Goal: Transaction & Acquisition: Download file/media

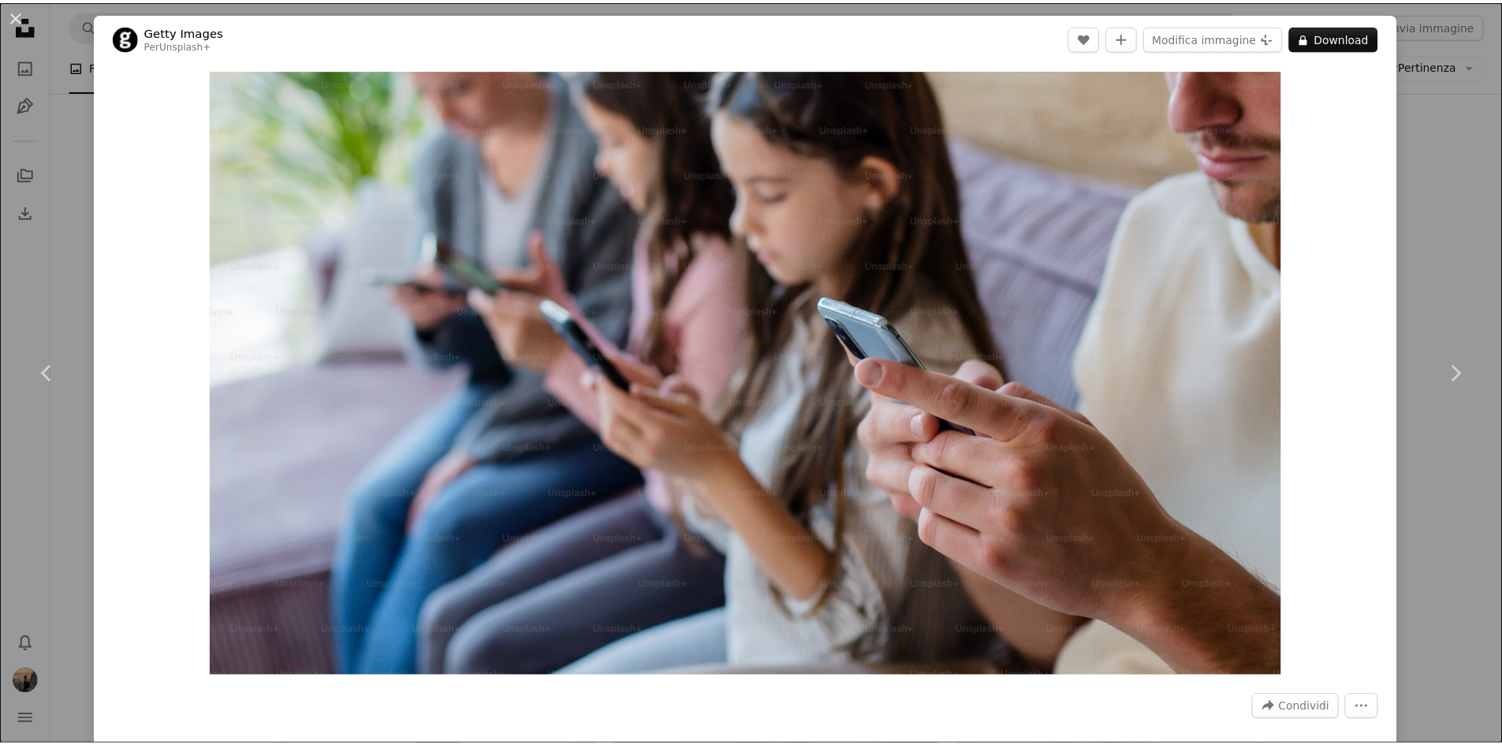
scroll to position [868, 0]
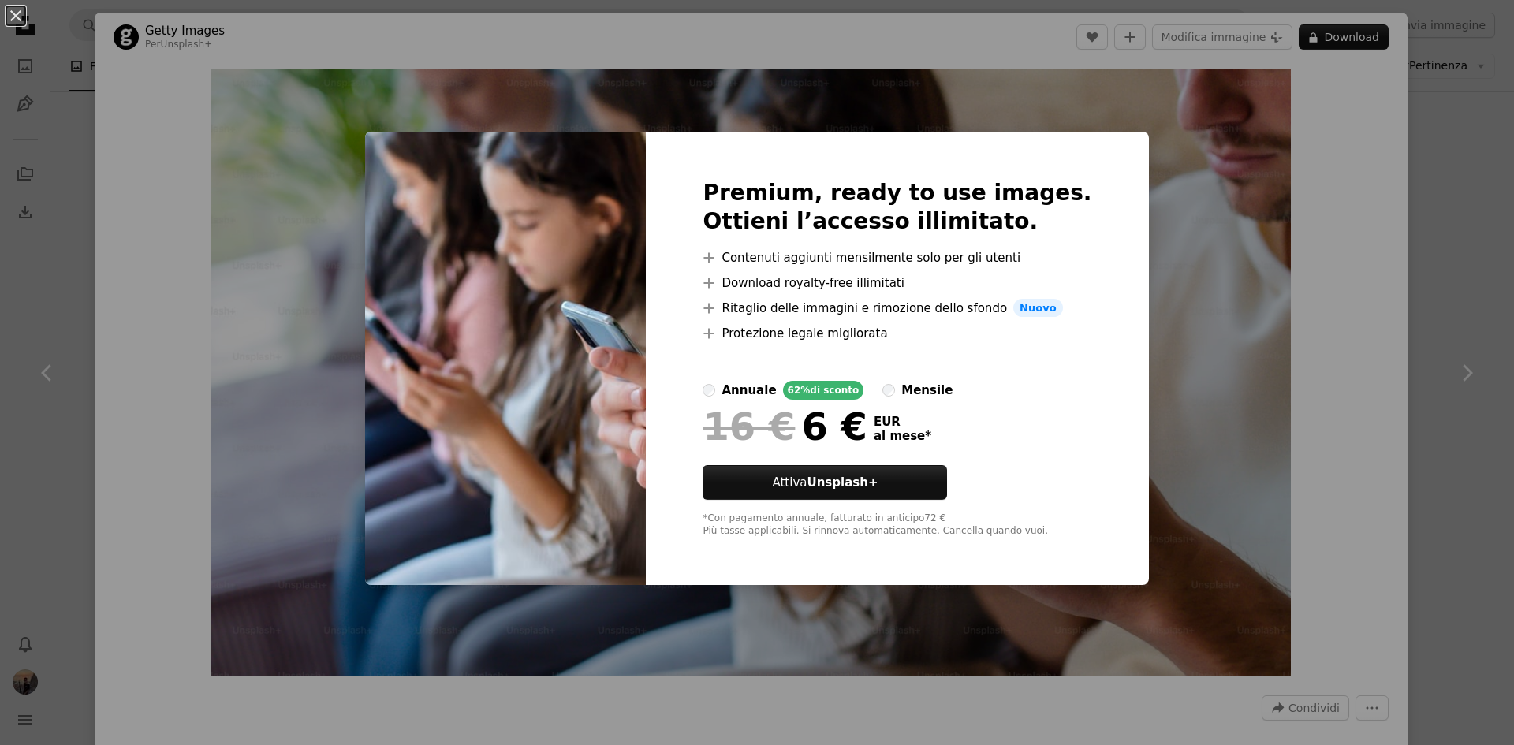
click at [1250, 347] on div "An X shape Premium, ready to use images. Ottieni l’accesso illimitato. A plus s…" at bounding box center [757, 372] width 1514 height 745
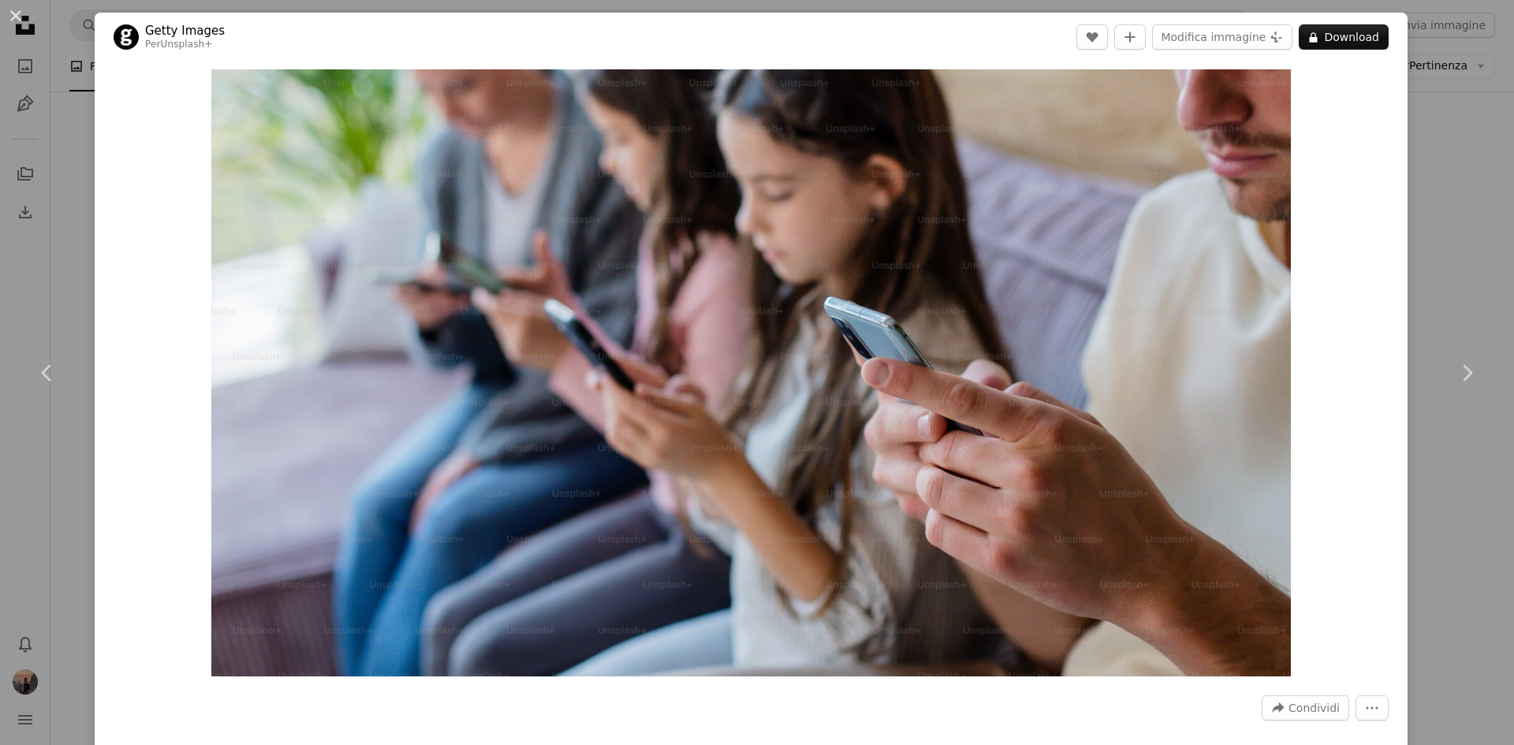
click at [1444, 174] on div "An X shape Chevron left Chevron right Getty Images Per Unsplash+ A heart A plus…" at bounding box center [757, 372] width 1514 height 745
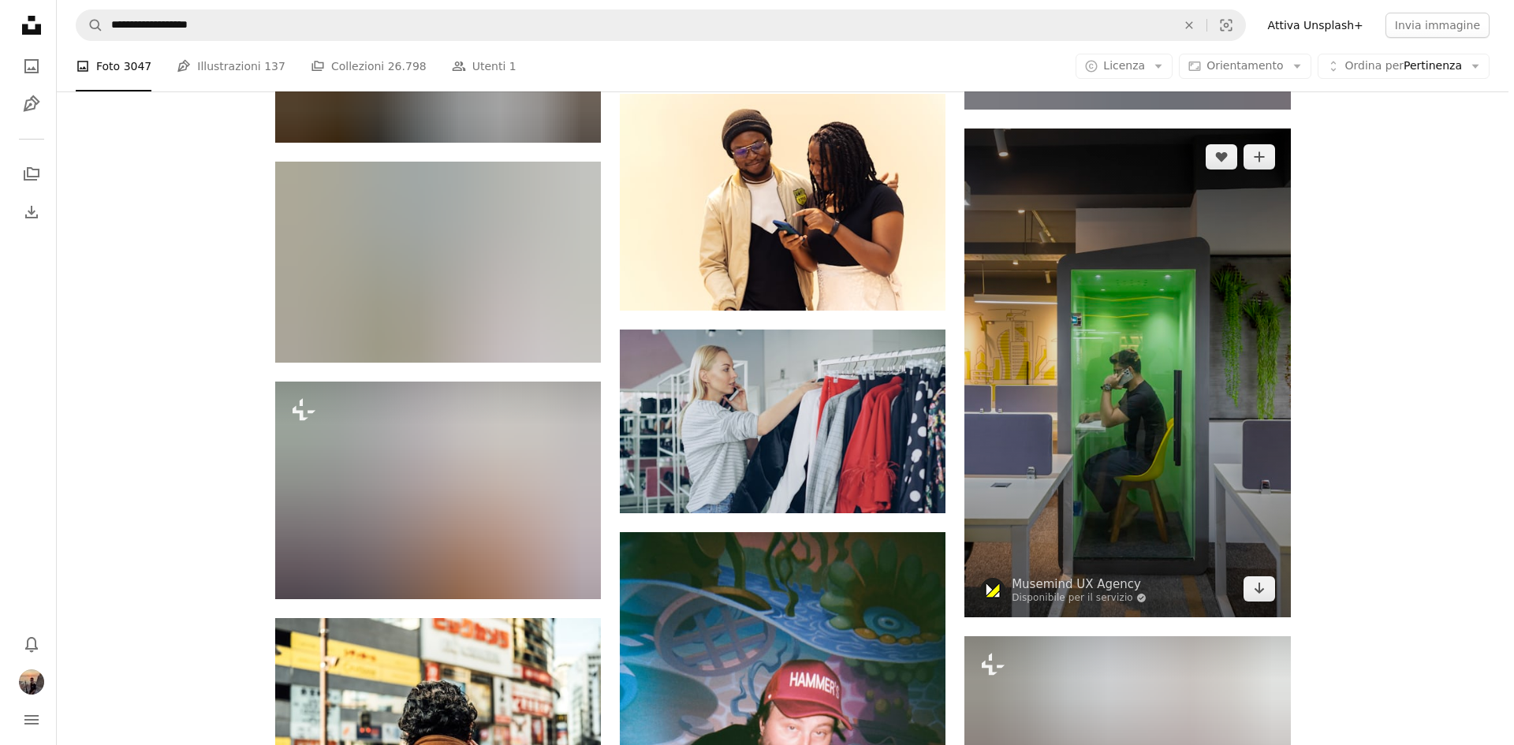
scroll to position [9464, 0]
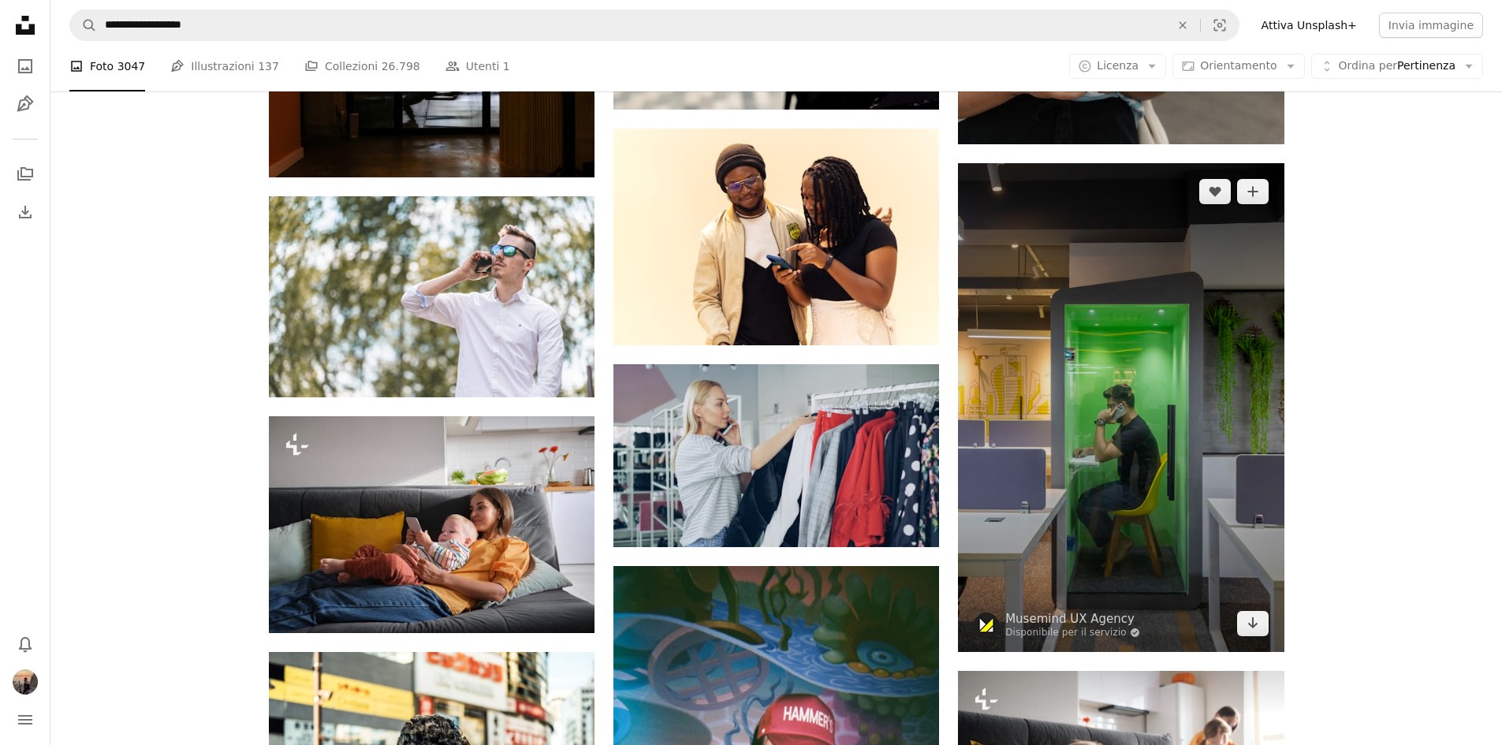
click at [1077, 408] on img at bounding box center [1121, 407] width 326 height 489
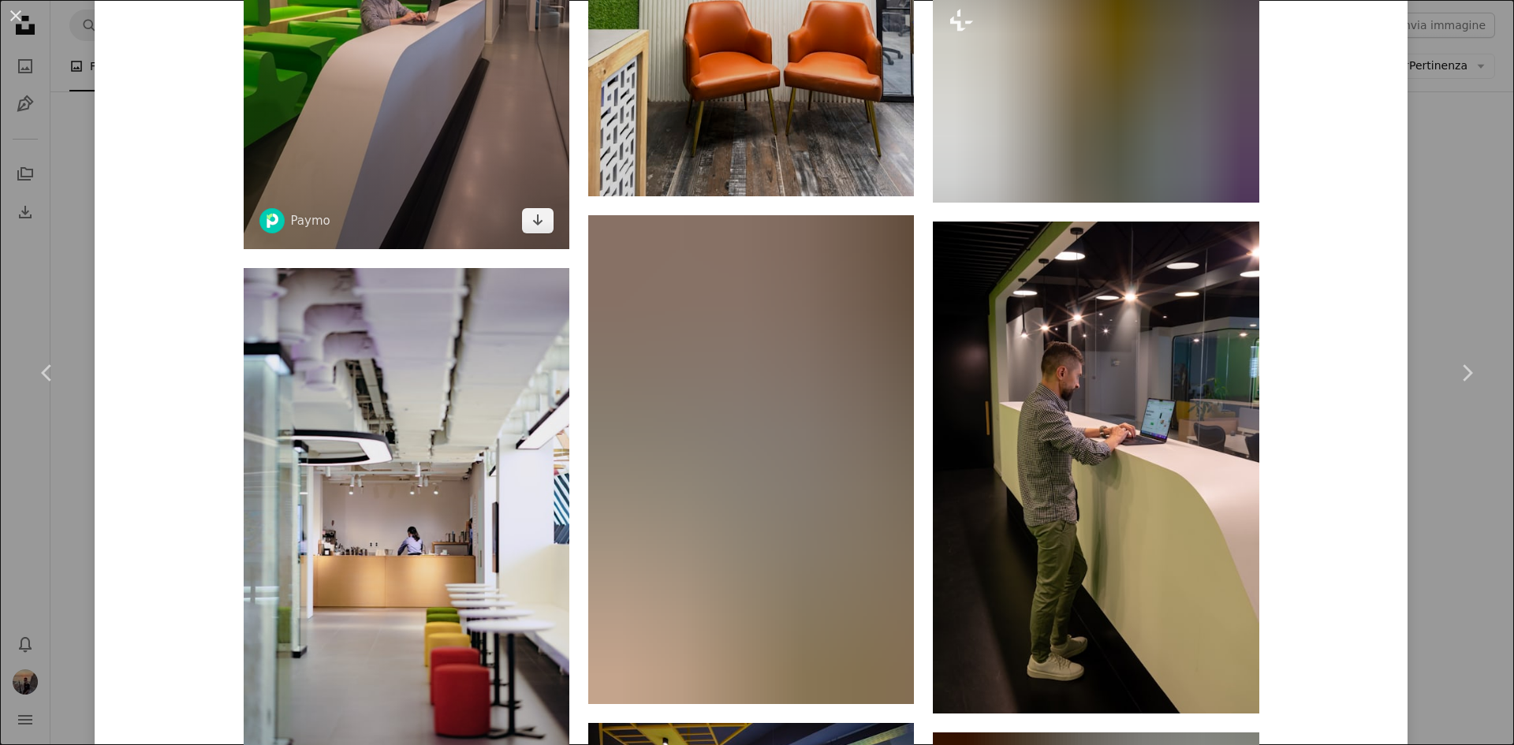
scroll to position [1420, 0]
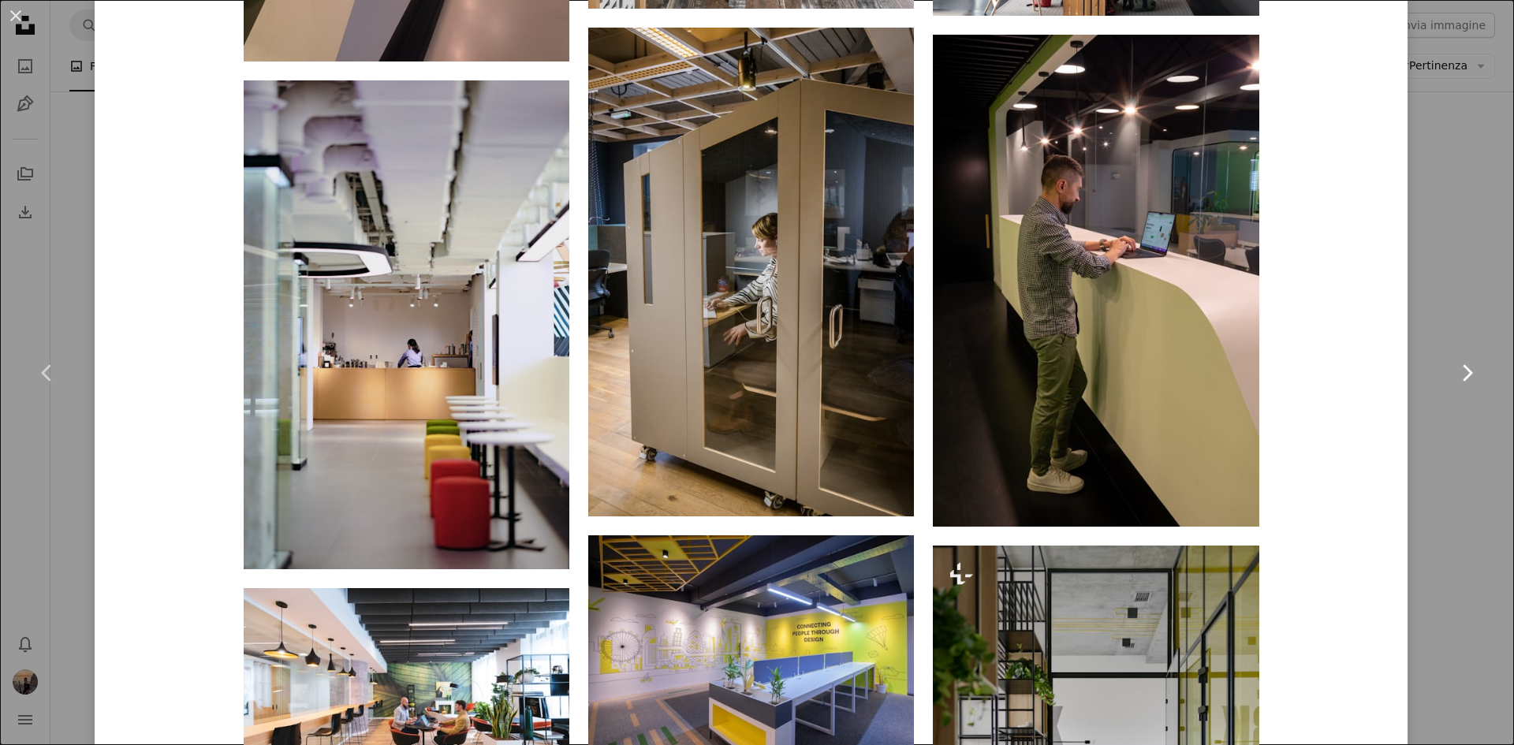
click at [1450, 357] on link "Chevron right" at bounding box center [1467, 372] width 95 height 151
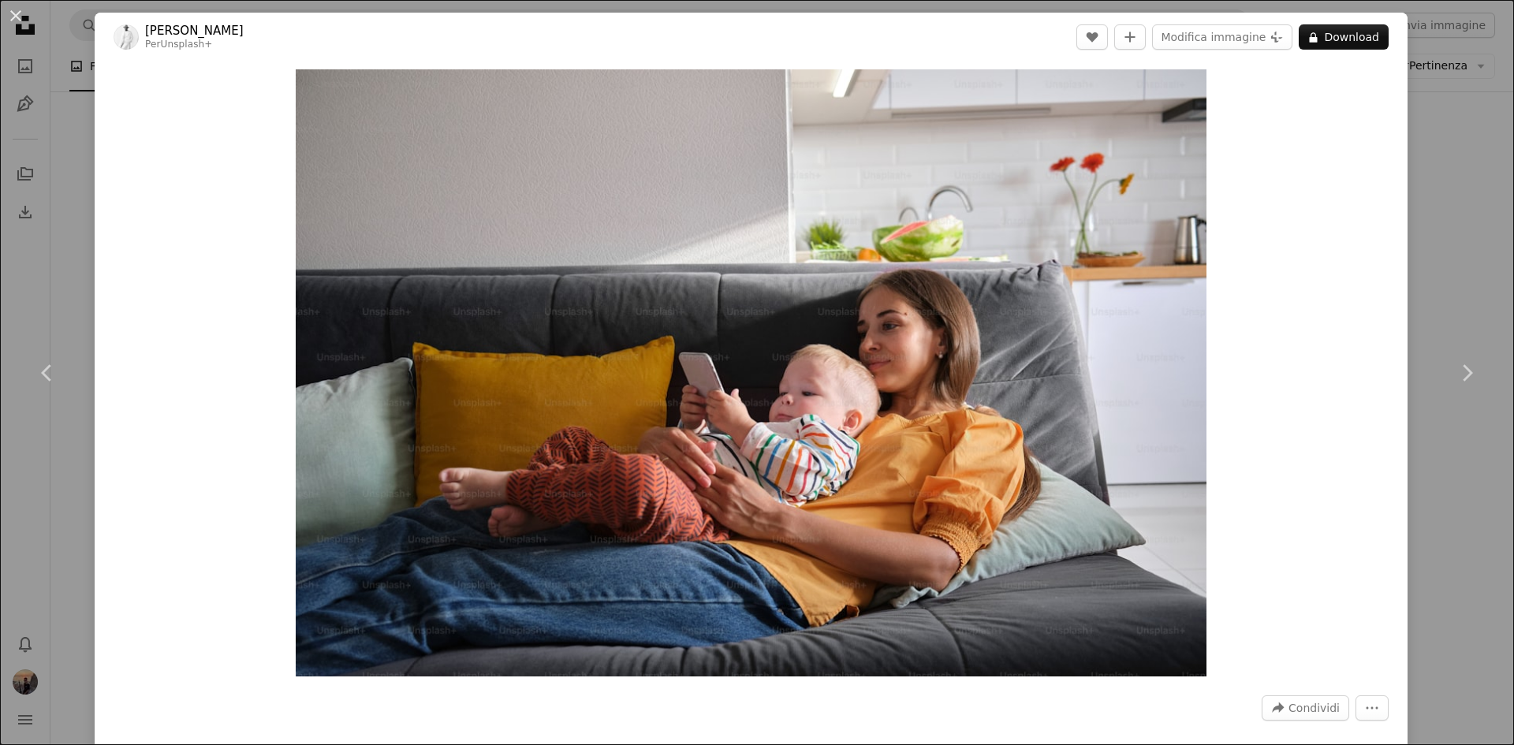
click at [1455, 131] on div "An X shape Chevron left Chevron right [PERSON_NAME] Per Unsplash+ A heart A plu…" at bounding box center [757, 372] width 1514 height 745
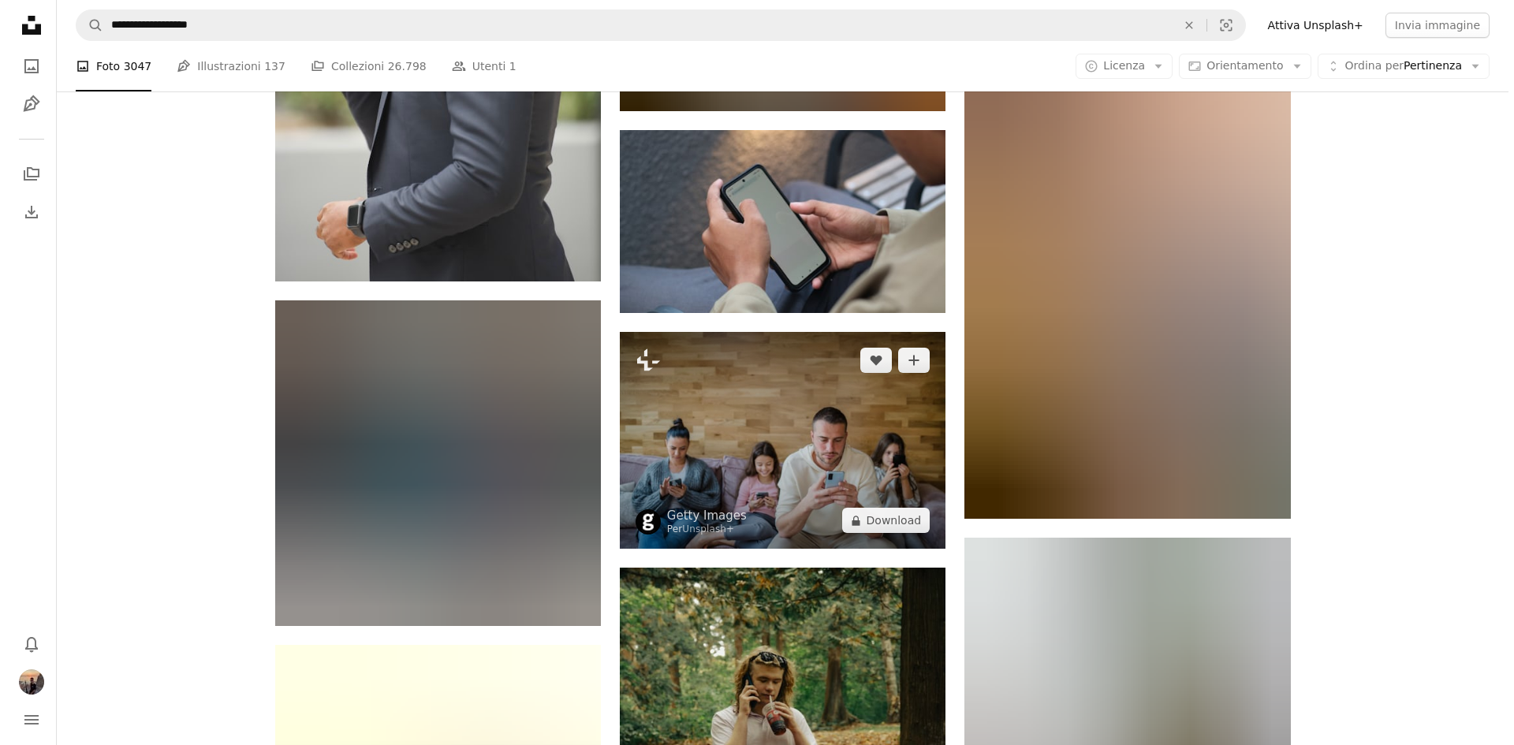
scroll to position [12303, 0]
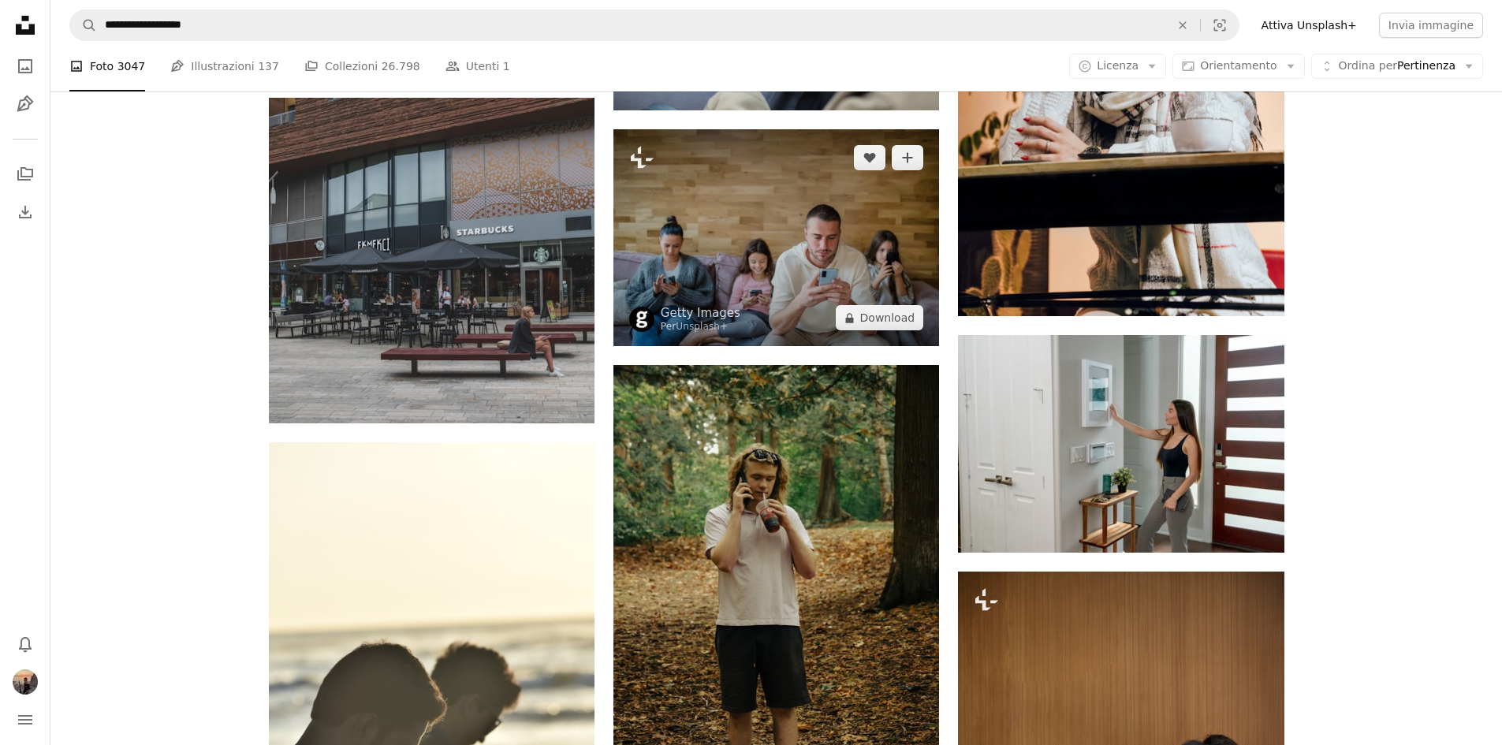
click at [797, 248] on img at bounding box center [777, 237] width 326 height 217
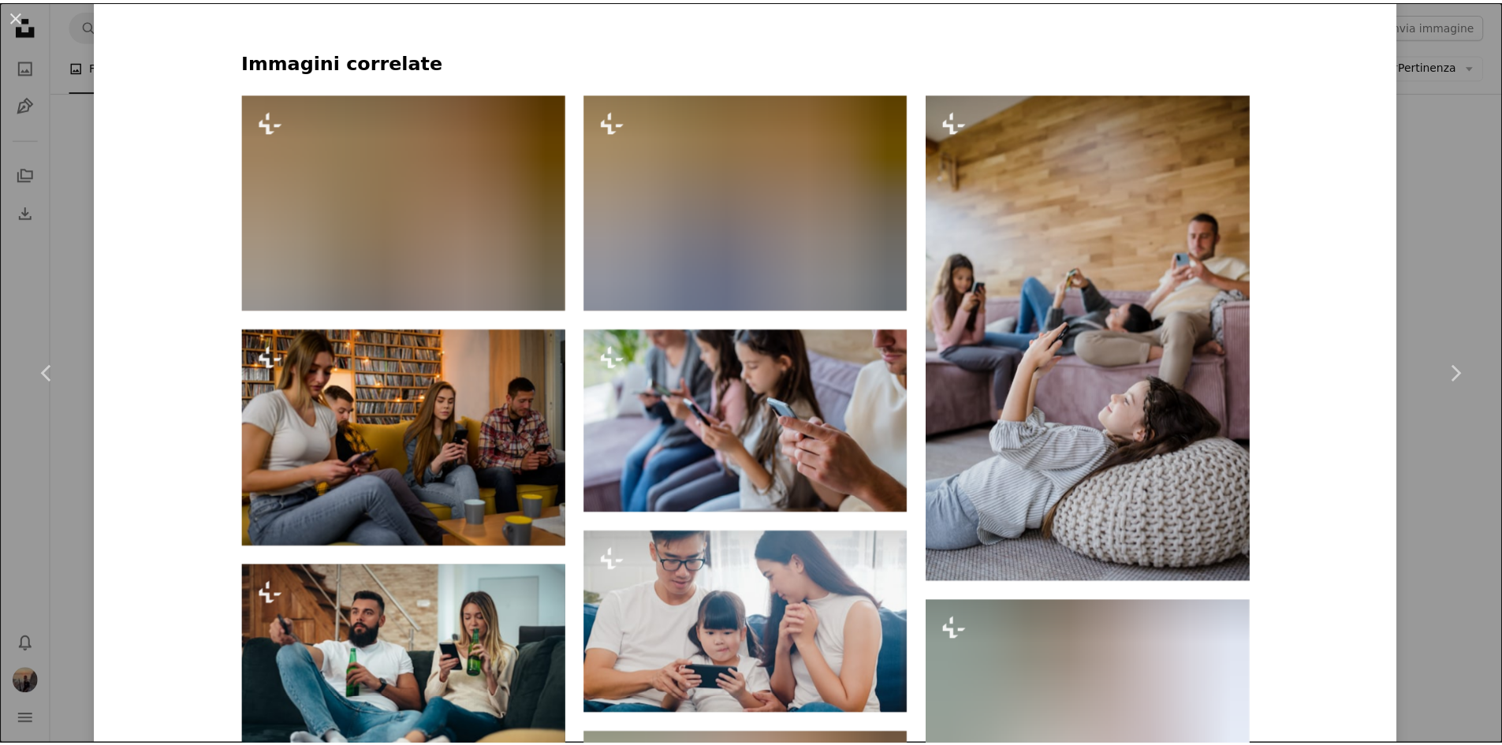
scroll to position [1262, 0]
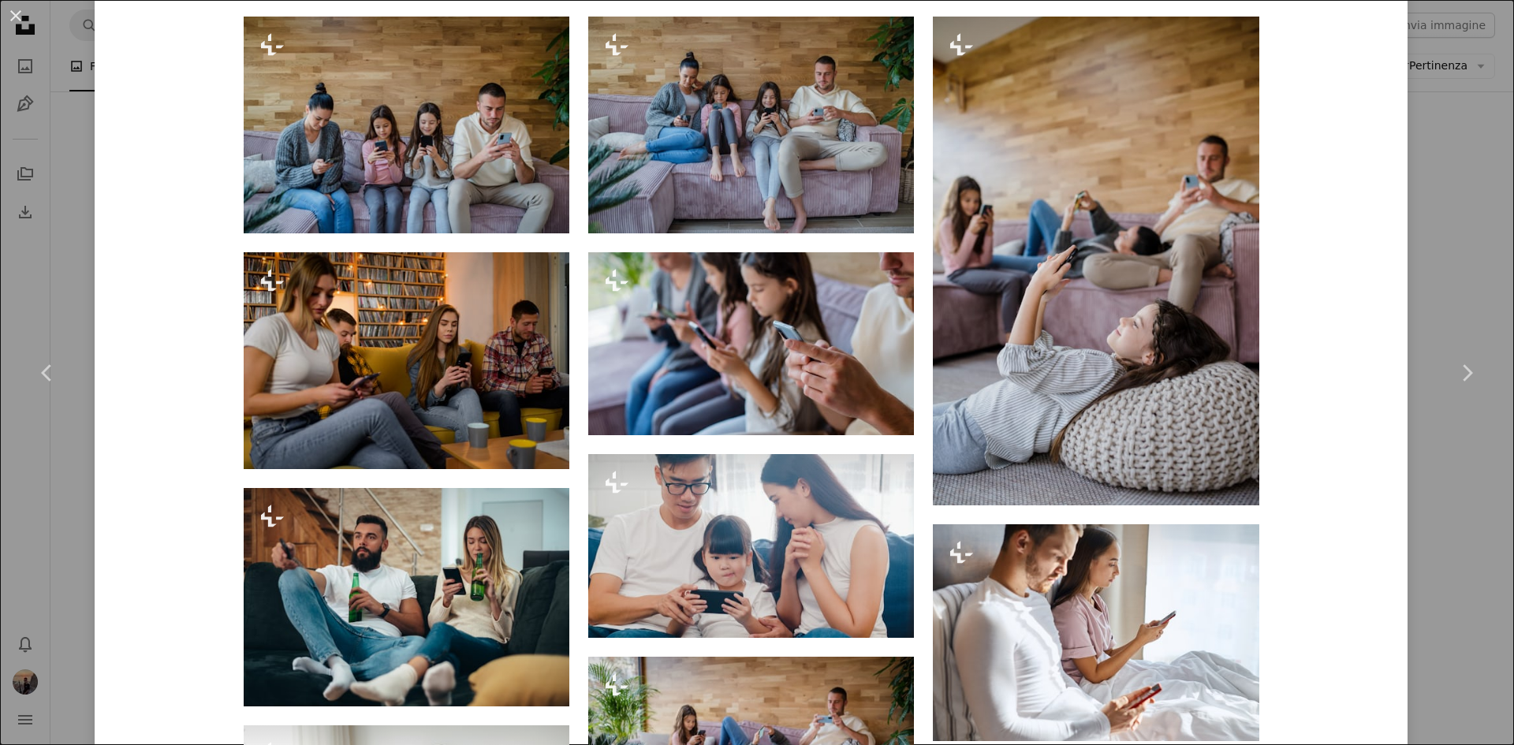
click at [1451, 280] on div "An X shape Chevron left Chevron right Getty Images Per Unsplash+ A heart A plus…" at bounding box center [757, 372] width 1514 height 745
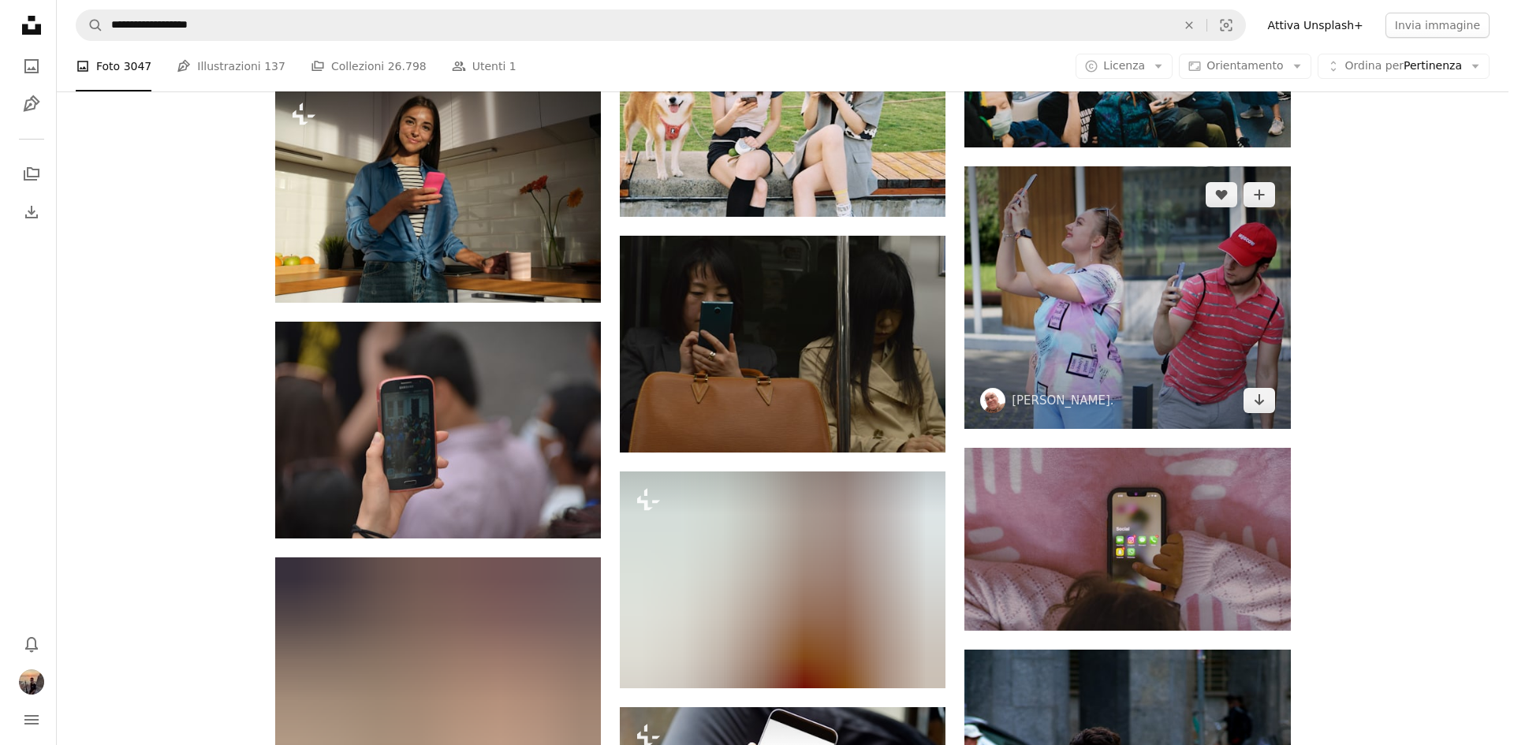
scroll to position [14196, 0]
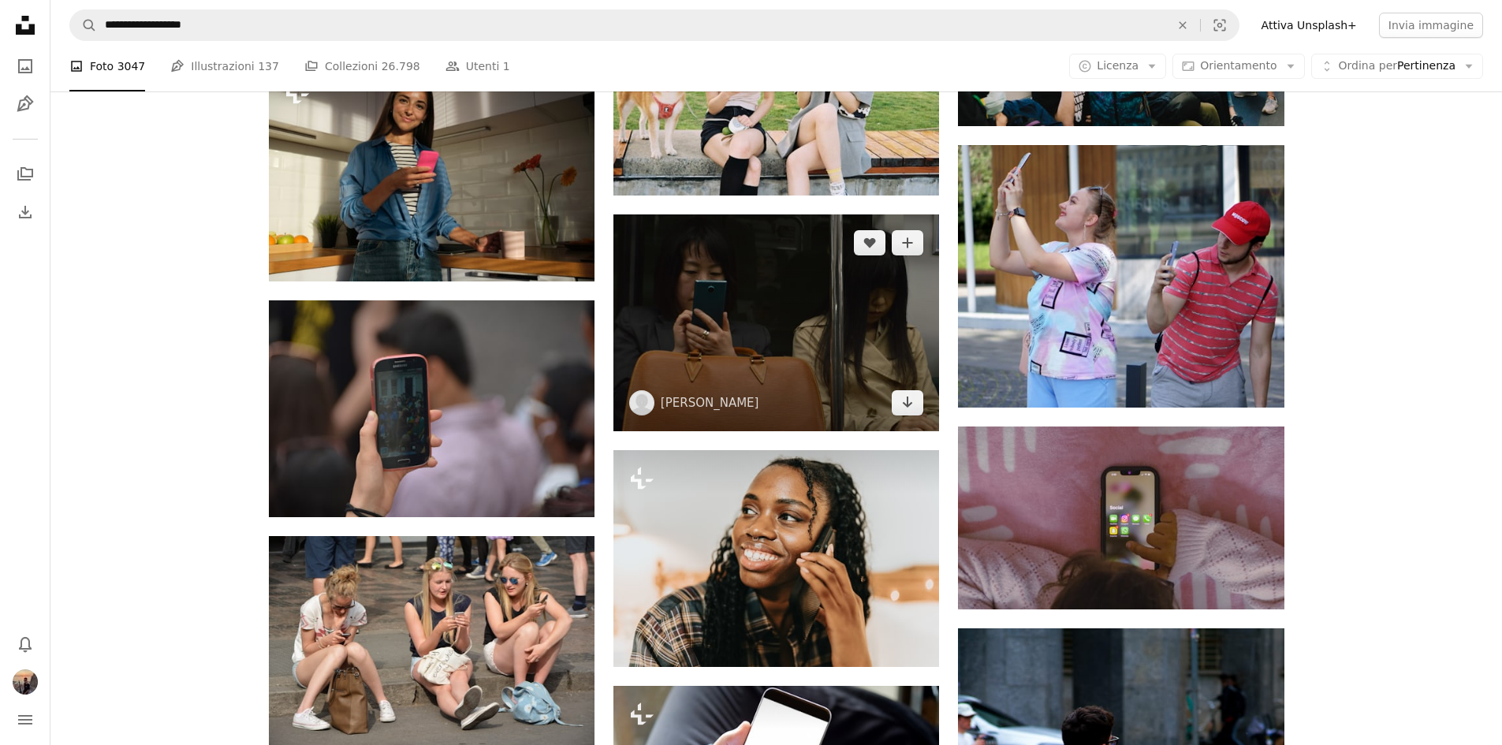
click at [778, 333] on img at bounding box center [777, 323] width 326 height 216
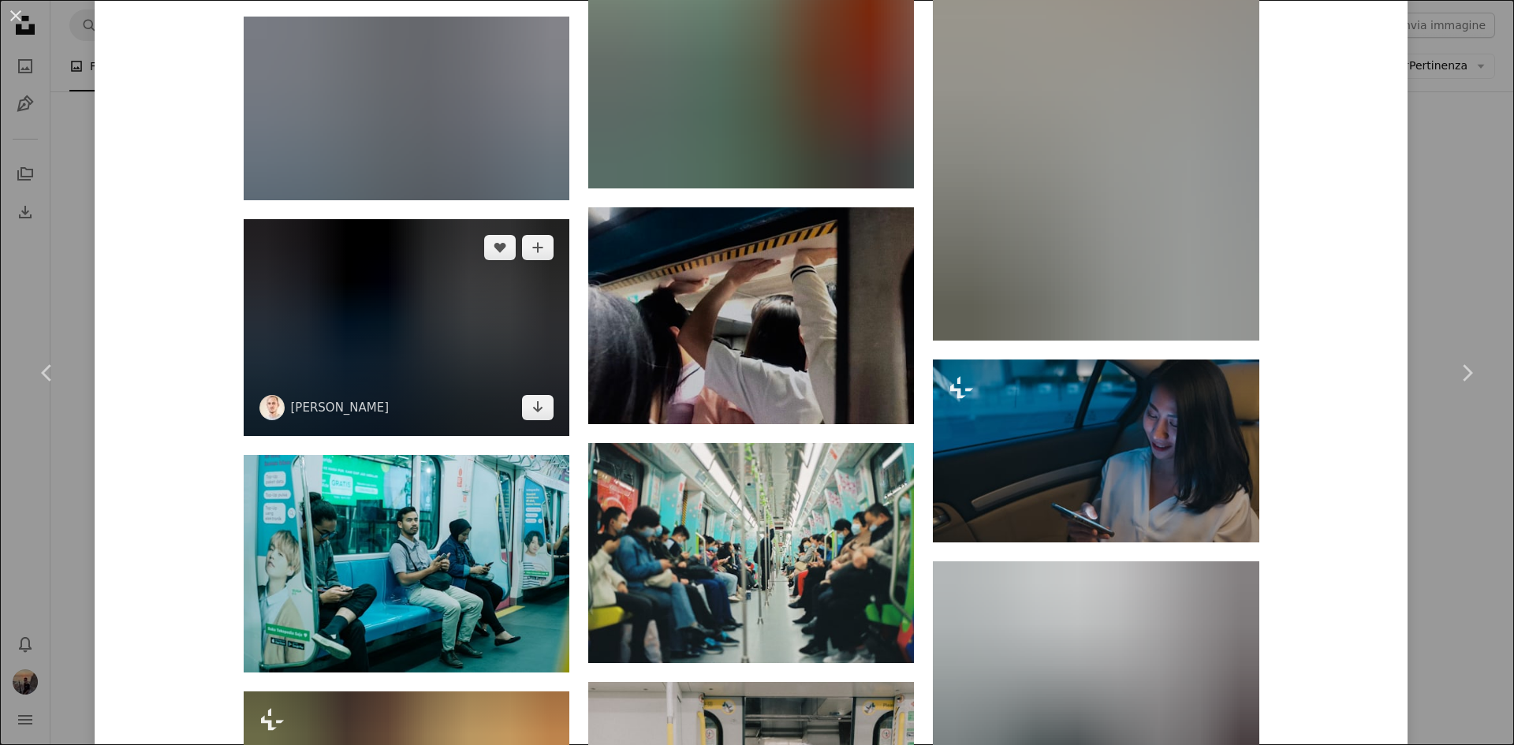
scroll to position [1656, 0]
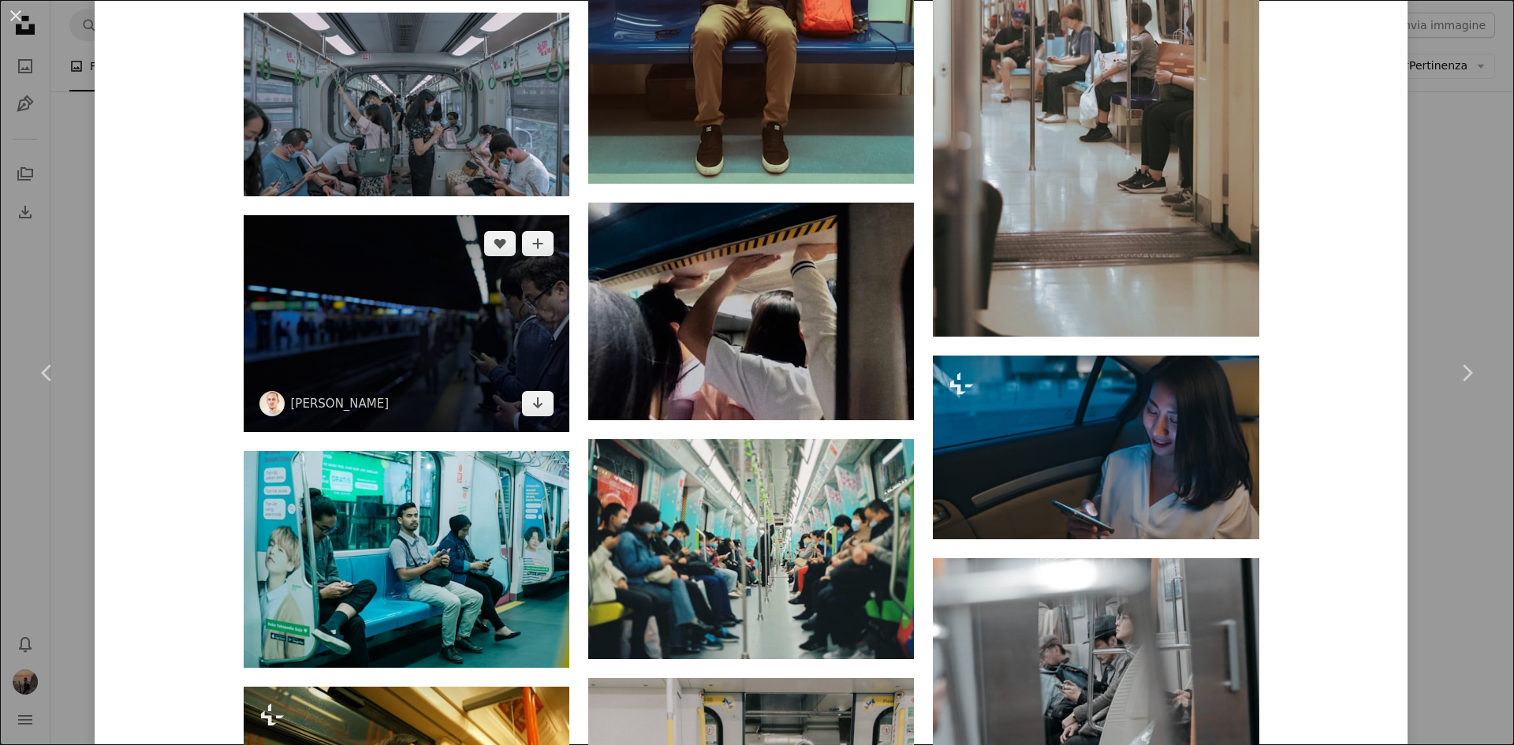
click at [472, 340] on img at bounding box center [407, 323] width 326 height 217
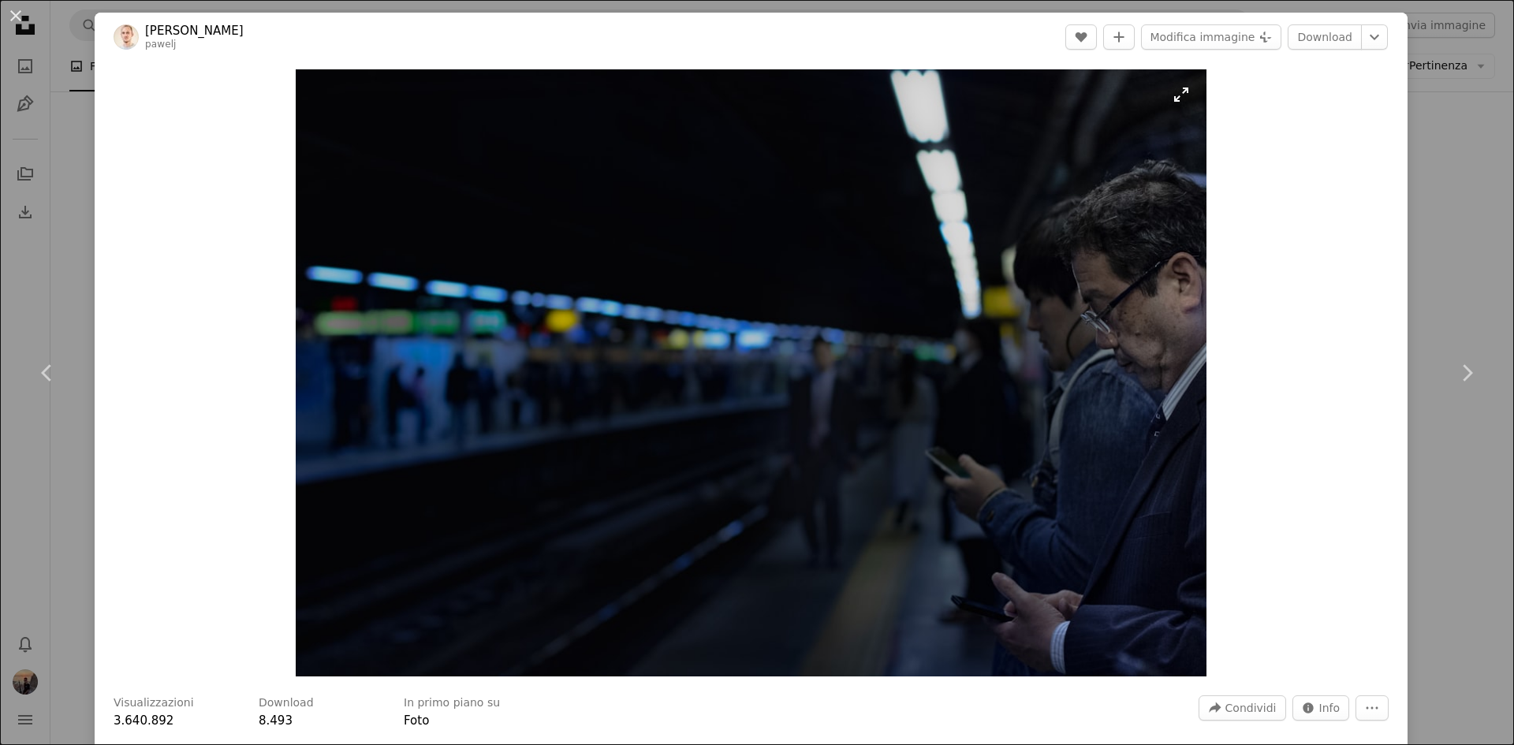
click at [1043, 370] on img "Ingrandisci questa immagine" at bounding box center [751, 372] width 911 height 607
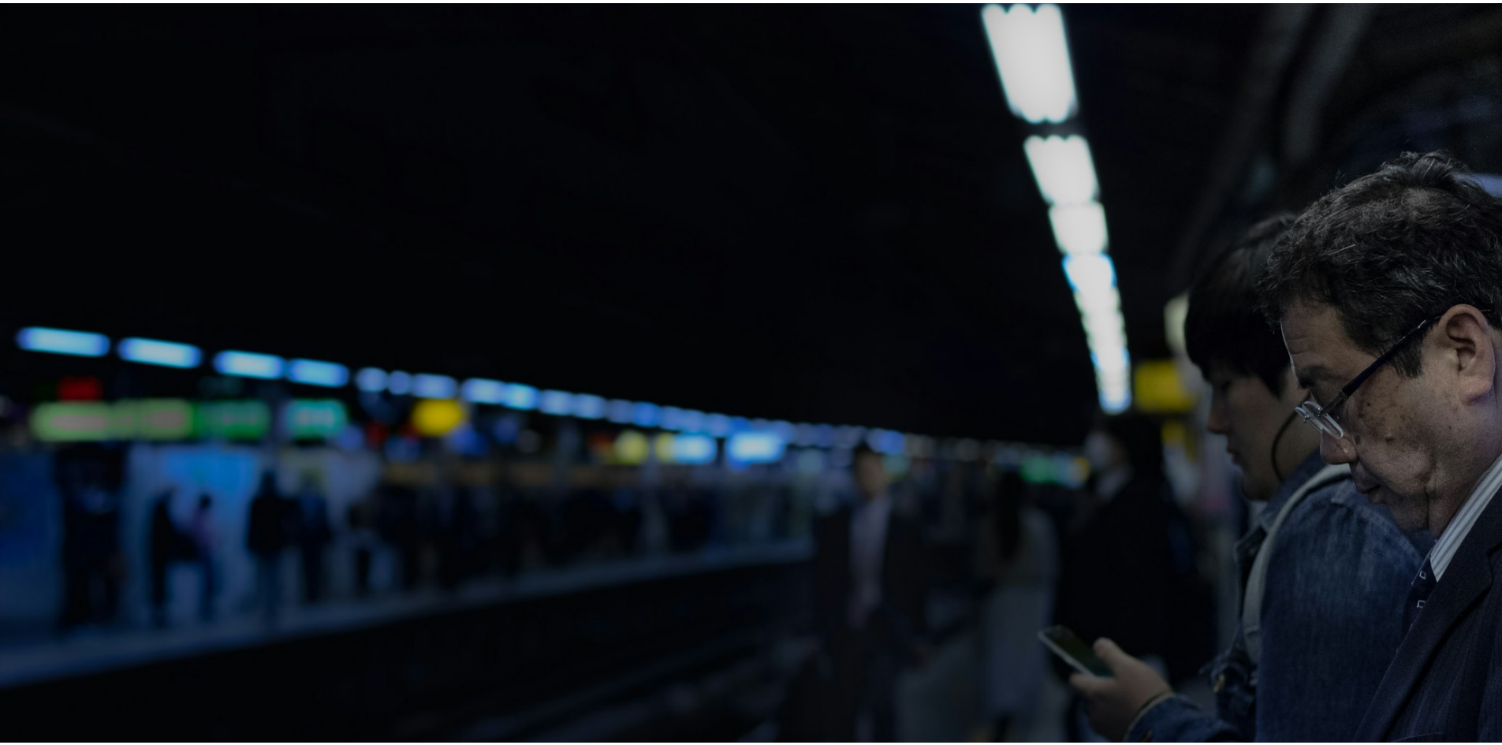
scroll to position [125, 0]
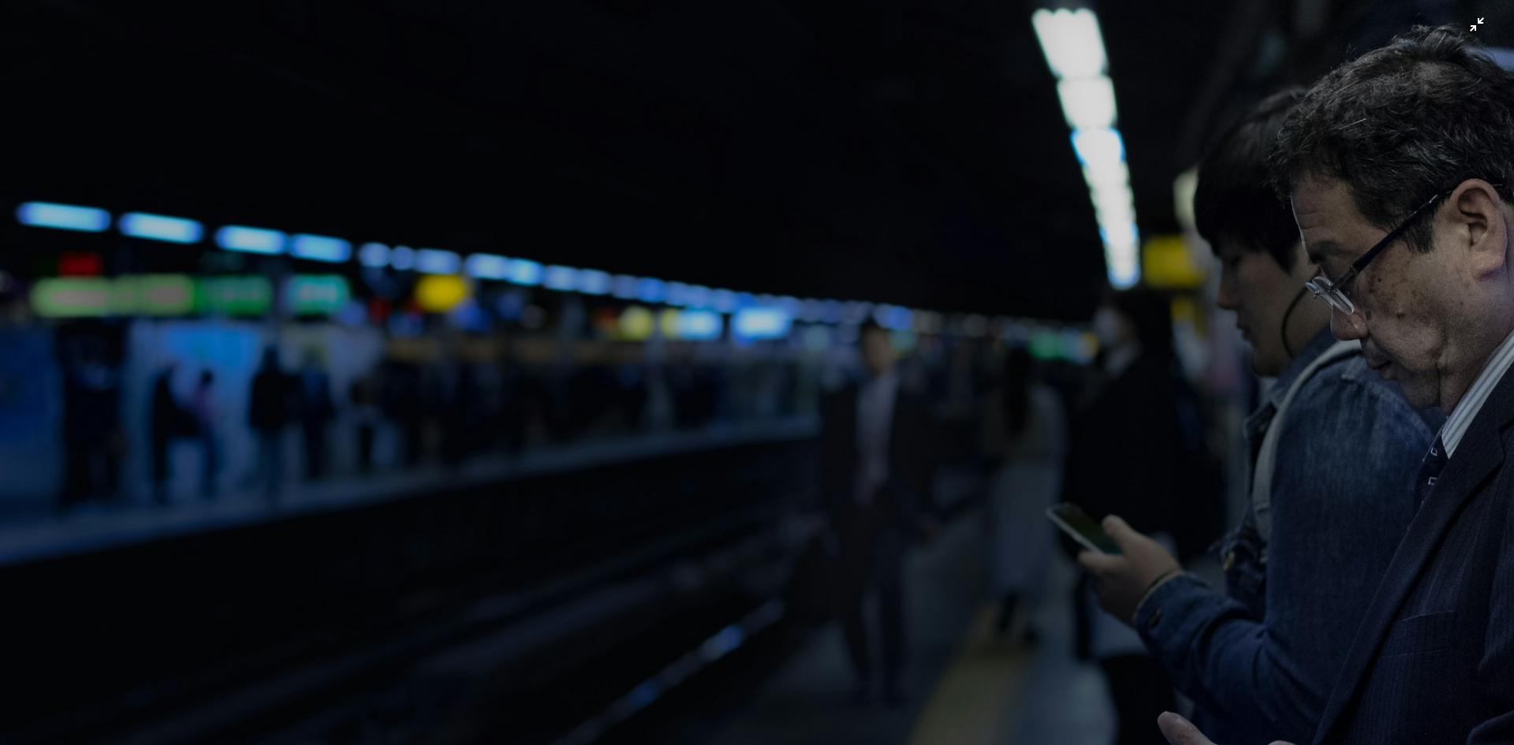
click at [873, 379] on img "Rimpicciolisci questa immagine" at bounding box center [757, 380] width 1516 height 1010
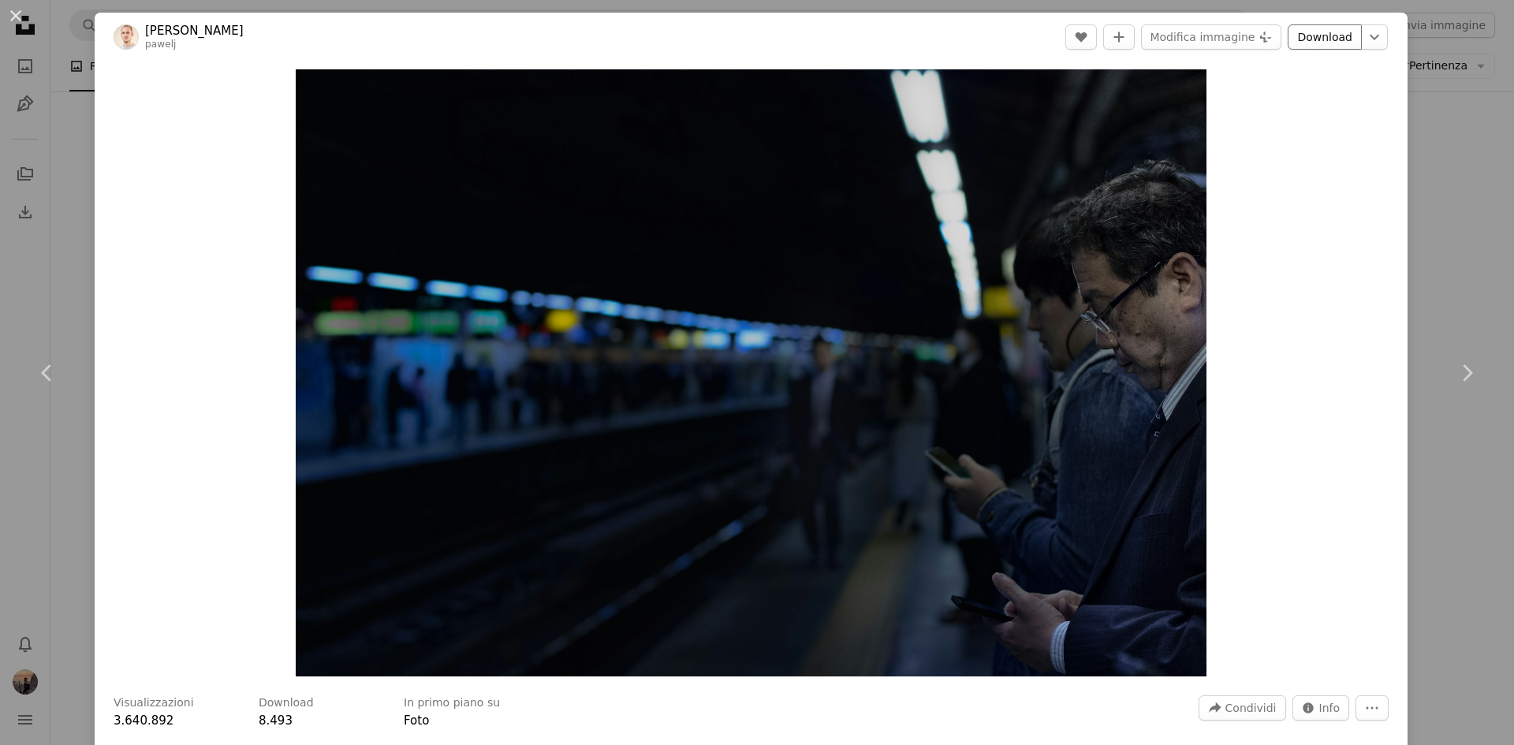
click at [1337, 38] on link "Download" at bounding box center [1325, 36] width 74 height 25
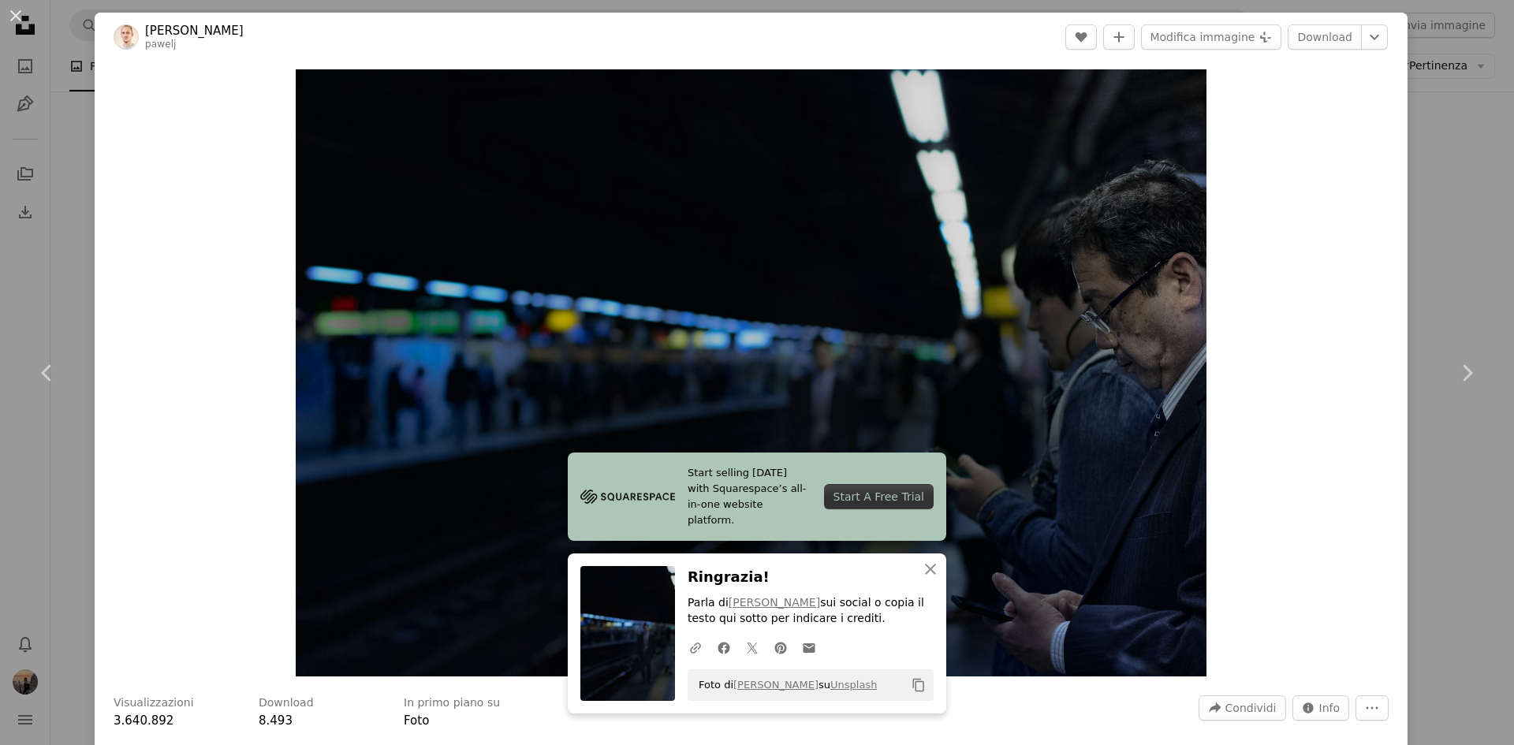
click at [1260, 127] on div "Zoom in" at bounding box center [751, 373] width 1313 height 623
click at [1362, 42] on icon "Chevron down" at bounding box center [1374, 37] width 25 height 19
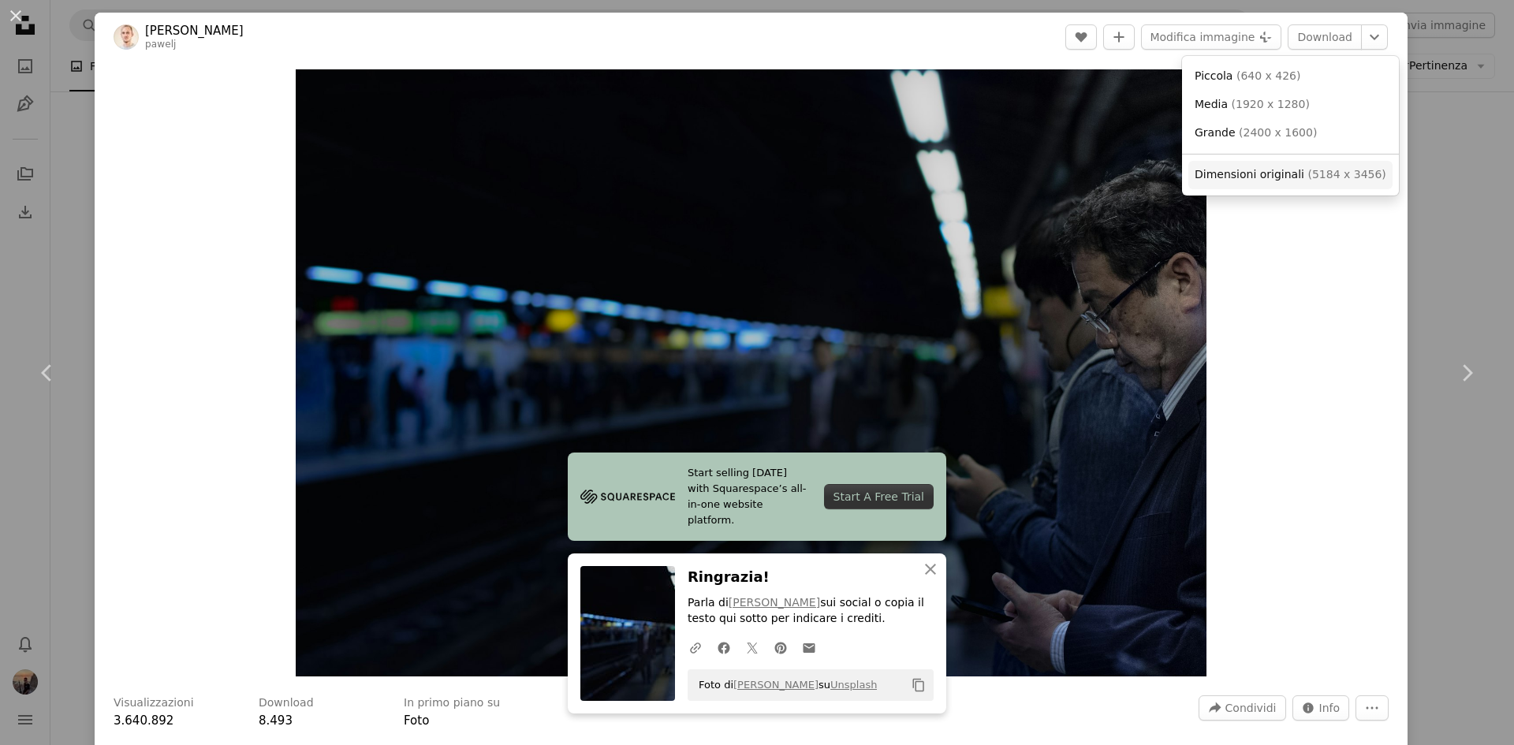
click at [1278, 181] on span "Dimensioni originali" at bounding box center [1250, 174] width 110 height 13
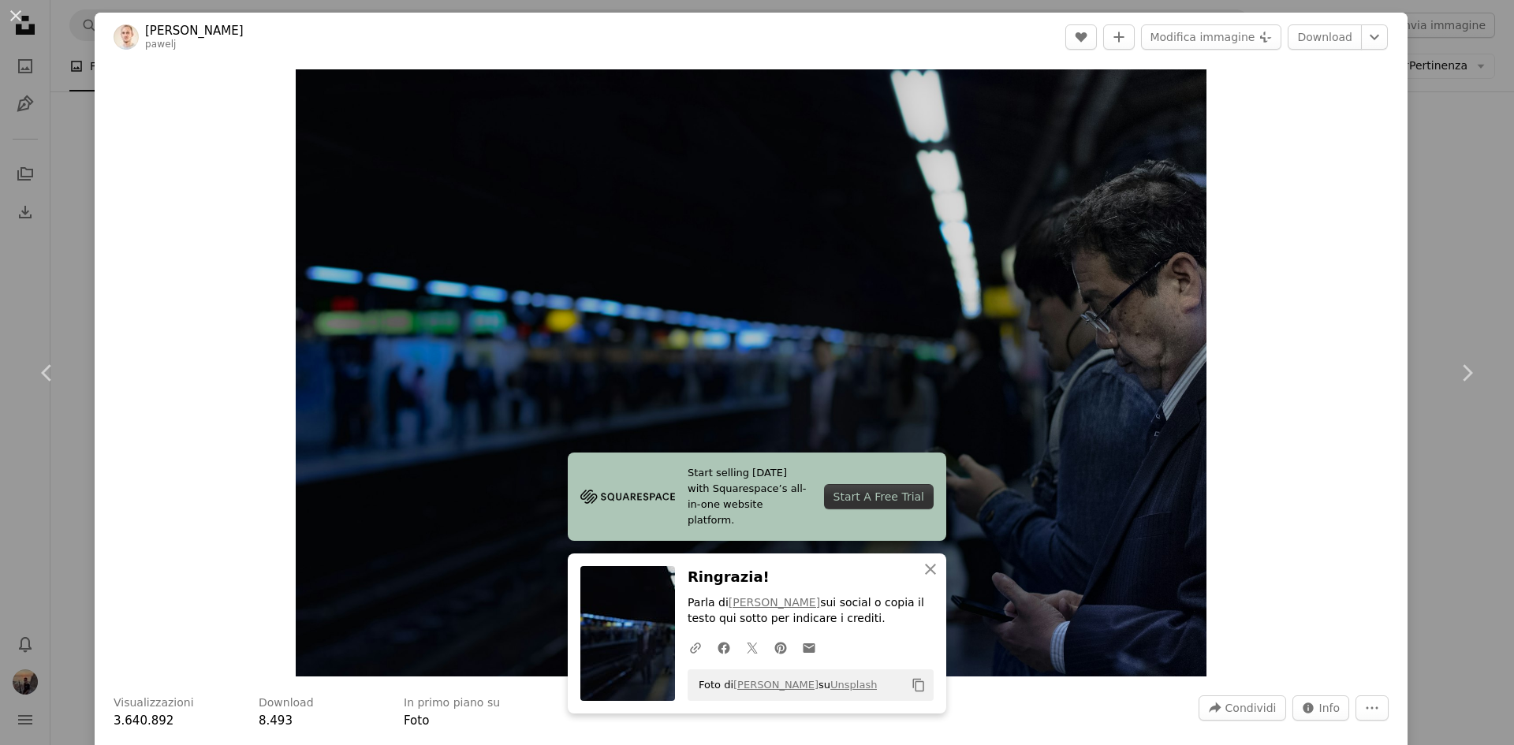
click at [1458, 141] on div "An X shape Chevron left Chevron right Start selling [DATE] with Squarespace’s a…" at bounding box center [757, 372] width 1514 height 745
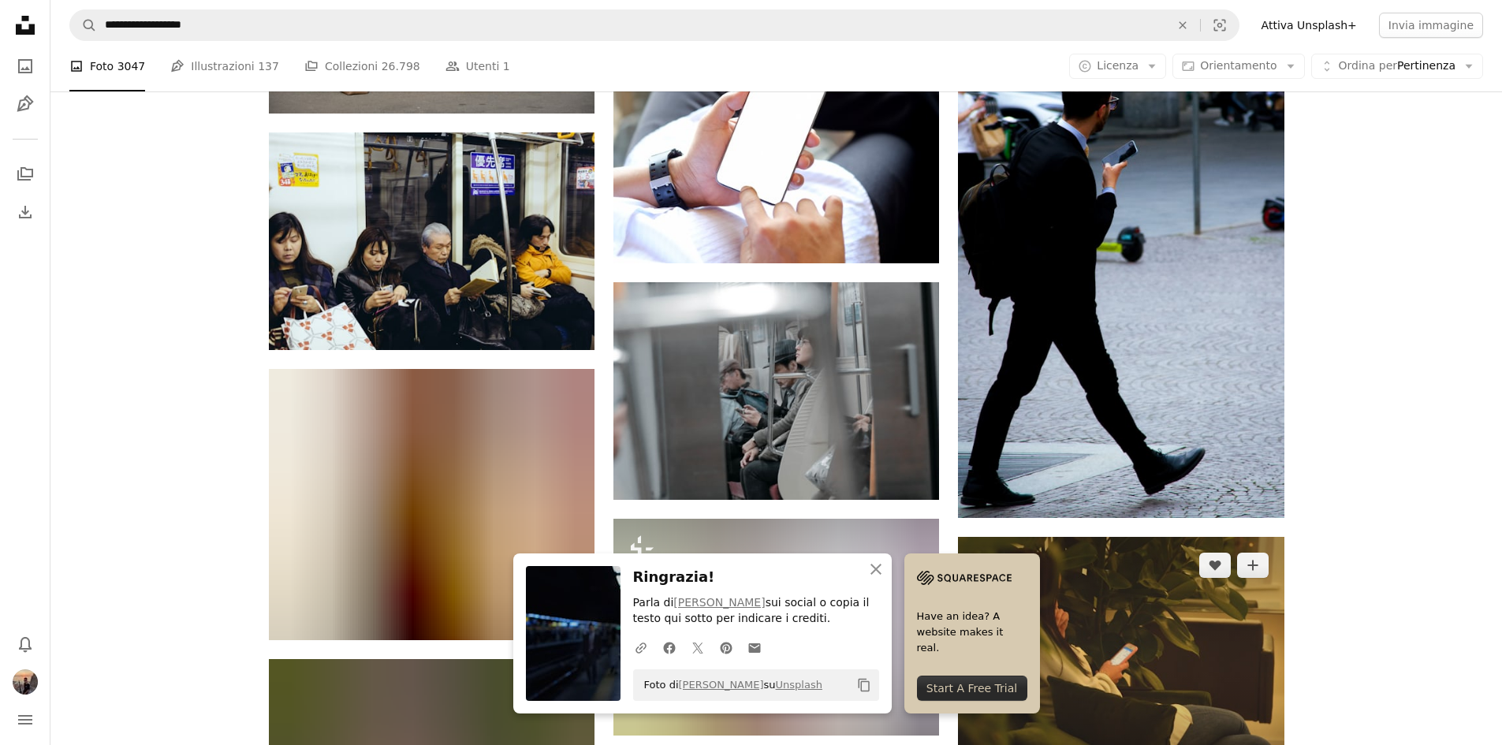
scroll to position [14985, 0]
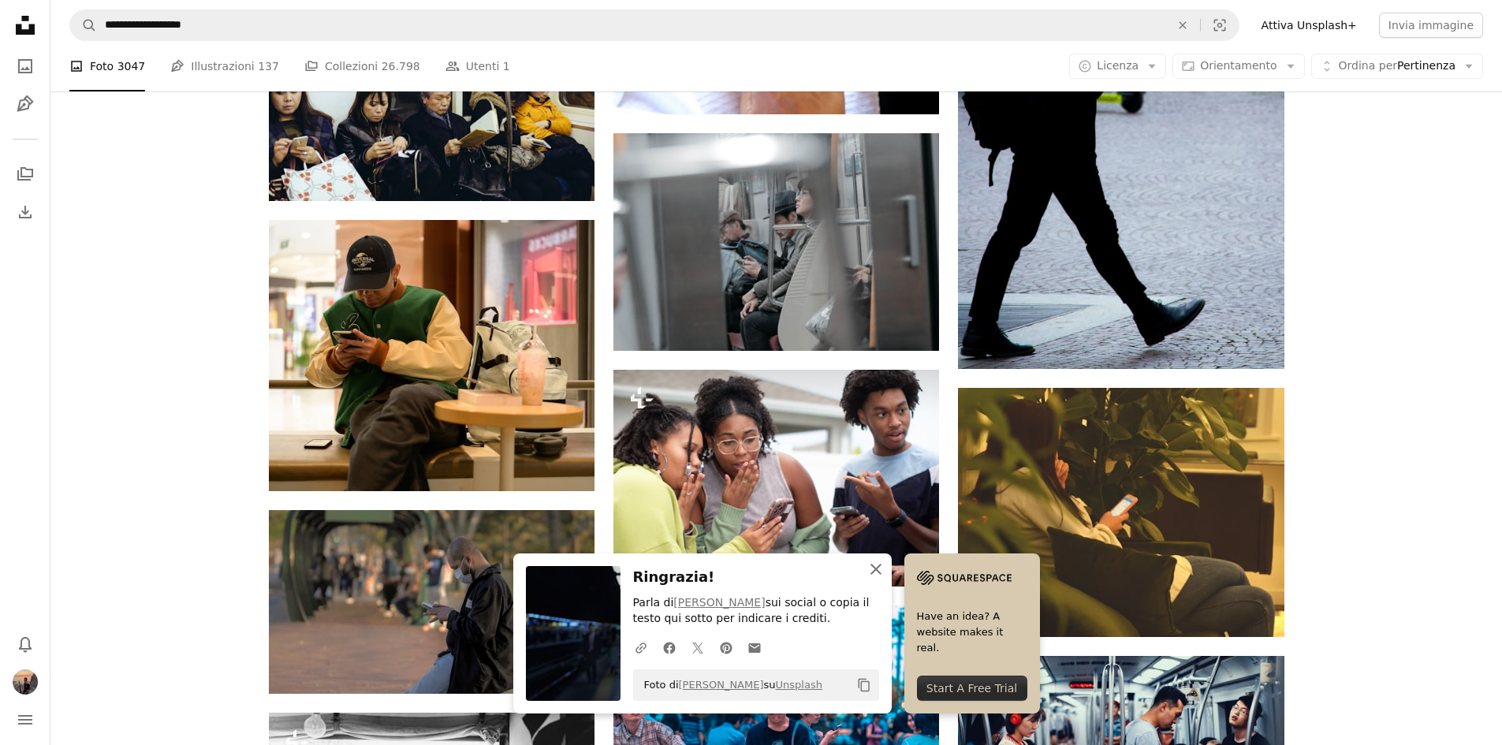
click at [872, 565] on icon "button" at bounding box center [876, 569] width 11 height 11
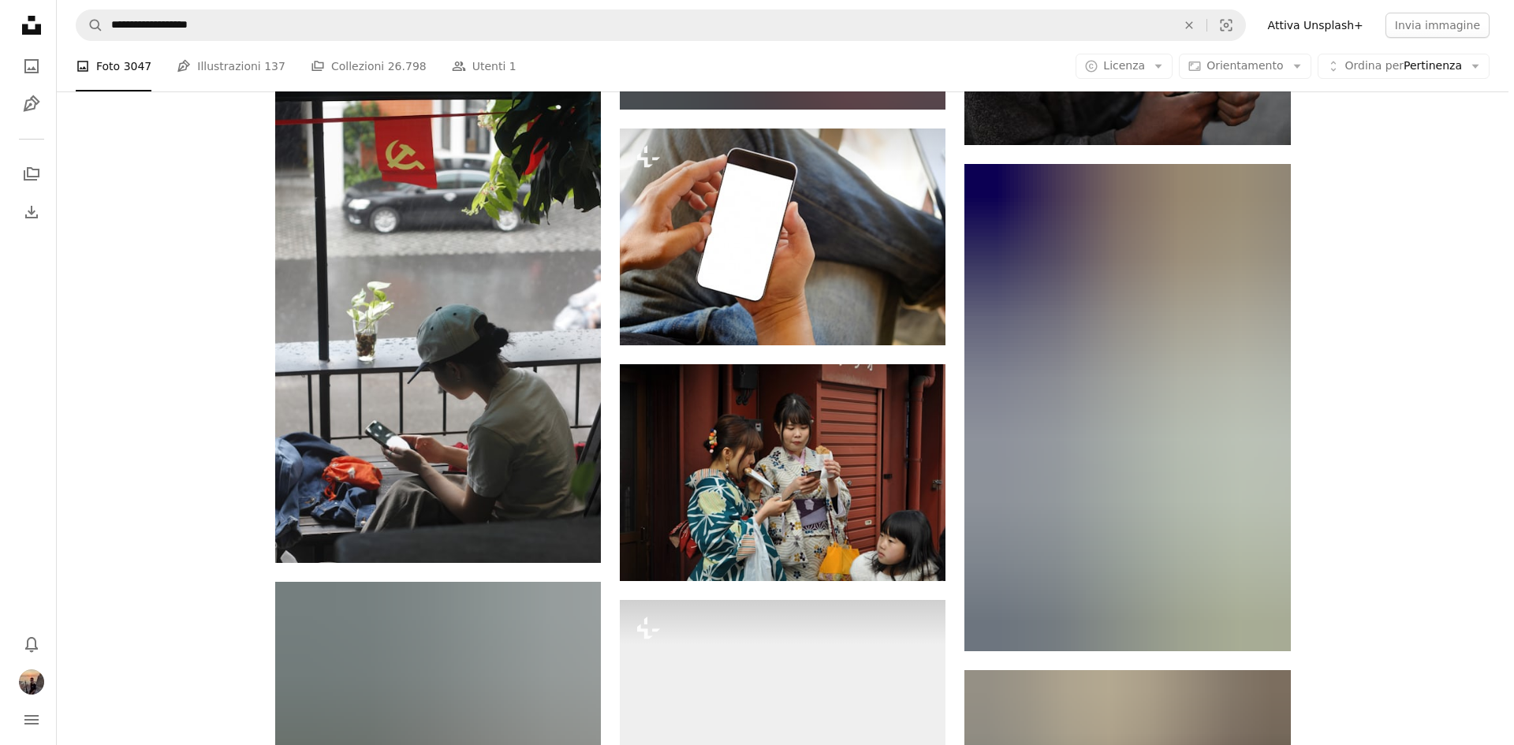
scroll to position [17114, 0]
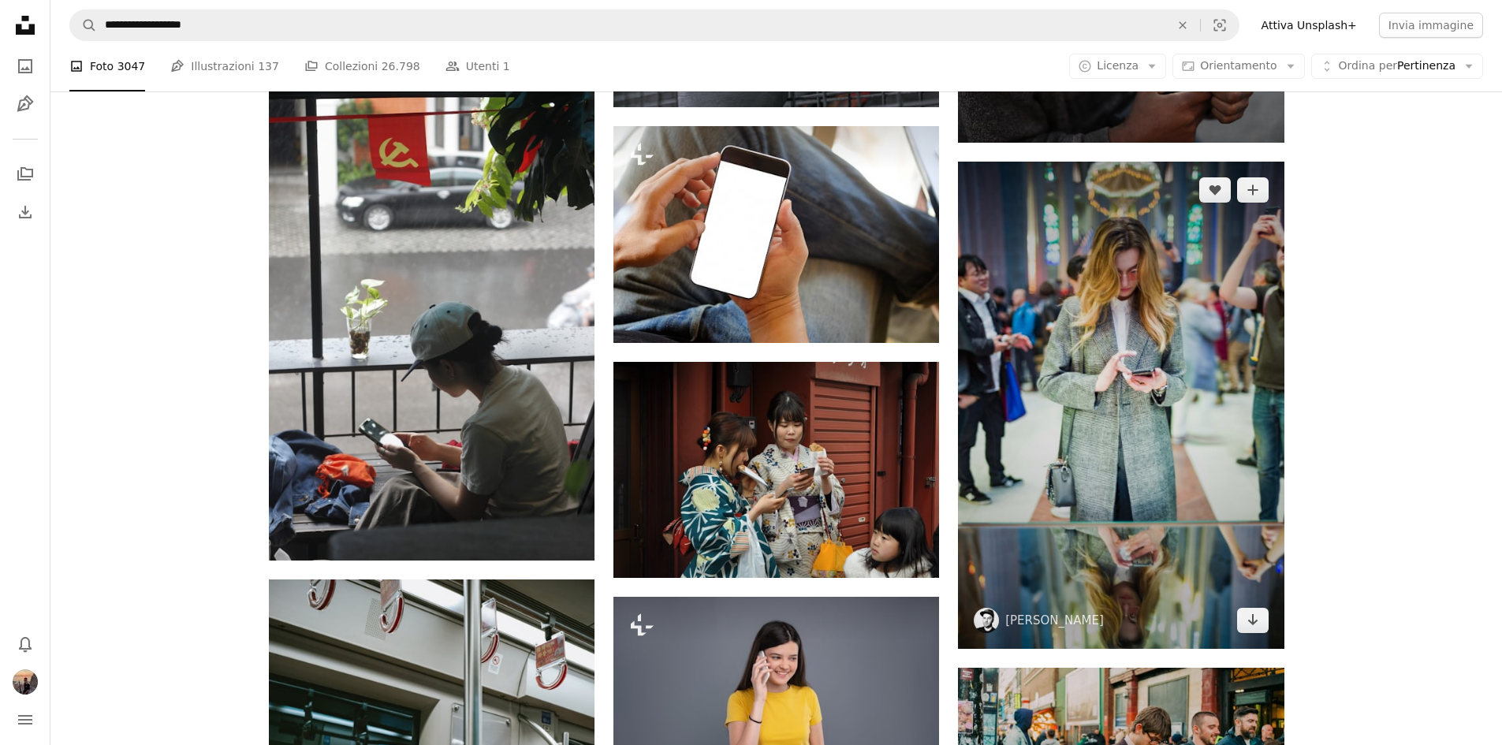
click at [1148, 327] on img at bounding box center [1121, 405] width 326 height 487
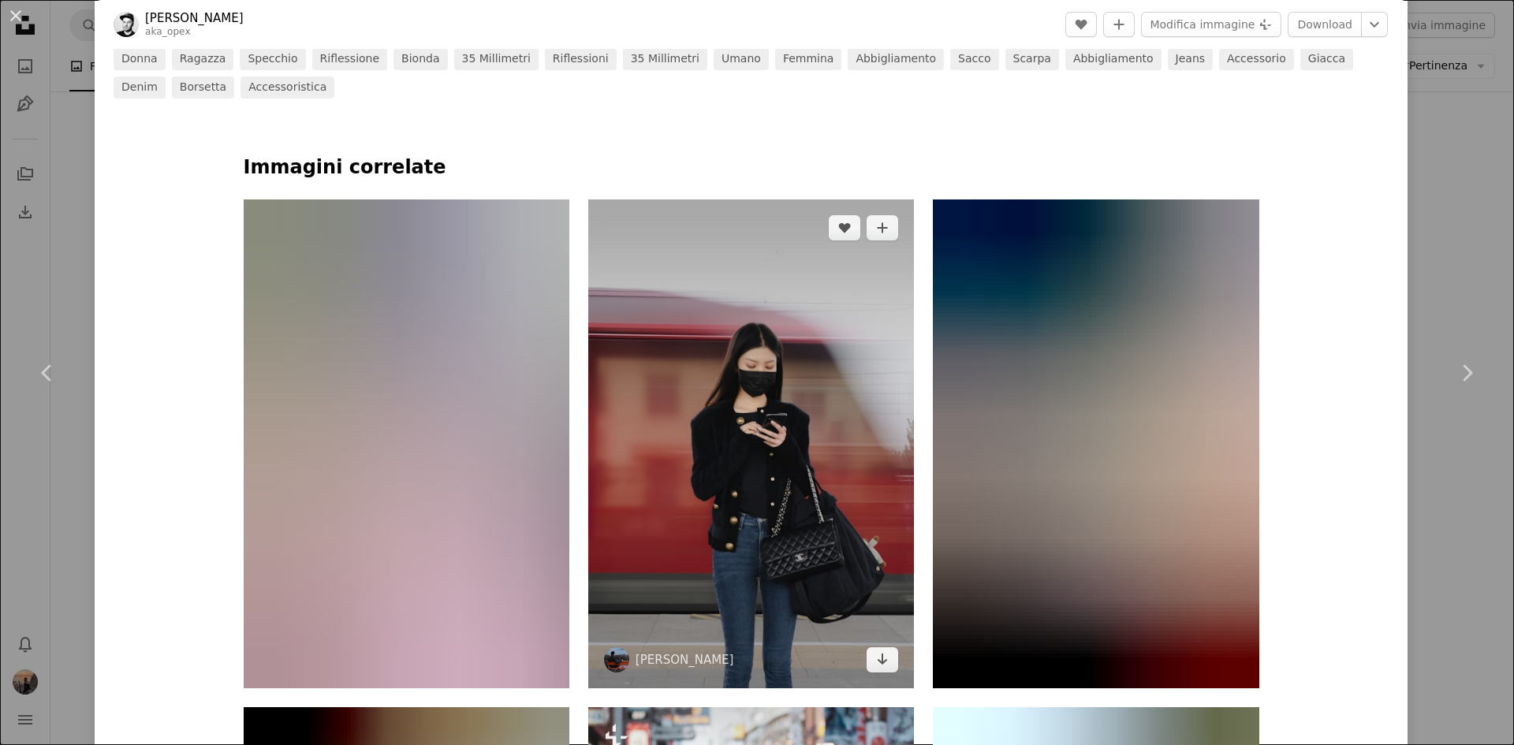
scroll to position [789, 0]
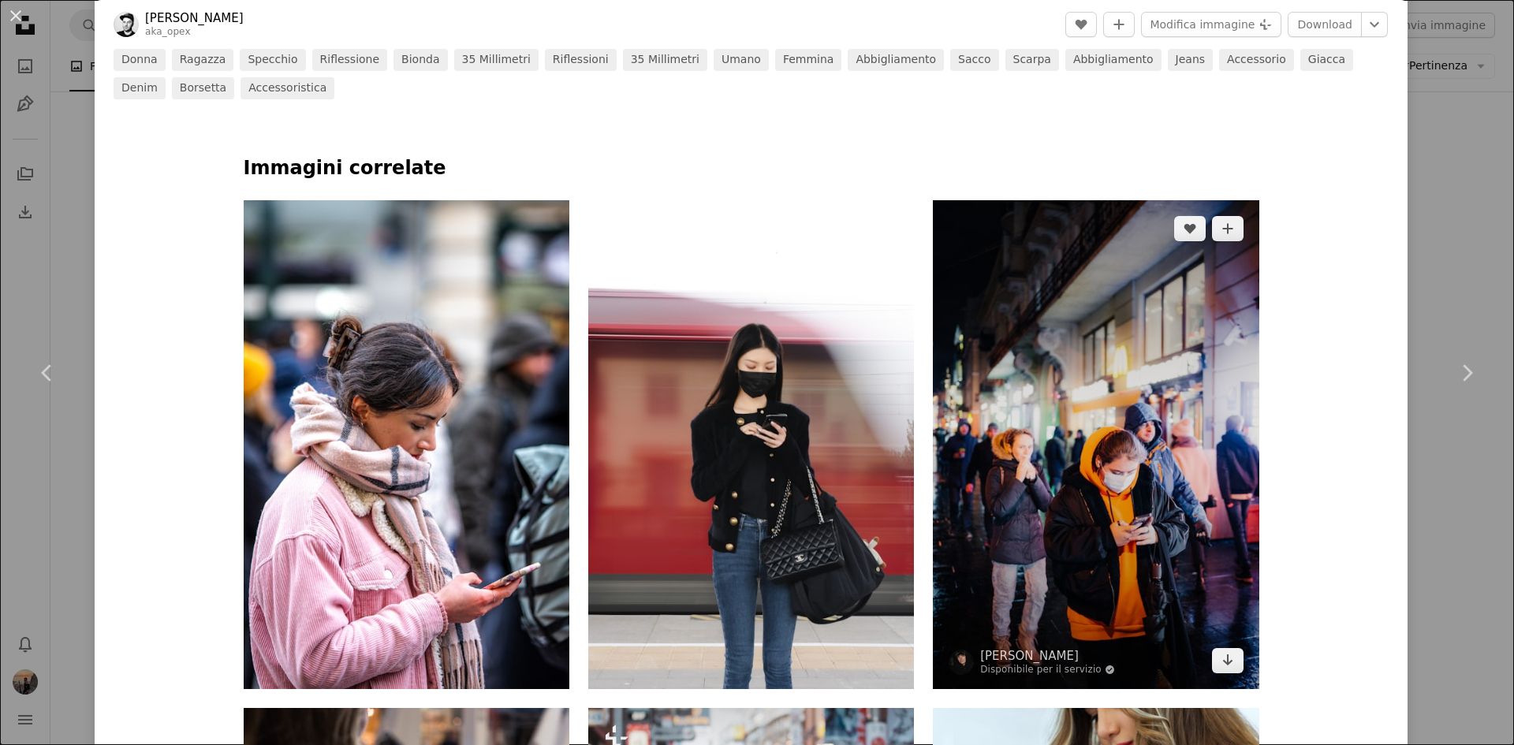
click at [1062, 373] on img at bounding box center [1096, 444] width 326 height 489
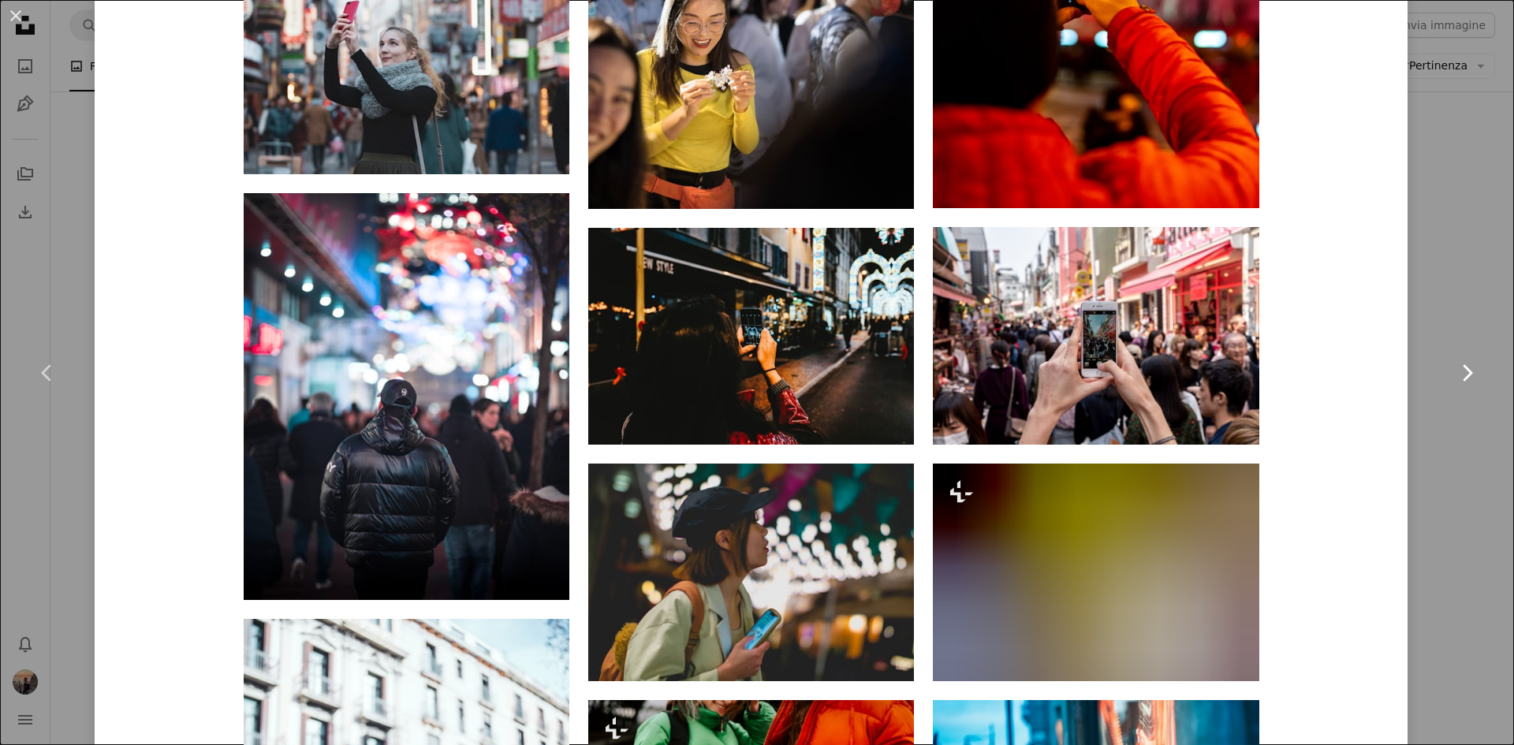
scroll to position [1420, 0]
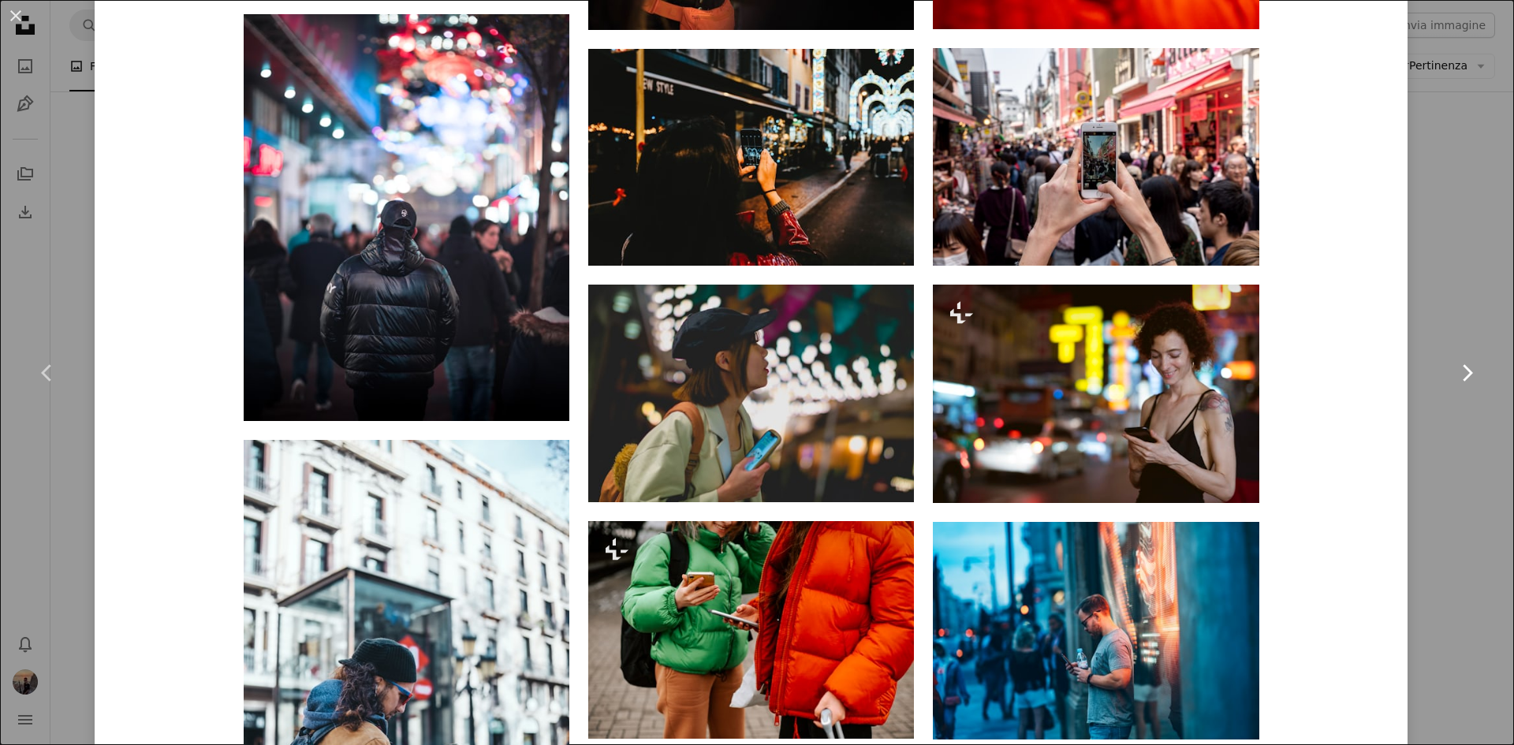
click at [1430, 308] on link "Chevron right" at bounding box center [1467, 372] width 95 height 151
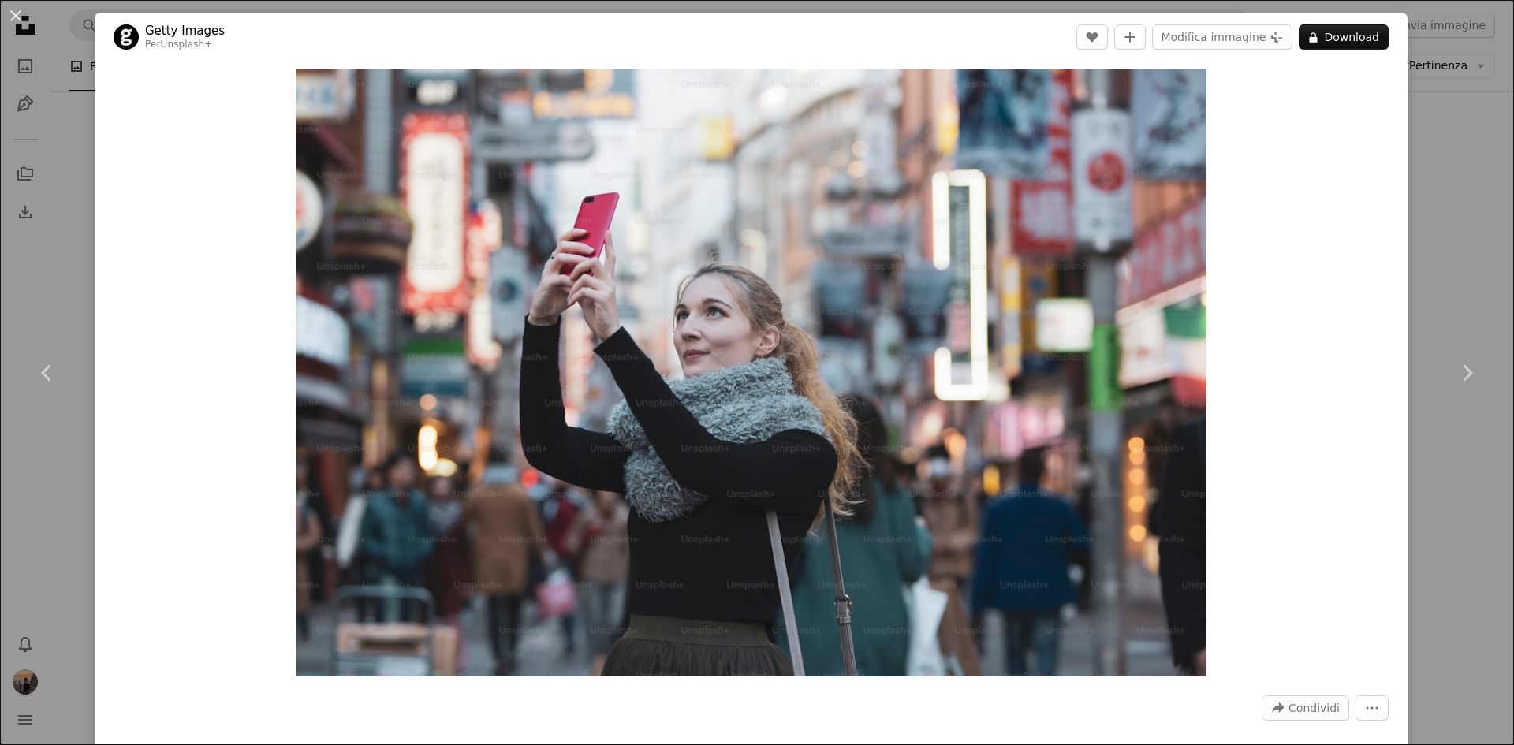
drag, startPoint x: 1445, startPoint y: 151, endPoint x: 1420, endPoint y: 147, distance: 25.5
click at [1443, 151] on div "An X shape Chevron left Chevron right Getty Images Per Unsplash+ A heart A plus…" at bounding box center [757, 372] width 1514 height 745
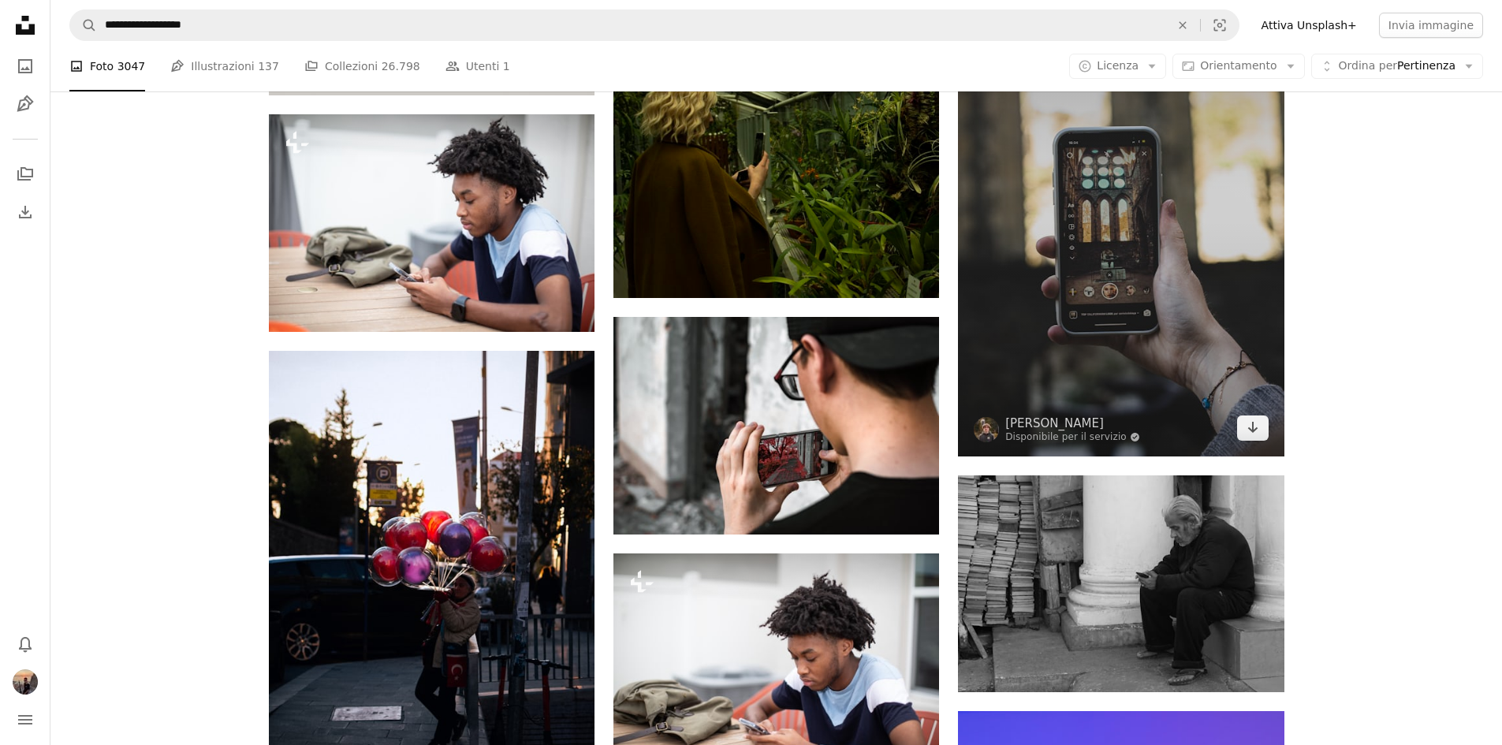
scroll to position [3499, 0]
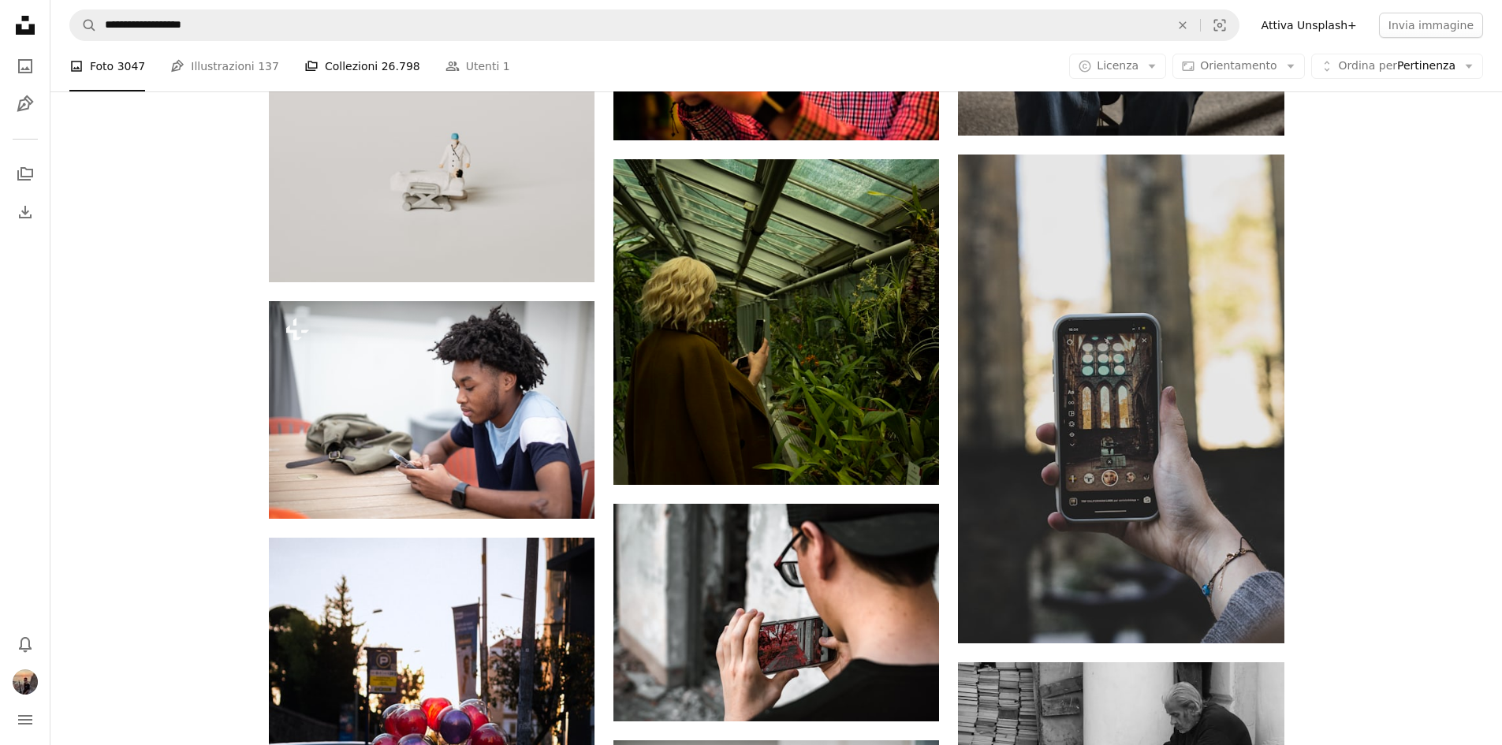
click at [331, 64] on link "A stack of folders Collezioni 26.798" at bounding box center [362, 66] width 116 height 50
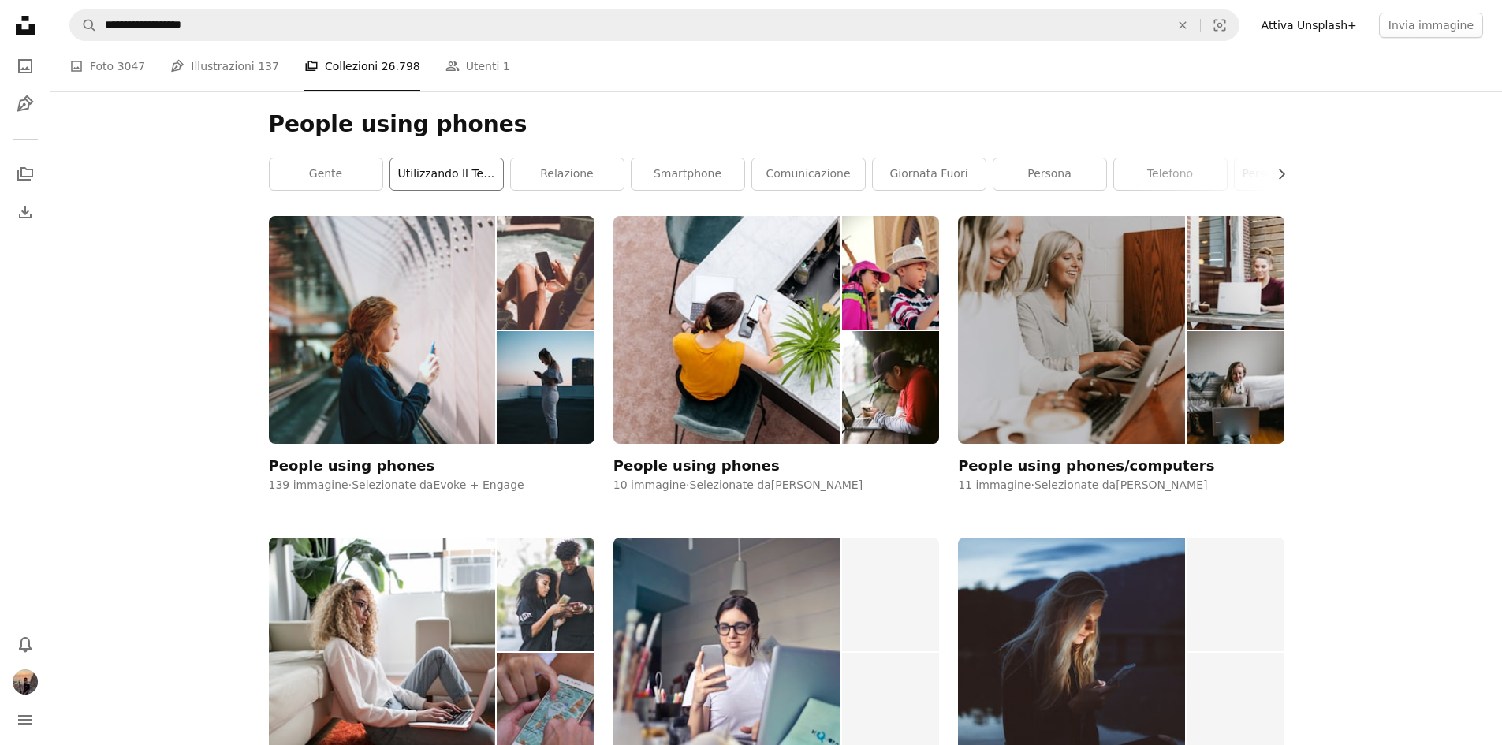
click at [450, 164] on link "utilizzando il telefono" at bounding box center [446, 175] width 113 height 32
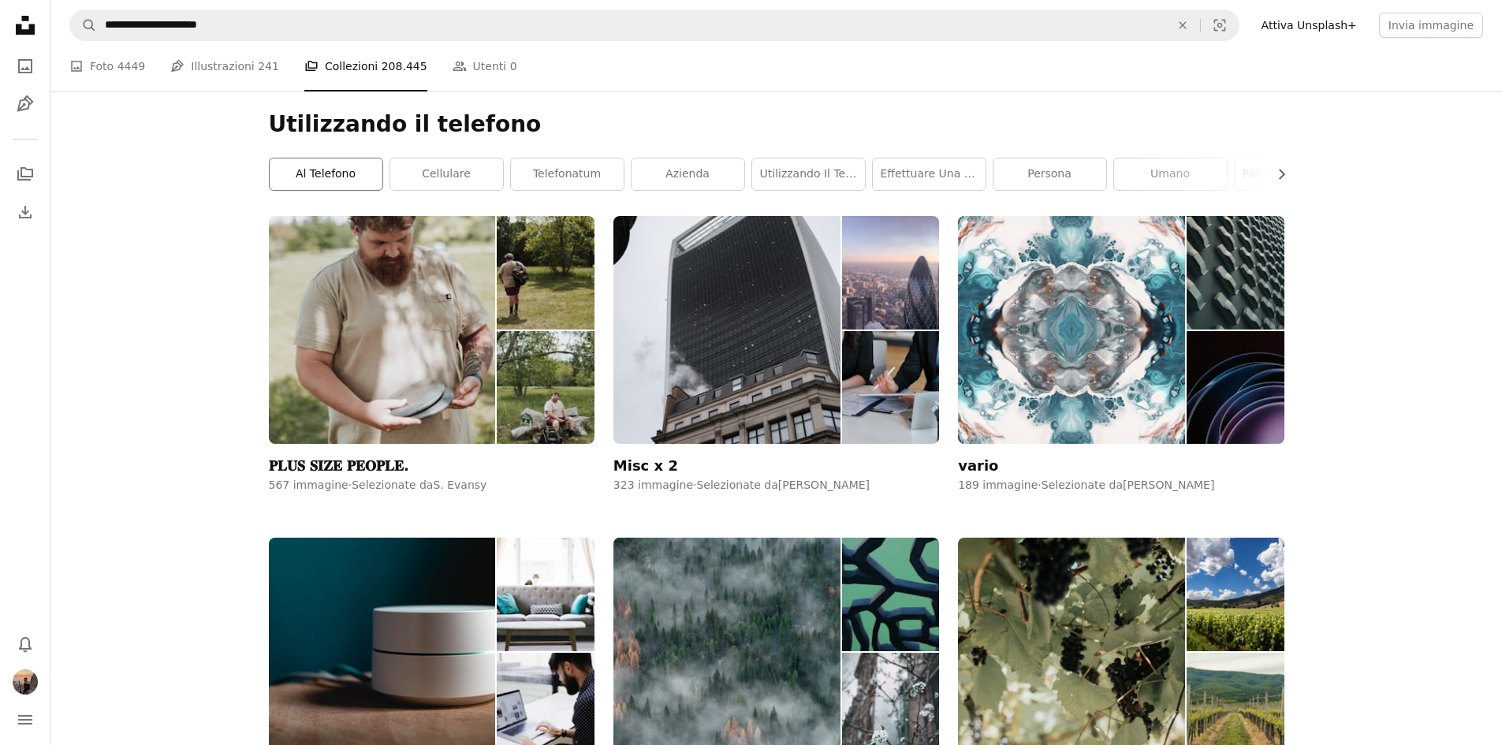
click at [365, 173] on link "al telefono" at bounding box center [326, 175] width 113 height 32
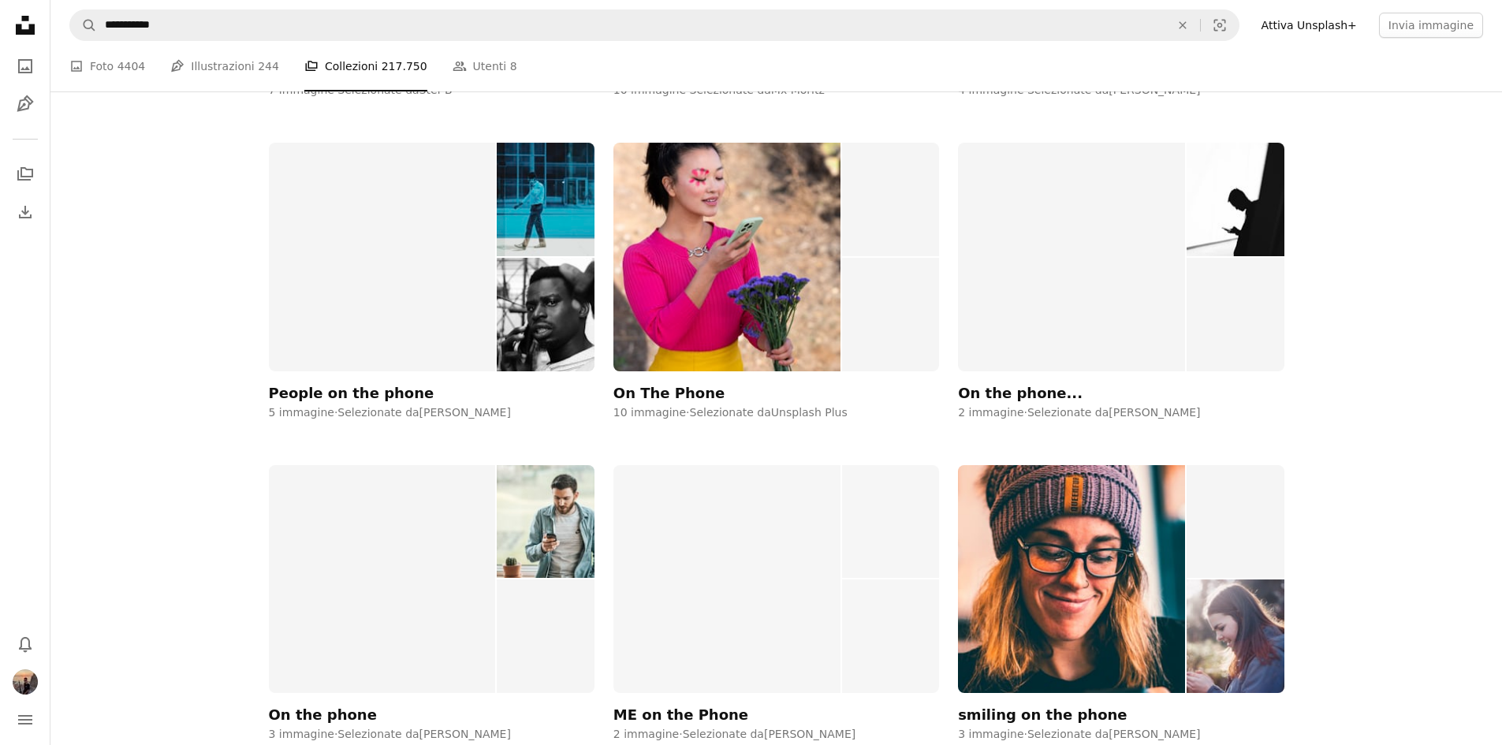
scroll to position [394, 0]
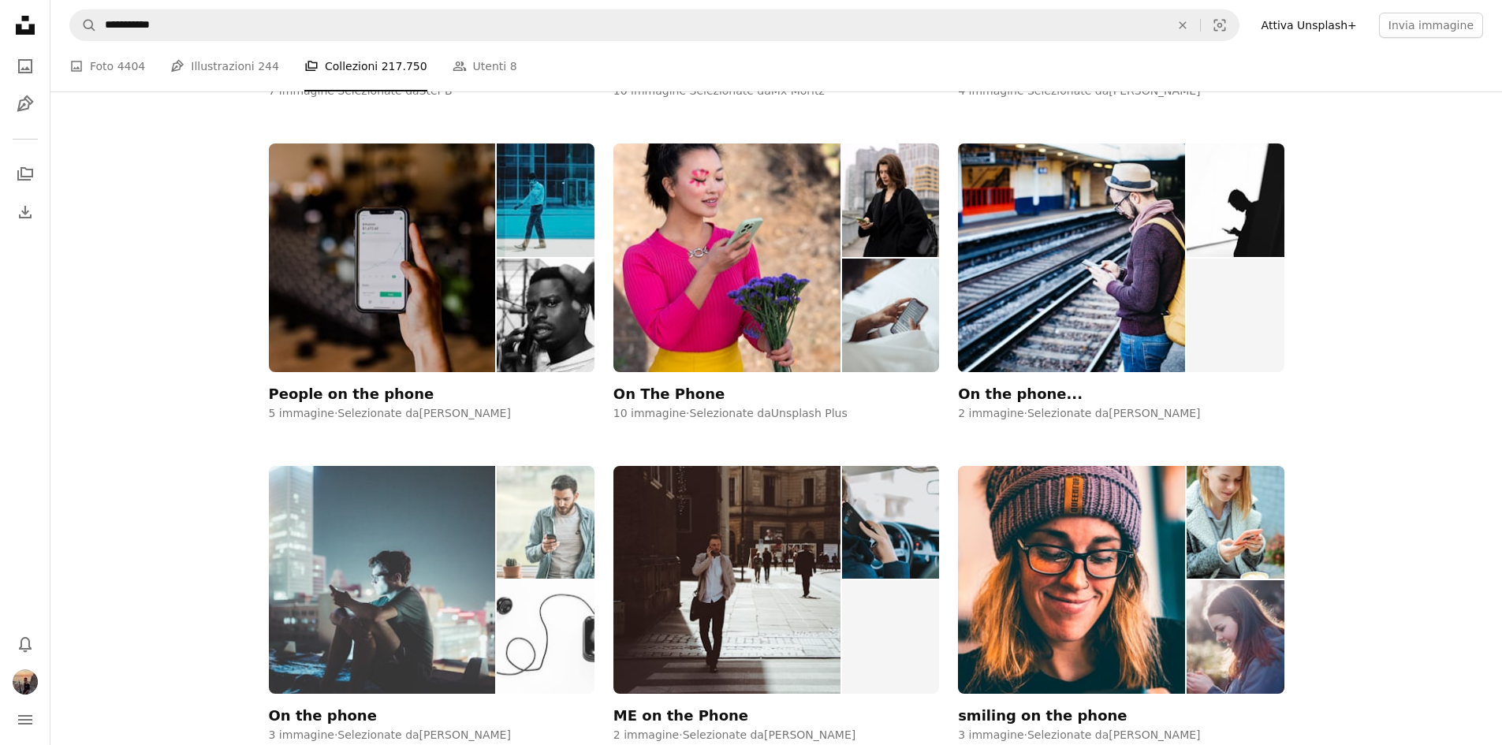
click at [471, 577] on img at bounding box center [382, 580] width 227 height 228
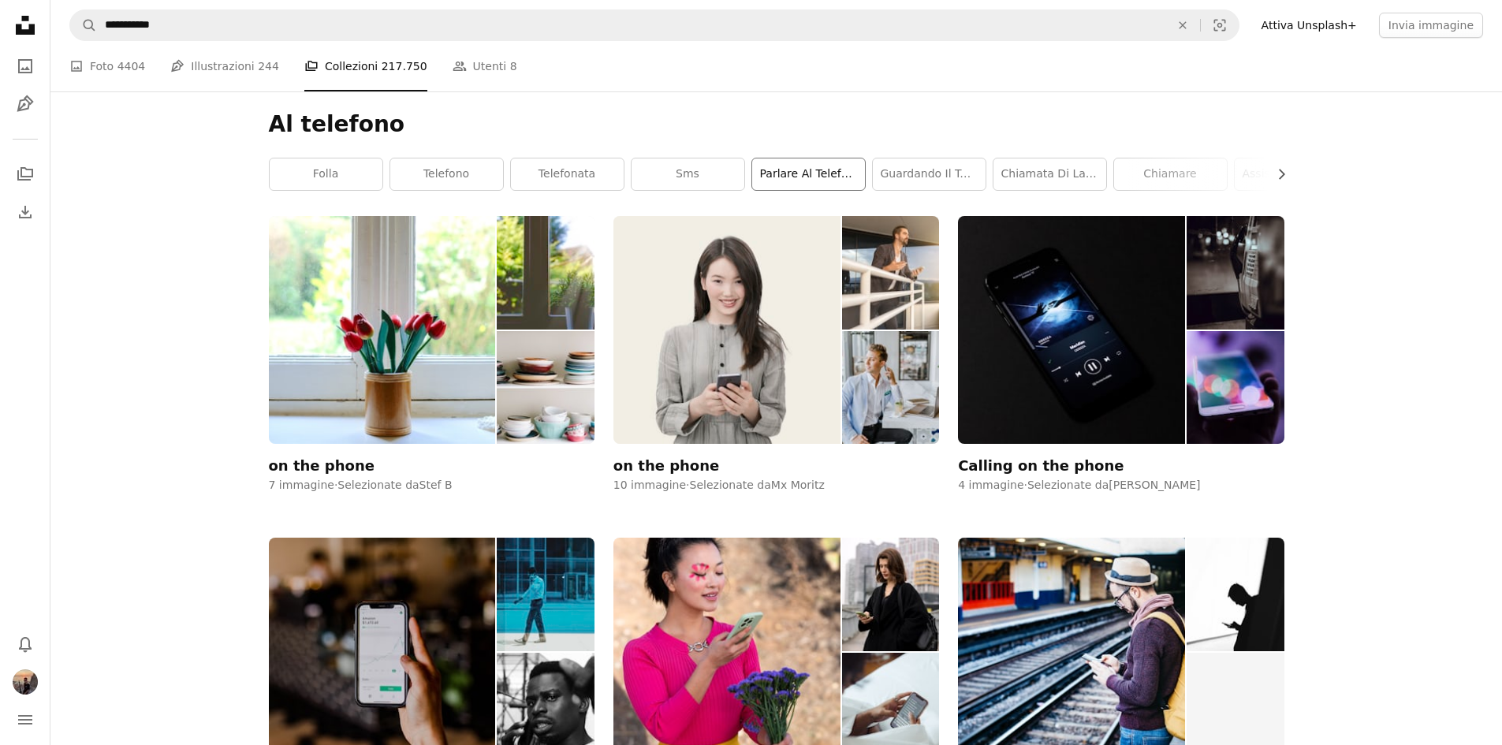
click at [801, 176] on link "Parlare al telefono" at bounding box center [808, 175] width 113 height 32
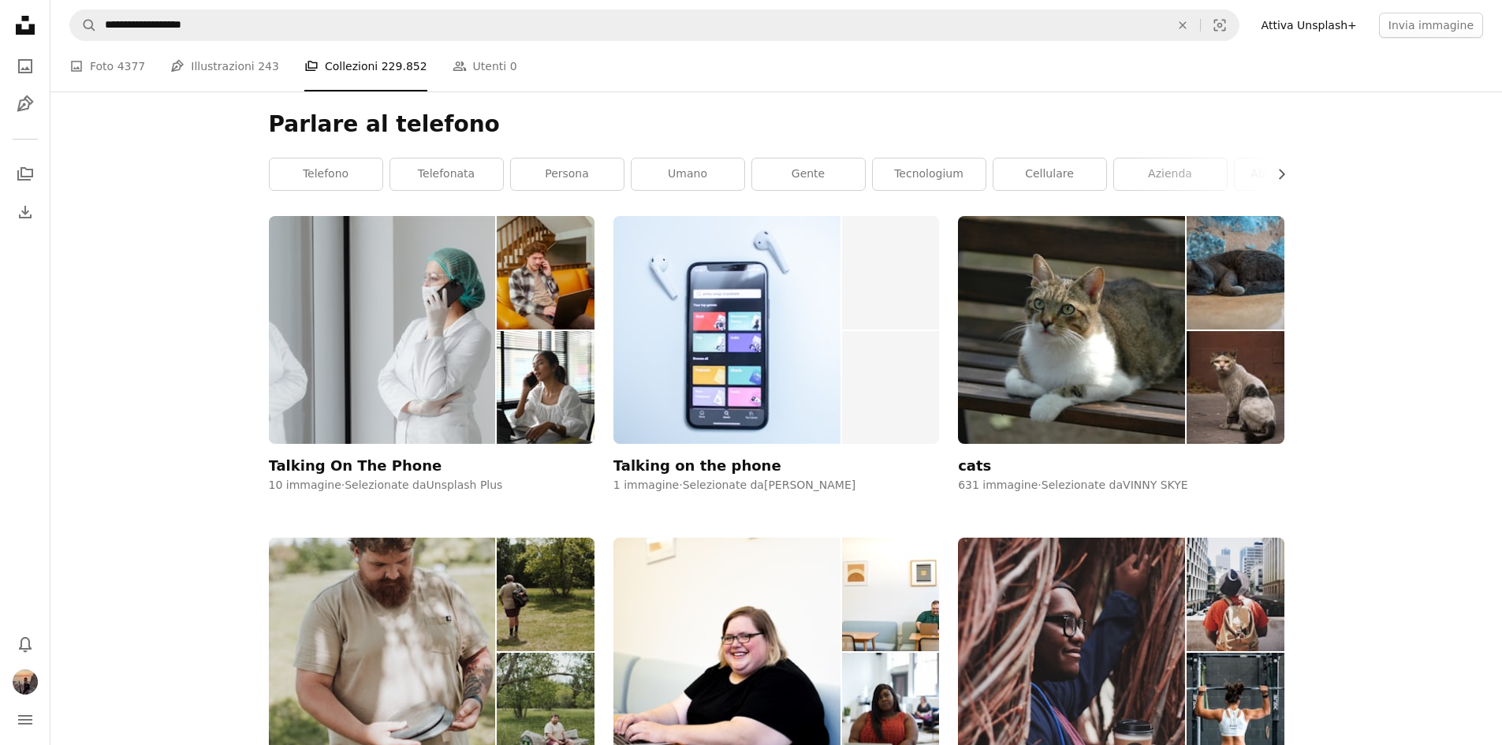
click at [220, 56] on link "Pen Tool Illustrazioni 243" at bounding box center [224, 66] width 109 height 50
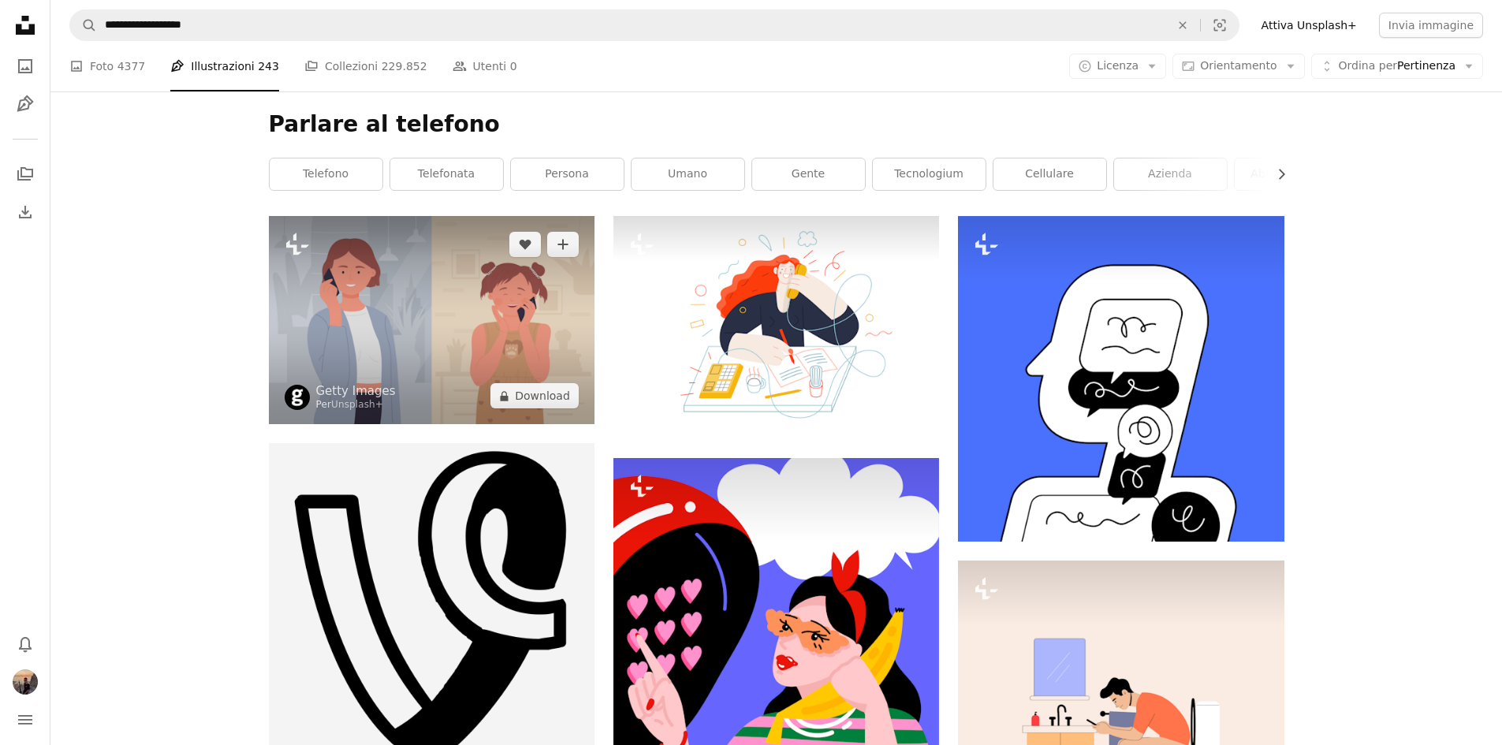
click at [535, 274] on img at bounding box center [432, 320] width 326 height 209
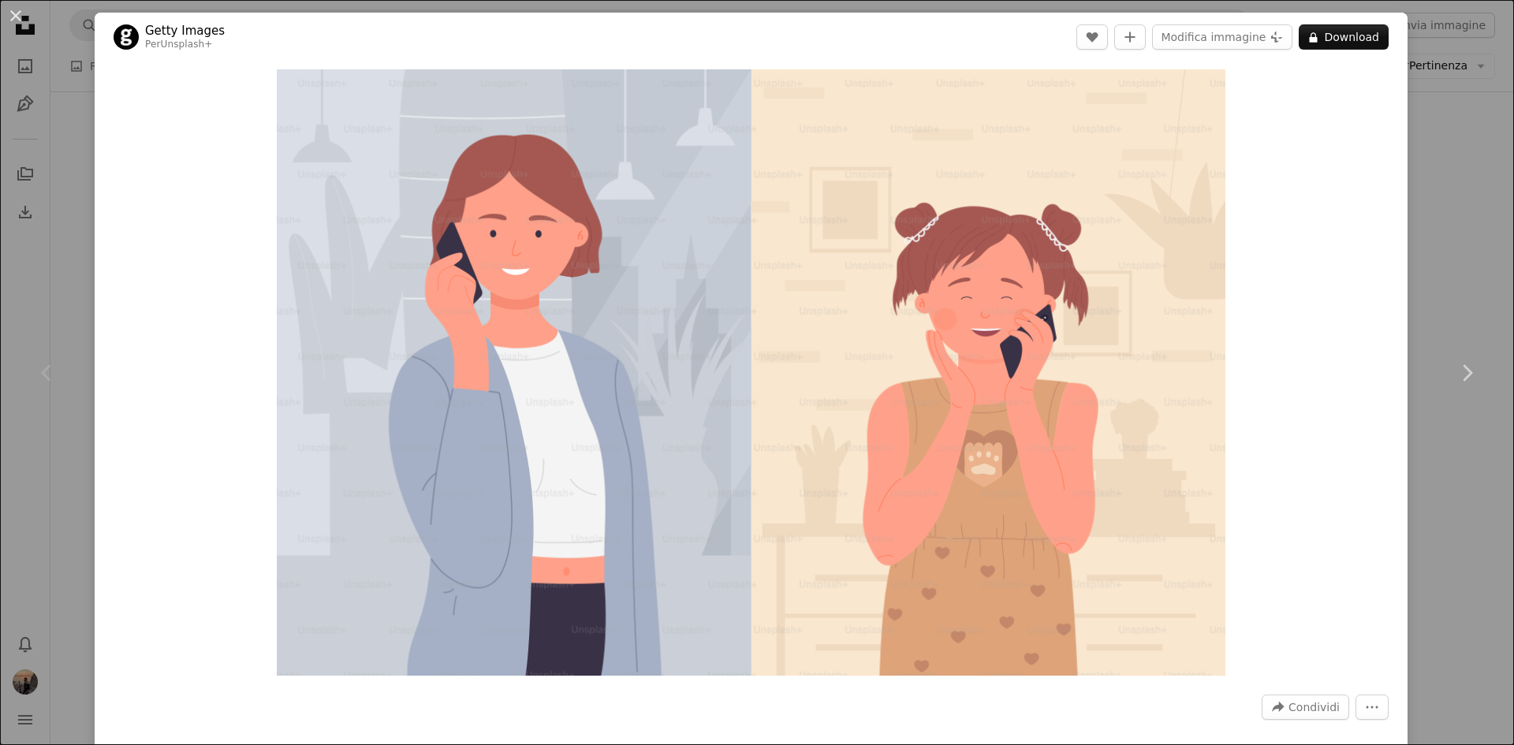
click at [1403, 282] on div "An X shape Chevron left Chevron right Getty Images Per Unsplash+ A heart A plus…" at bounding box center [757, 372] width 1514 height 745
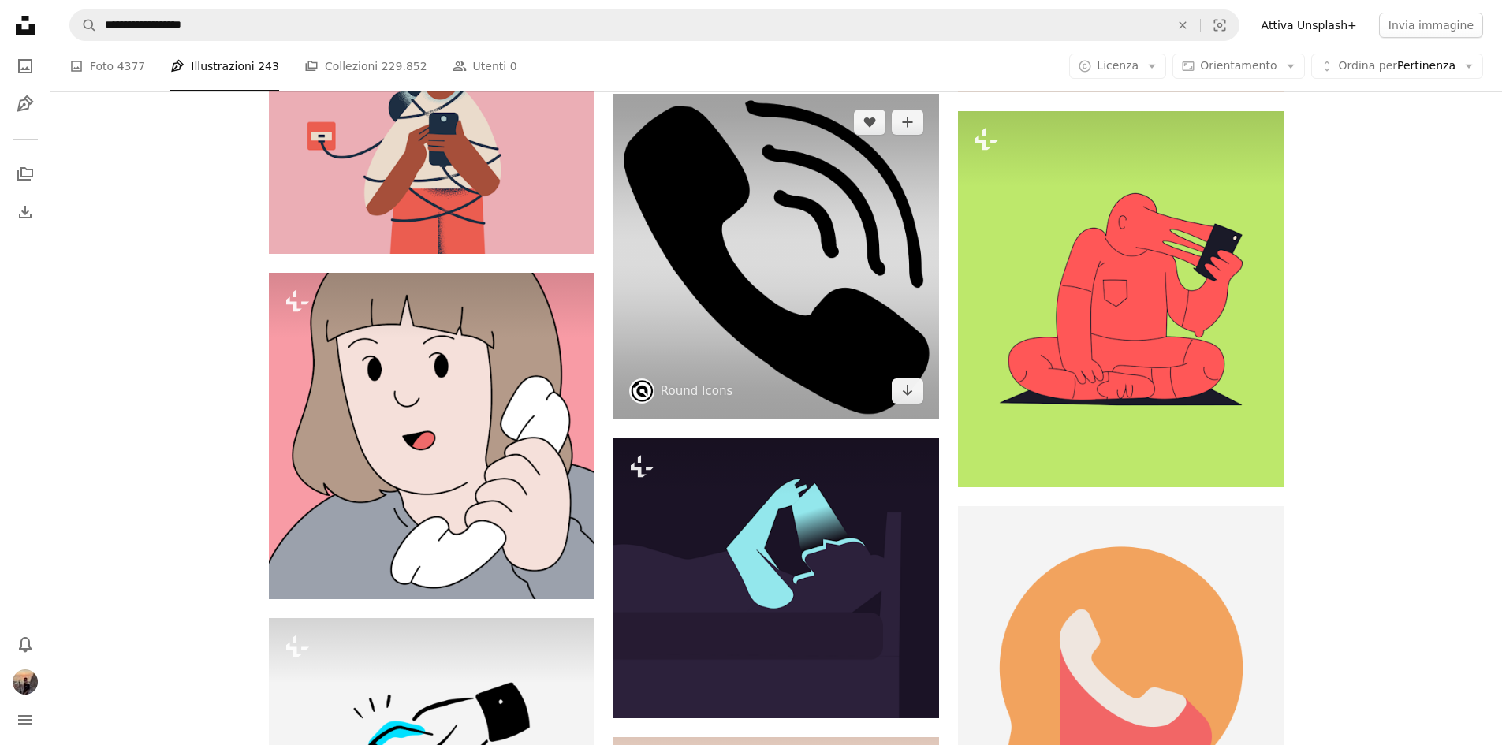
scroll to position [710, 0]
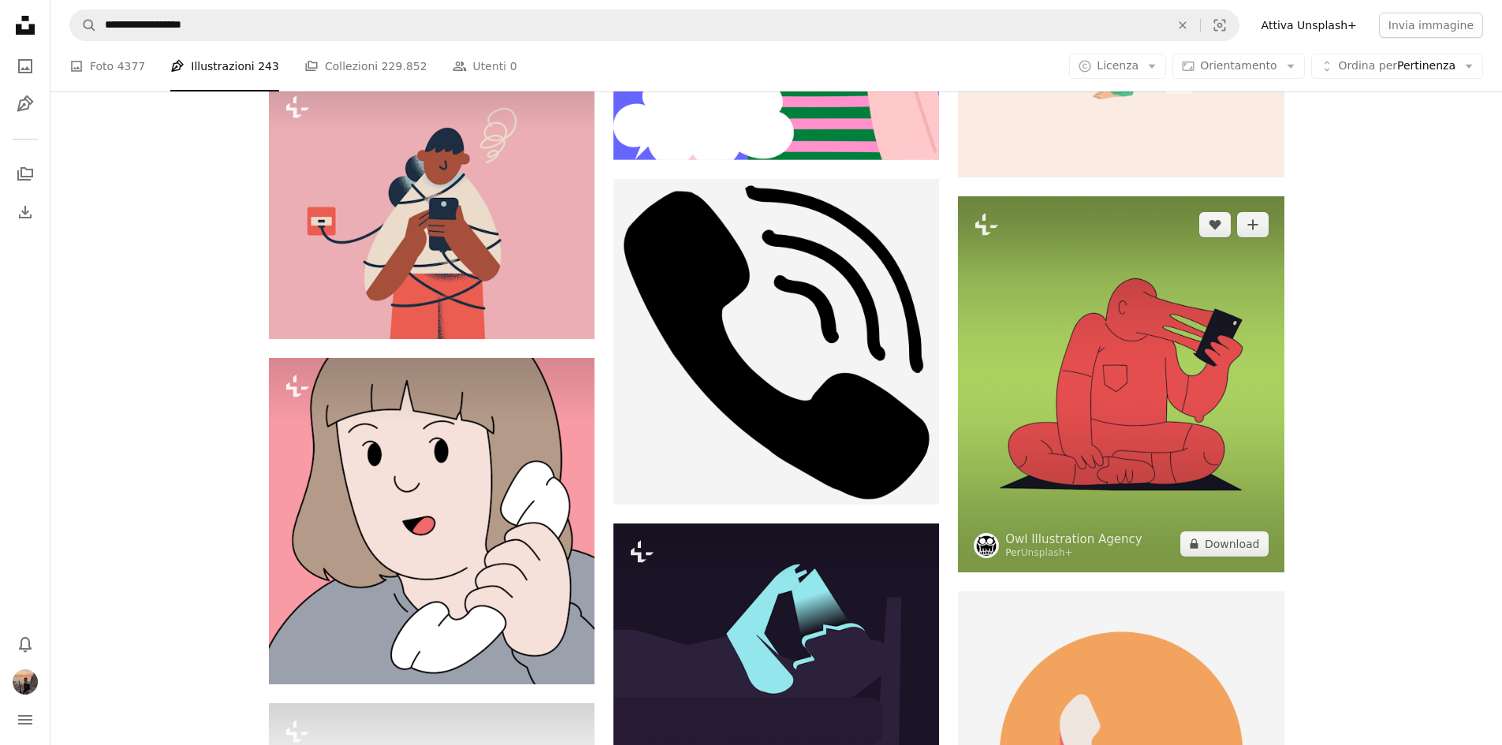
click at [1114, 366] on img at bounding box center [1121, 384] width 326 height 376
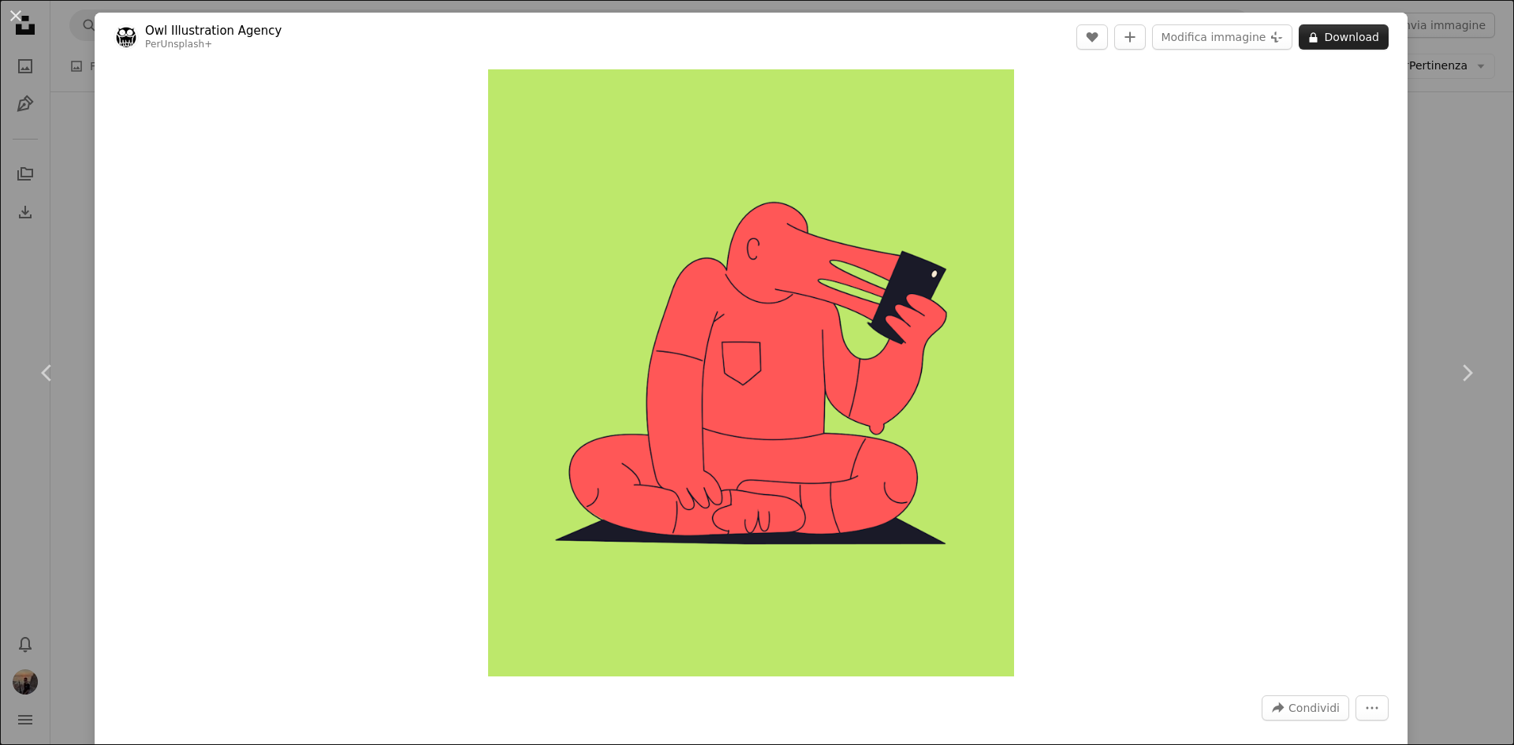
drag, startPoint x: 788, startPoint y: 228, endPoint x: 1373, endPoint y: 34, distance: 616.5
click at [1373, 34] on button "A lock Download" at bounding box center [1344, 36] width 90 height 25
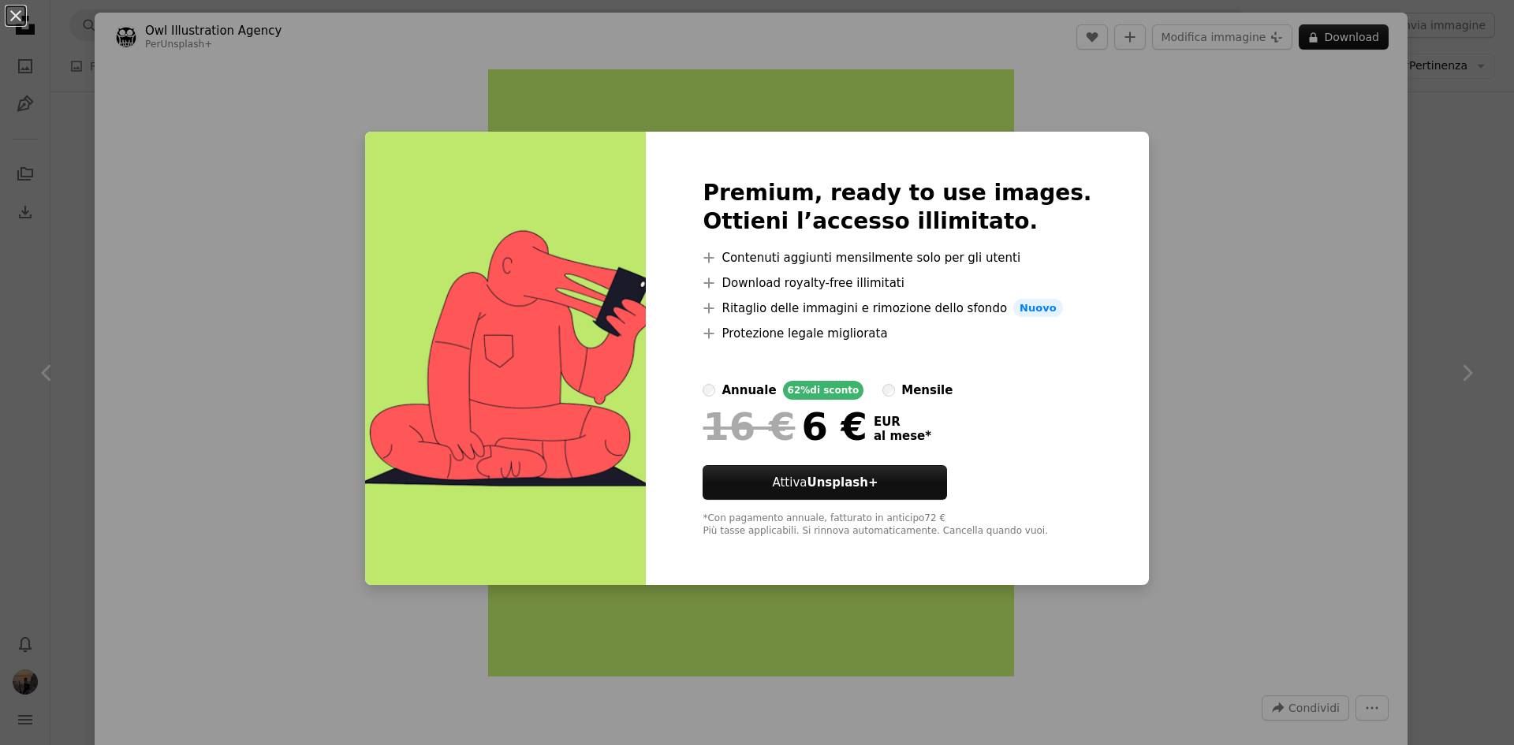
click at [901, 395] on label "mensile" at bounding box center [918, 390] width 70 height 19
click at [752, 391] on div "annuale" at bounding box center [749, 390] width 54 height 19
click at [928, 390] on div "mensile" at bounding box center [926, 390] width 51 height 19
click at [896, 383] on label "mensile" at bounding box center [918, 390] width 70 height 19
click at [764, 394] on div "annuale" at bounding box center [749, 390] width 54 height 19
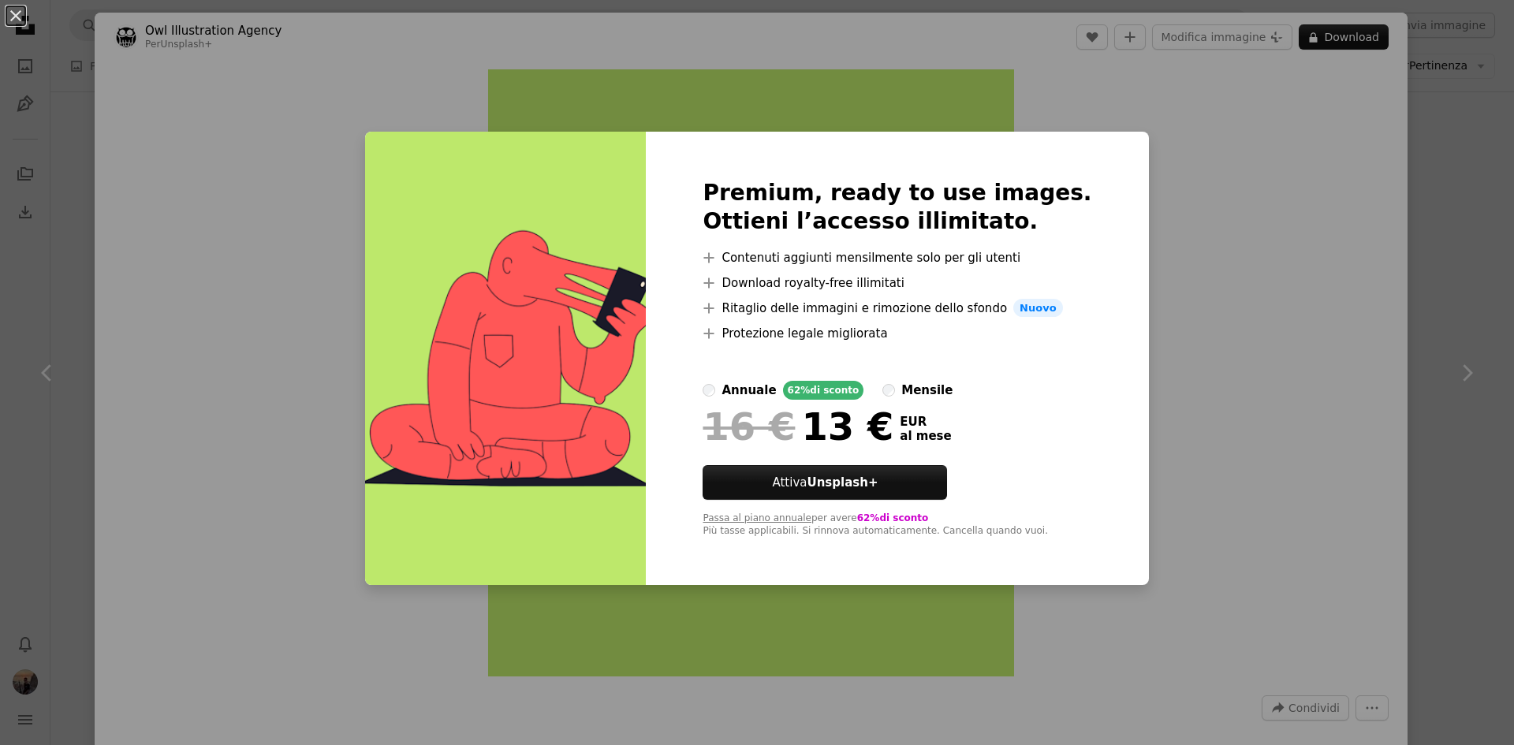
click at [766, 395] on div "annuale" at bounding box center [749, 390] width 54 height 19
click at [1462, 120] on div "An X shape Premium, ready to use images. Ottieni l’accesso illimitato. A plus s…" at bounding box center [757, 372] width 1514 height 745
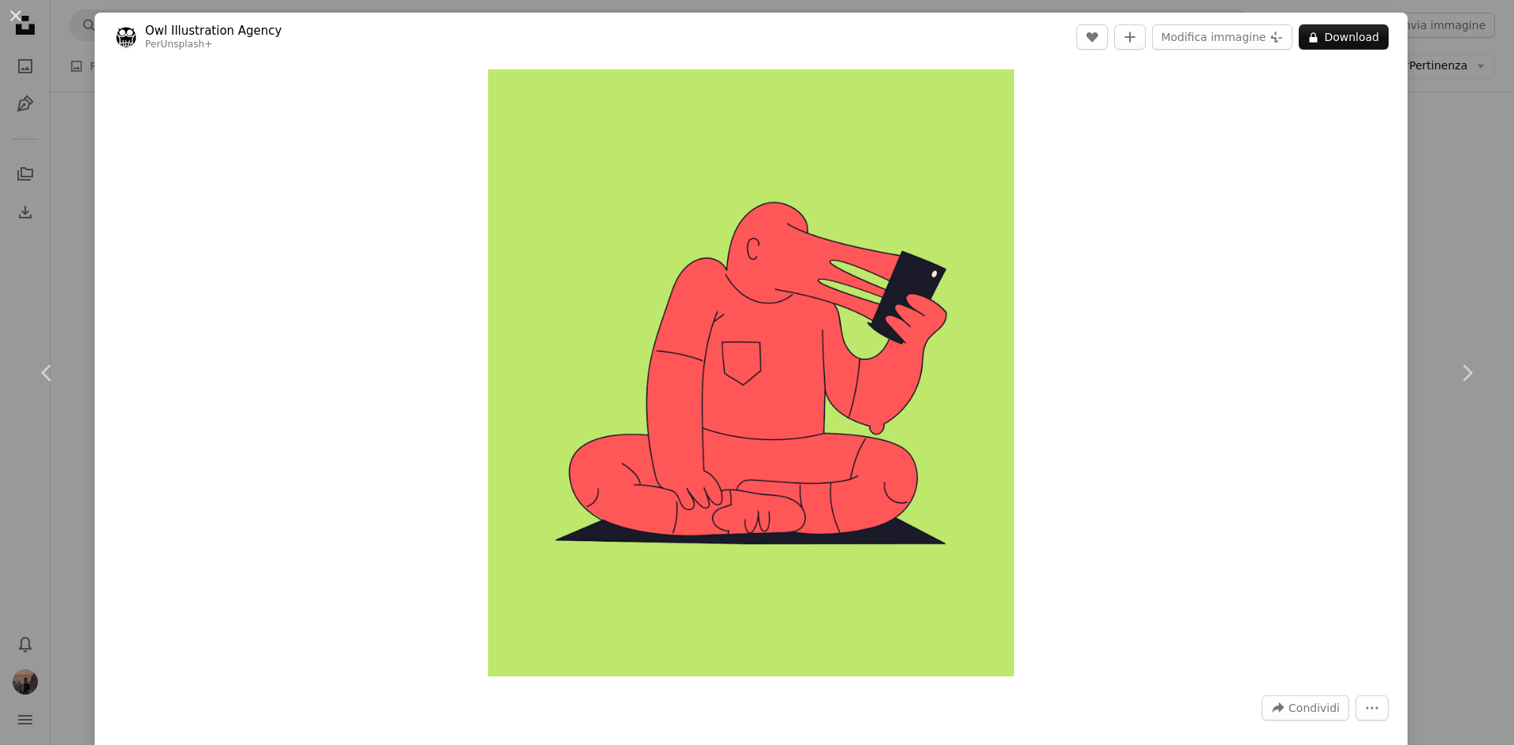
click at [1453, 120] on div "An X shape Chevron left Chevron right Owl Illustration Agency Per Unsplash+ A h…" at bounding box center [757, 372] width 1514 height 745
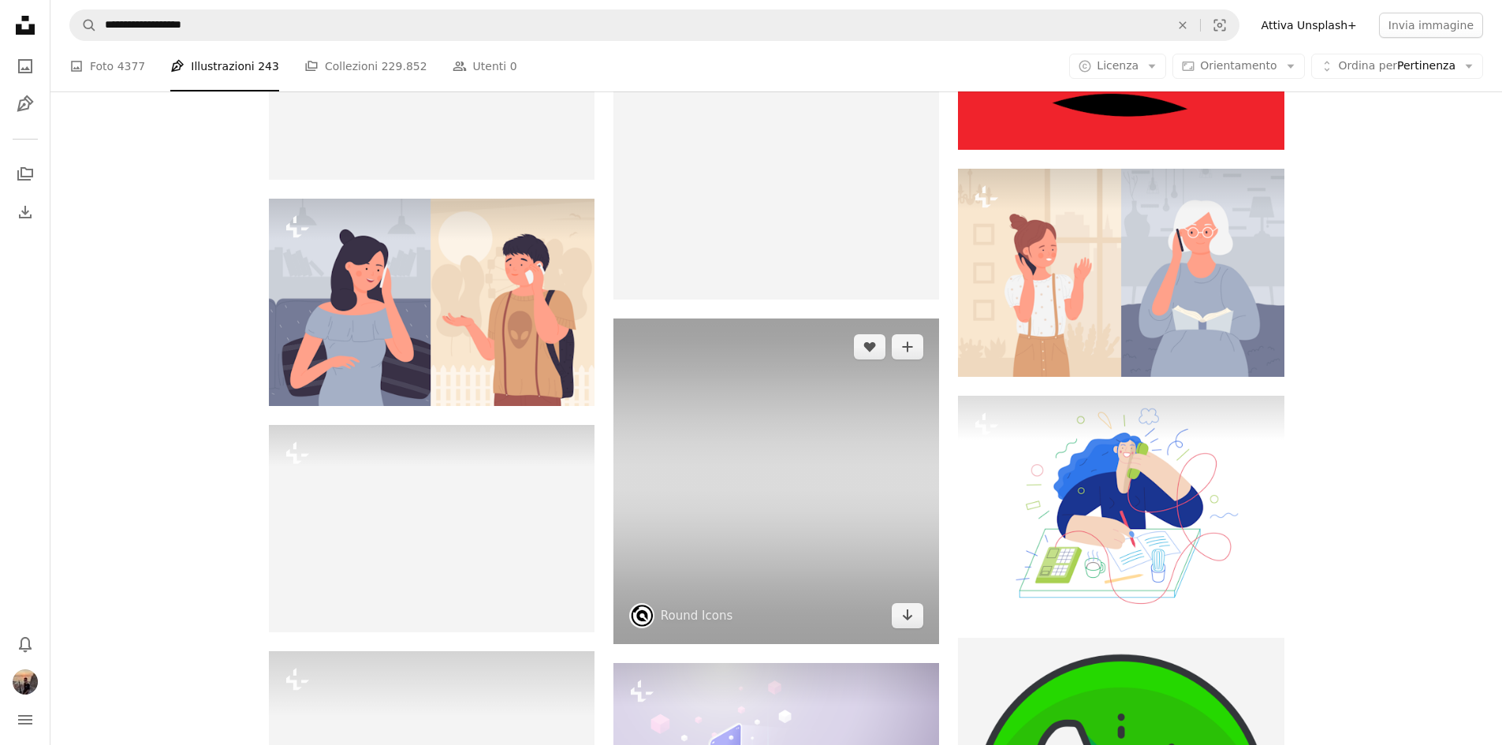
scroll to position [1972, 0]
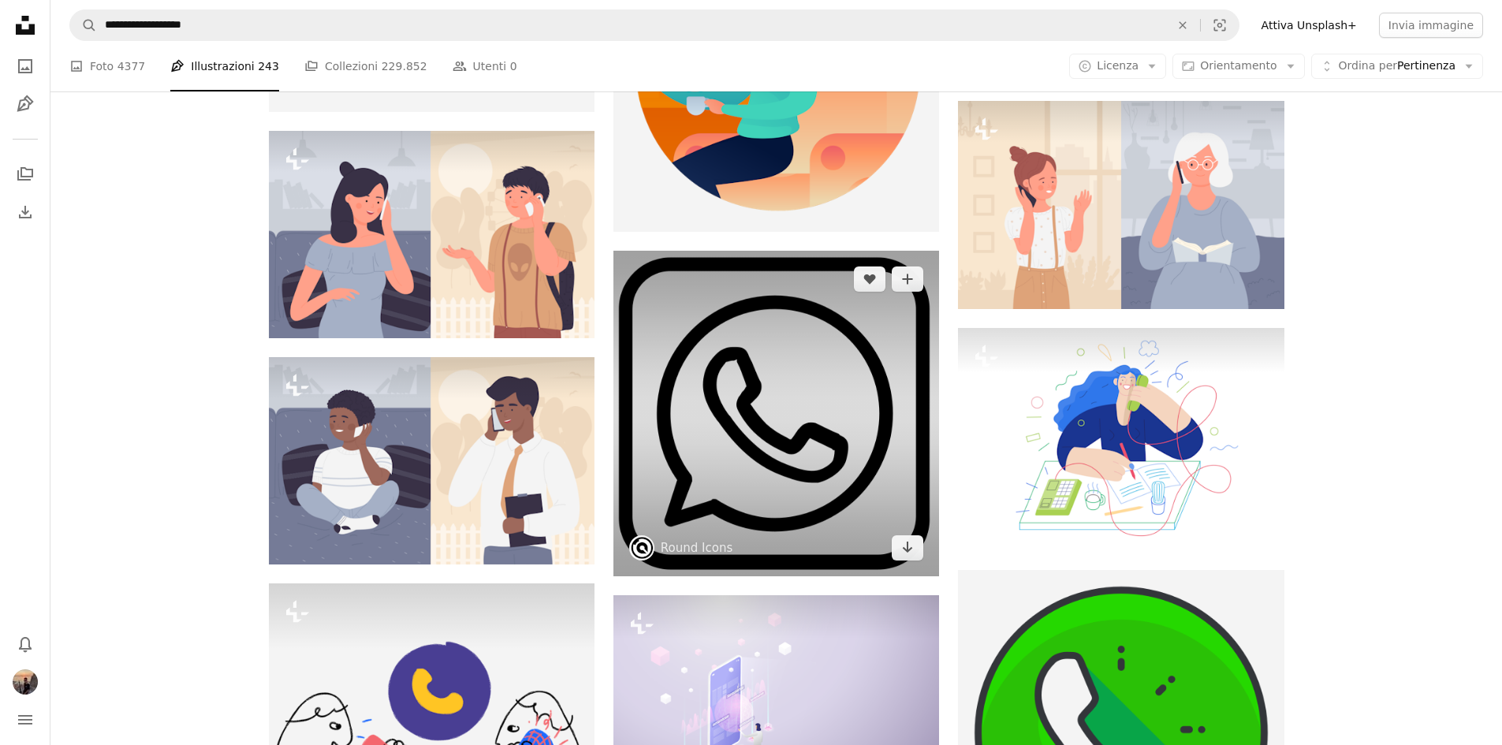
click at [700, 364] on img at bounding box center [777, 414] width 326 height 326
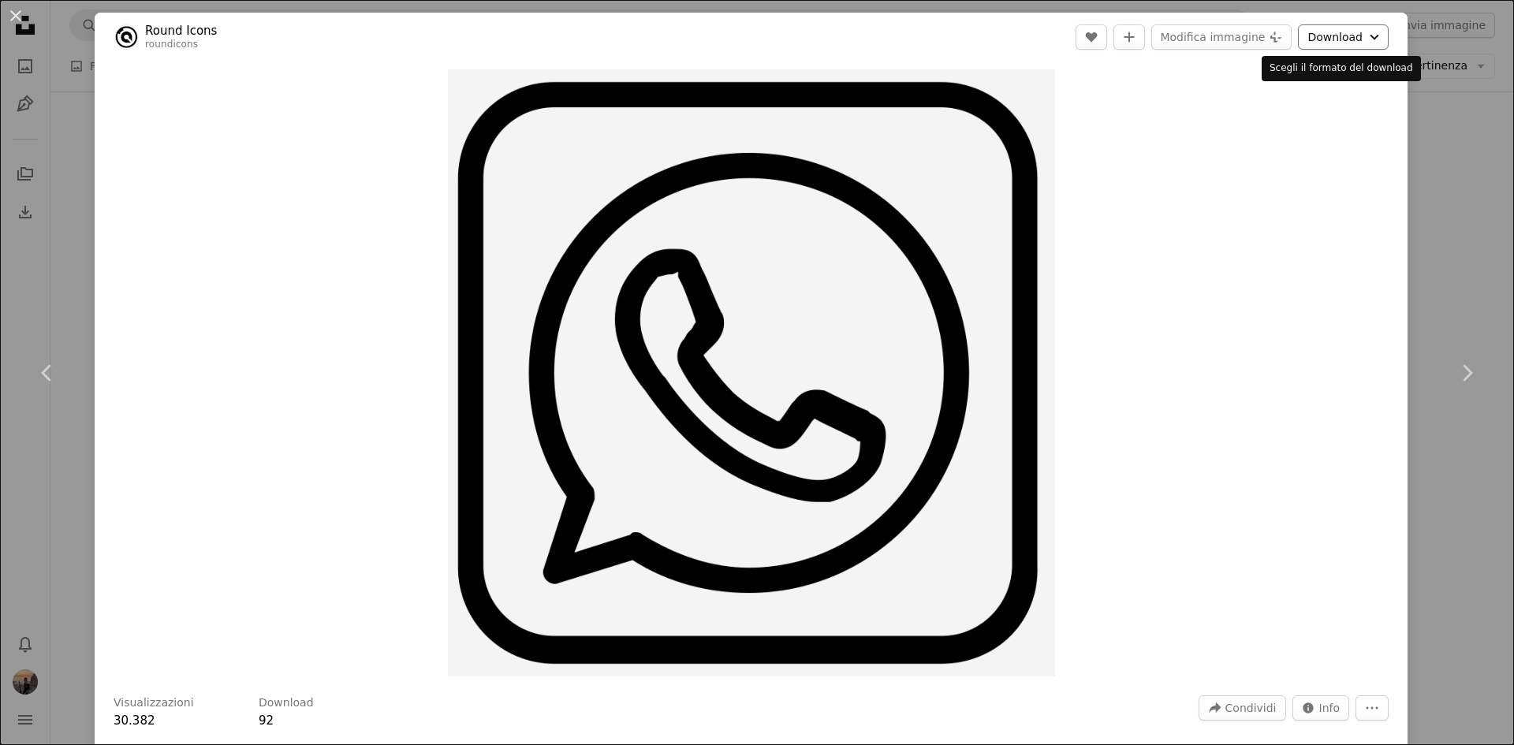
click at [1366, 32] on icon "Chevron down" at bounding box center [1374, 37] width 17 height 19
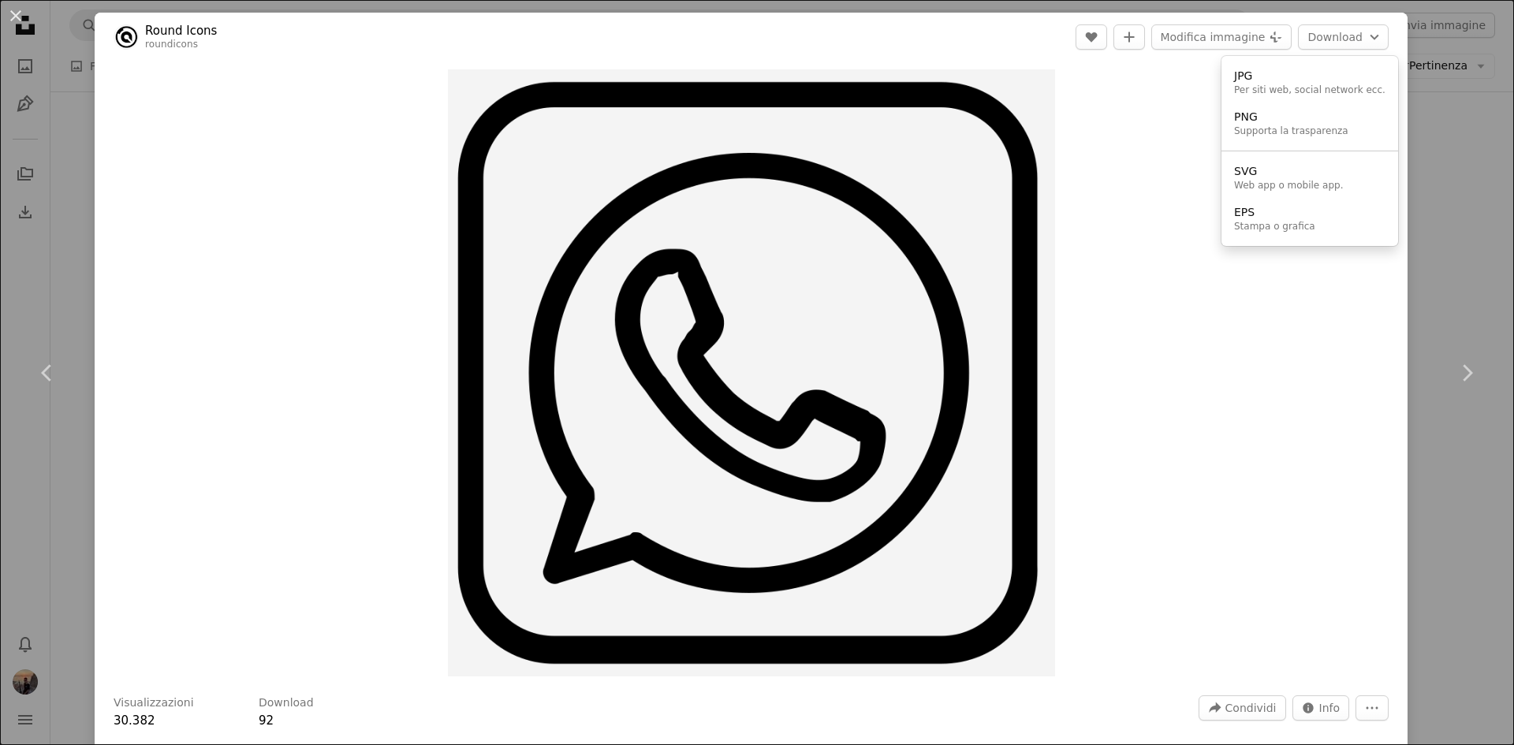
click at [1389, 203] on dialog "An X shape Chevron left Chevron right Round Icons roundicons A heart A plus sig…" at bounding box center [757, 372] width 1514 height 745
click at [1389, 203] on div "Zoom in" at bounding box center [751, 373] width 1313 height 623
click at [1391, 200] on div "Zoom in" at bounding box center [751, 373] width 1313 height 623
click at [1427, 167] on div "An X shape Chevron left Chevron right Round Icons roundicons A heart A plus sig…" at bounding box center [757, 372] width 1514 height 745
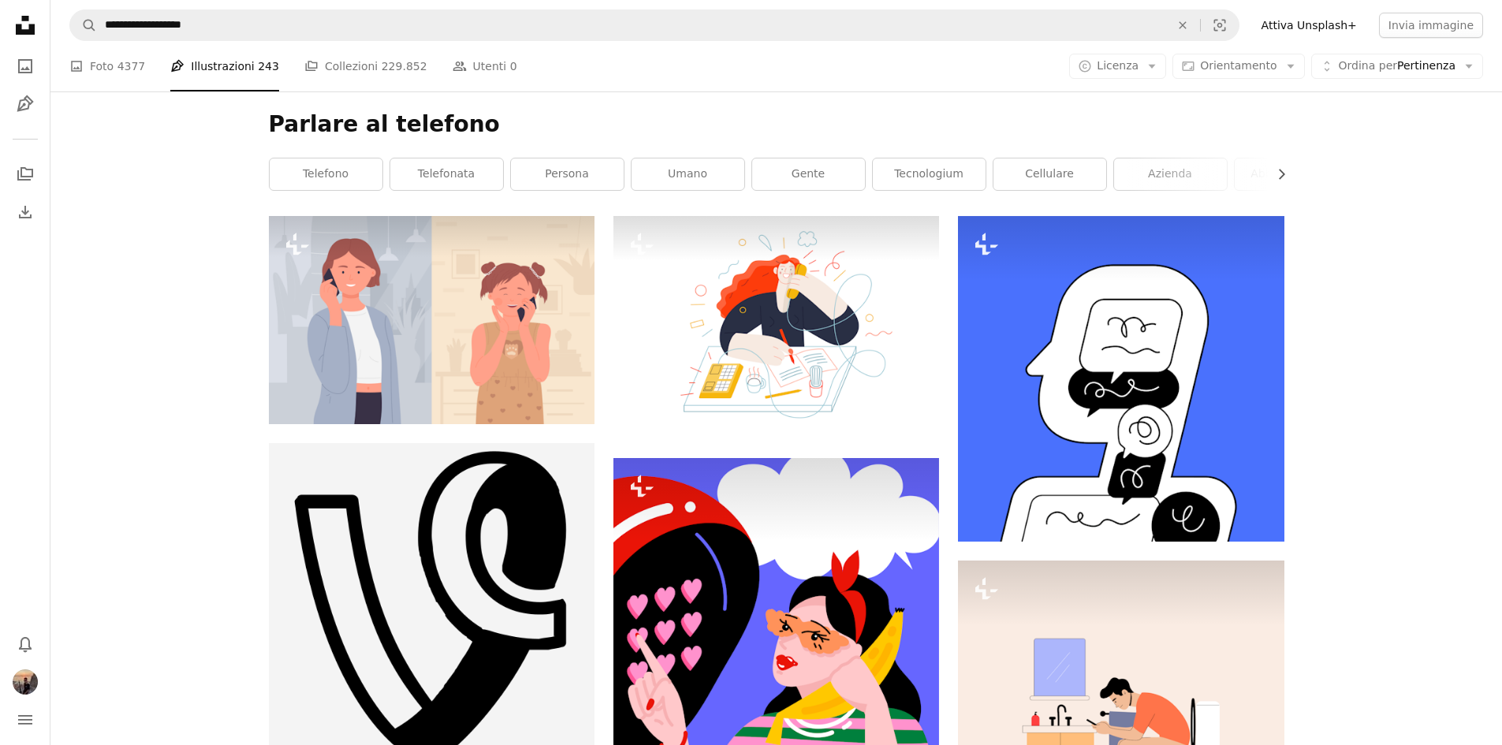
click at [68, 62] on div "A photo Foto 4377 Pen Tool Illustrazioni 243 A stack of folders Collezioni 229.…" at bounding box center [776, 66] width 1452 height 50
click at [78, 65] on icon "A photo" at bounding box center [76, 66] width 14 height 14
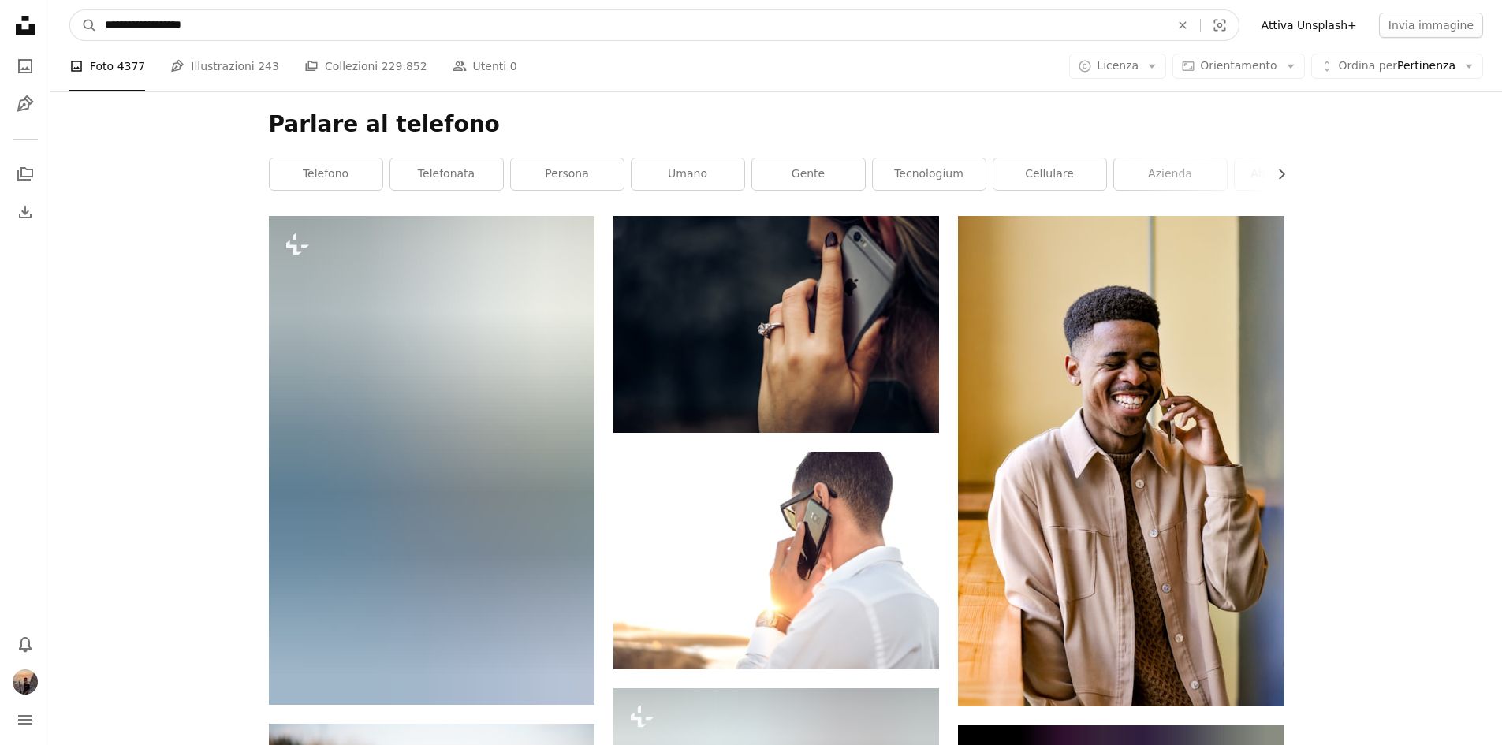
click at [199, 21] on input "**********" at bounding box center [631, 25] width 1069 height 30
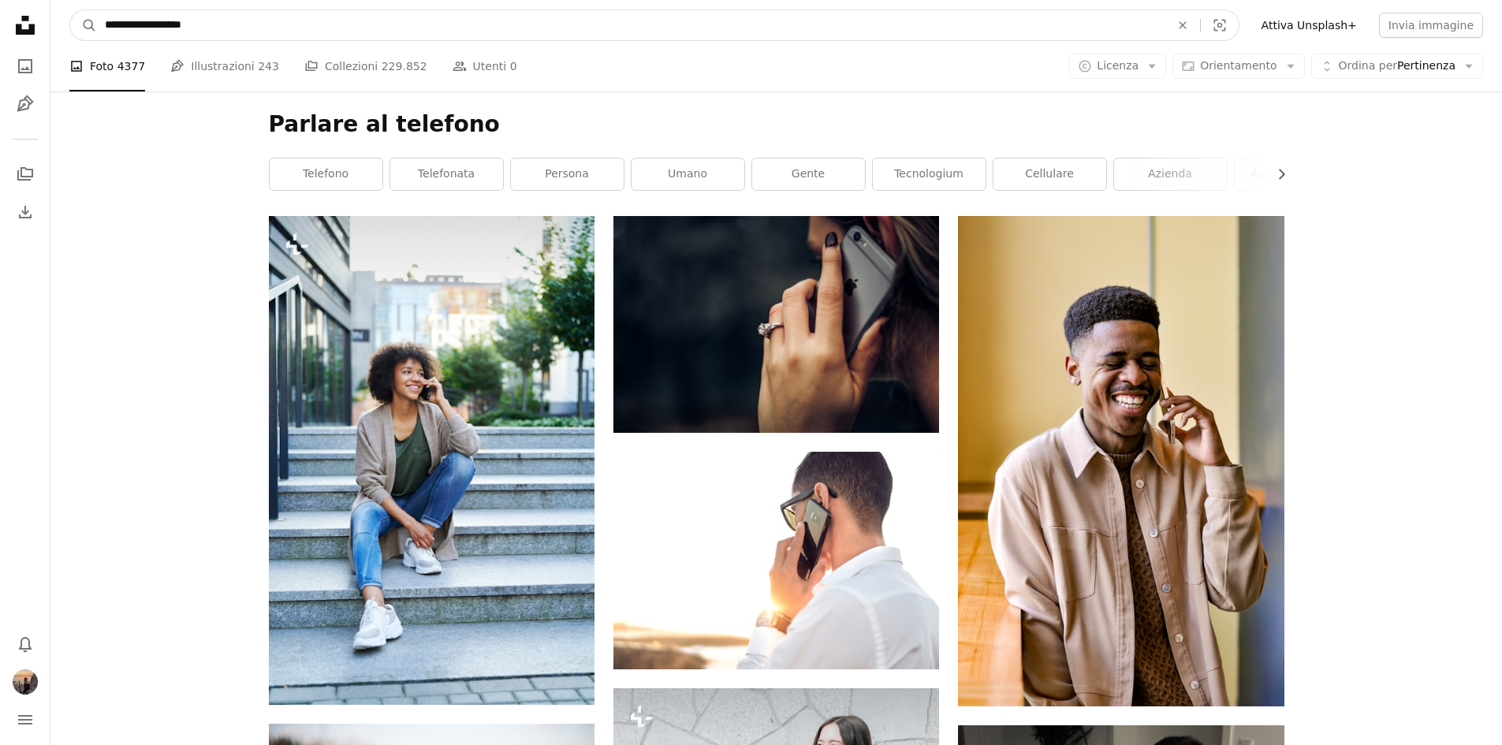
click at [199, 21] on input "**********" at bounding box center [631, 25] width 1069 height 30
type input "**********"
click button "A magnifying glass" at bounding box center [83, 25] width 27 height 30
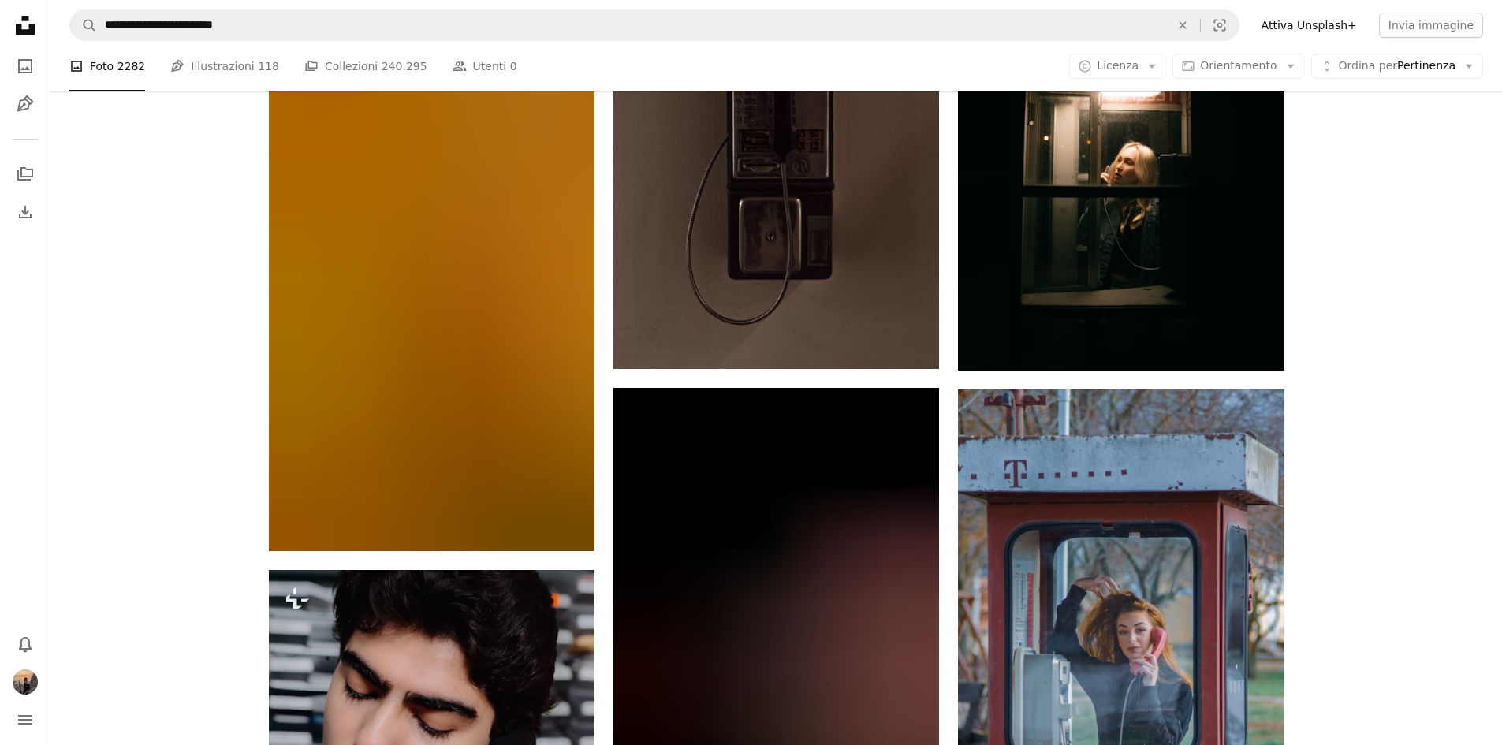
scroll to position [1498, 0]
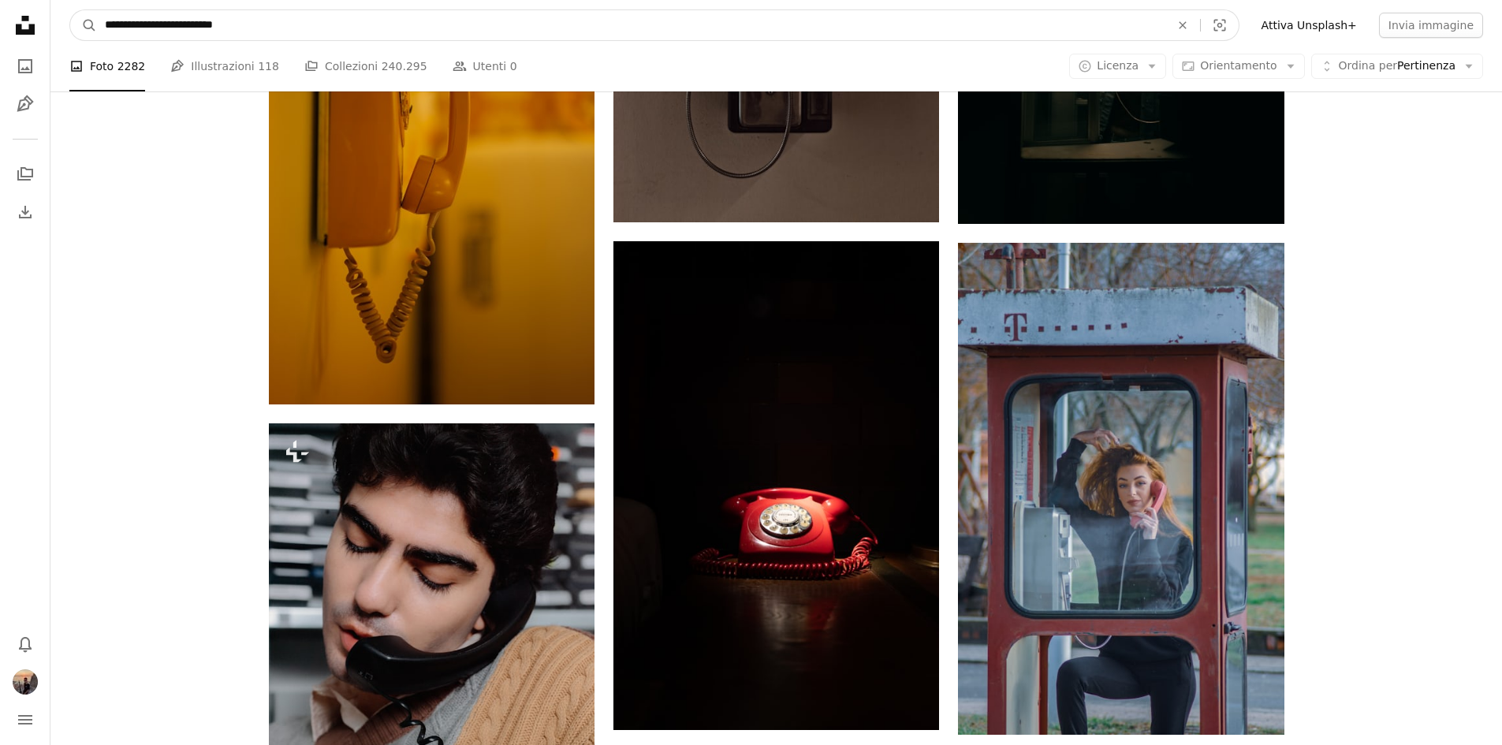
click at [215, 17] on input "**********" at bounding box center [631, 25] width 1069 height 30
type input "**********"
click button "A magnifying glass" at bounding box center [83, 25] width 27 height 30
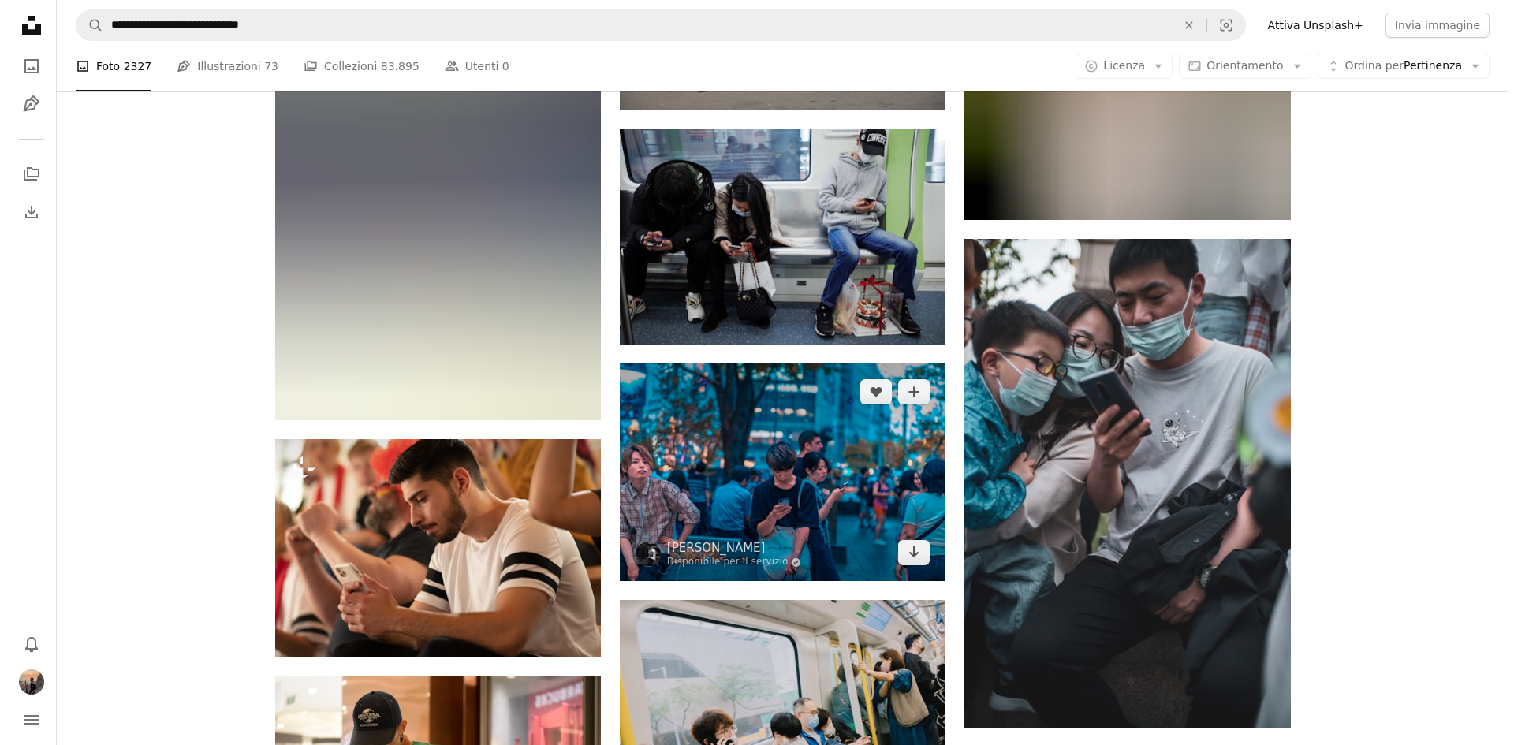
scroll to position [2524, 0]
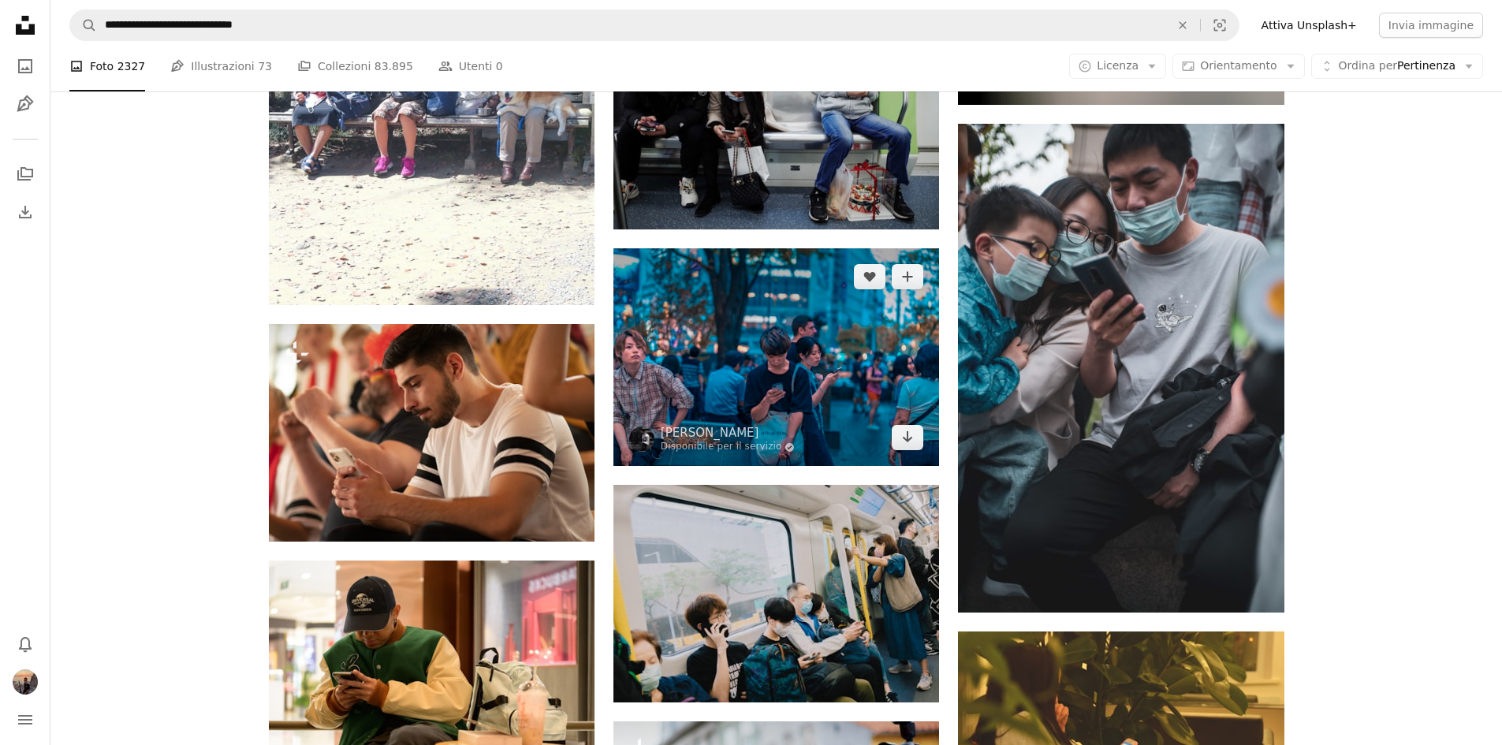
click at [773, 323] on img at bounding box center [777, 357] width 326 height 218
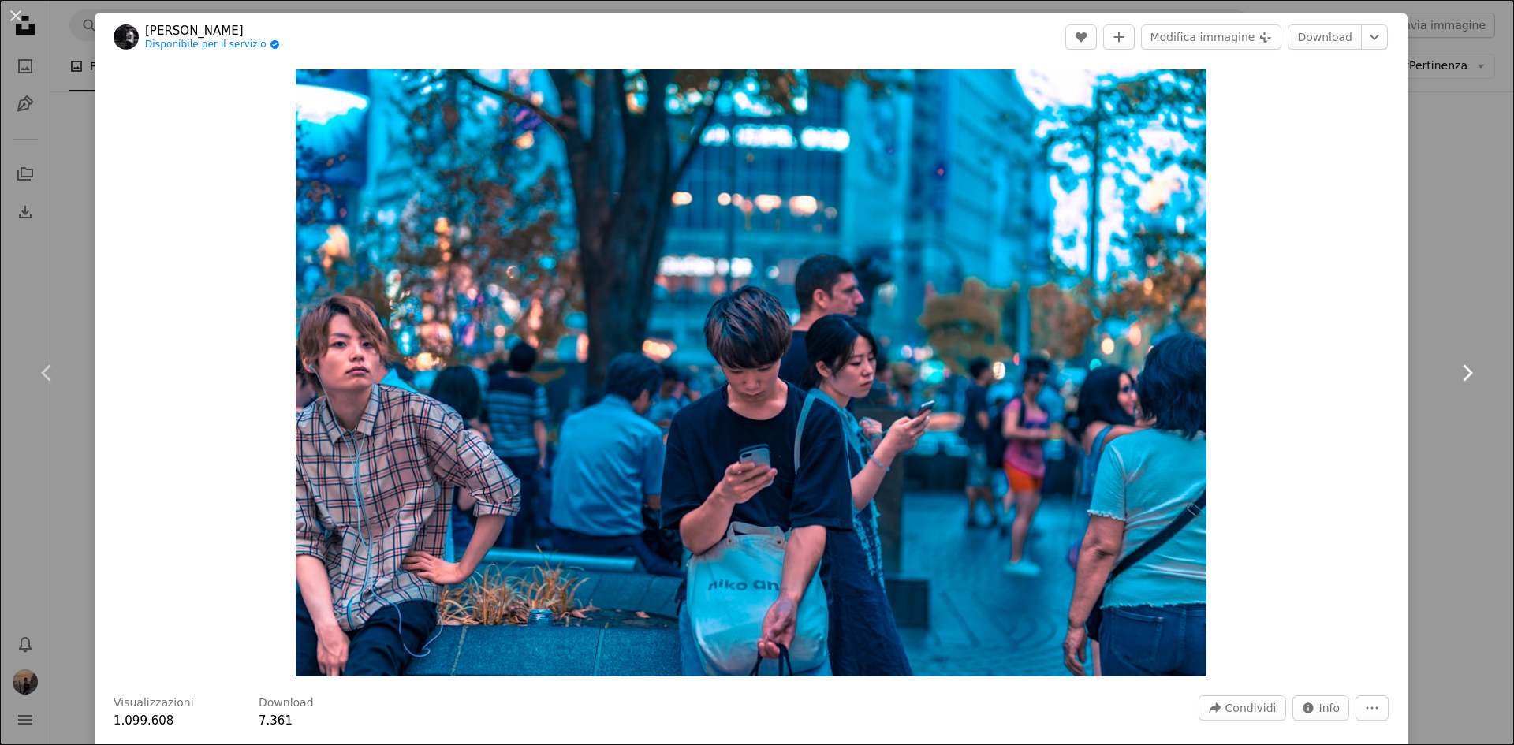
drag, startPoint x: 1445, startPoint y: 305, endPoint x: 1432, endPoint y: 308, distance: 12.8
click at [1446, 304] on link "Chevron right" at bounding box center [1467, 372] width 95 height 151
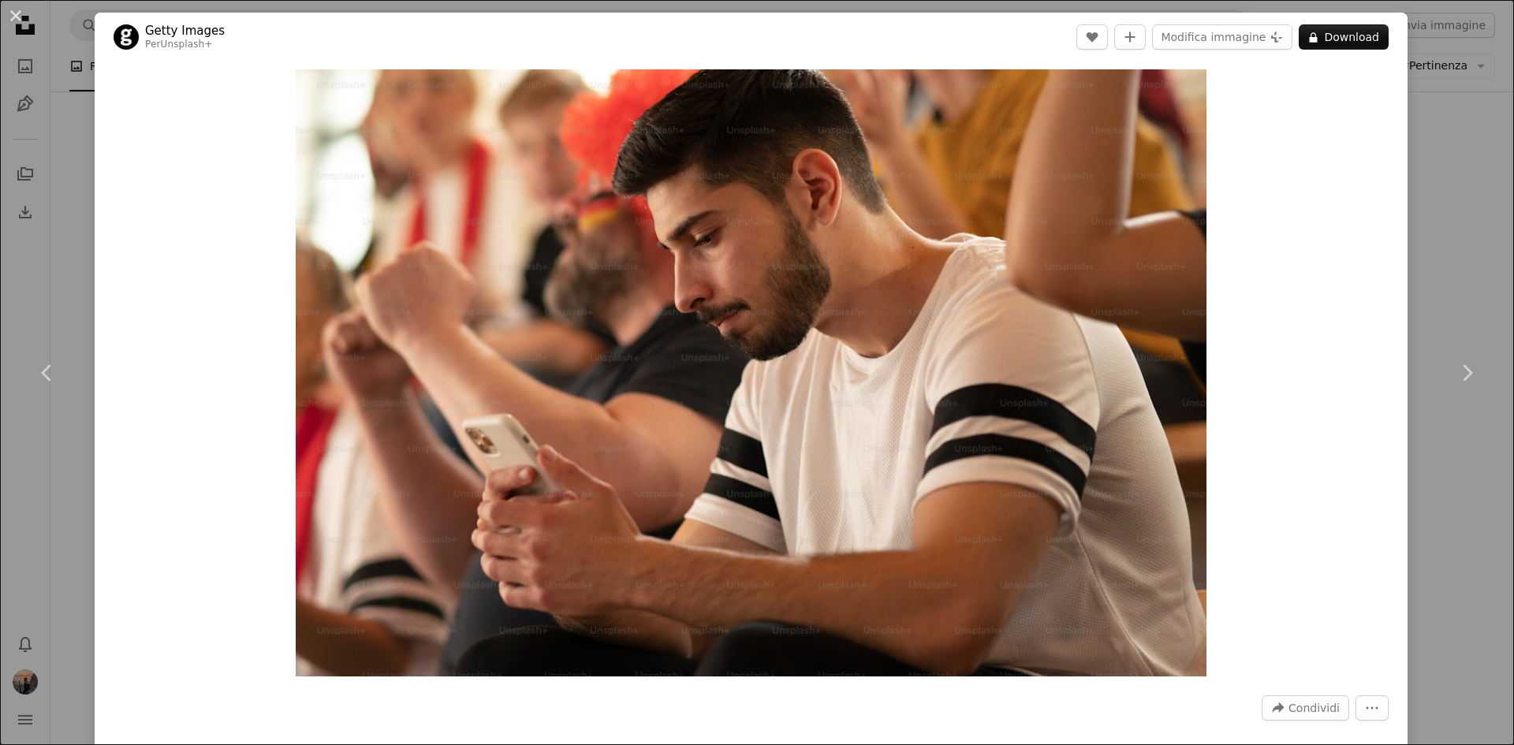
click at [1446, 166] on div "An X shape Chevron left Chevron right Getty Images Per Unsplash+ A heart A plus…" at bounding box center [757, 372] width 1514 height 745
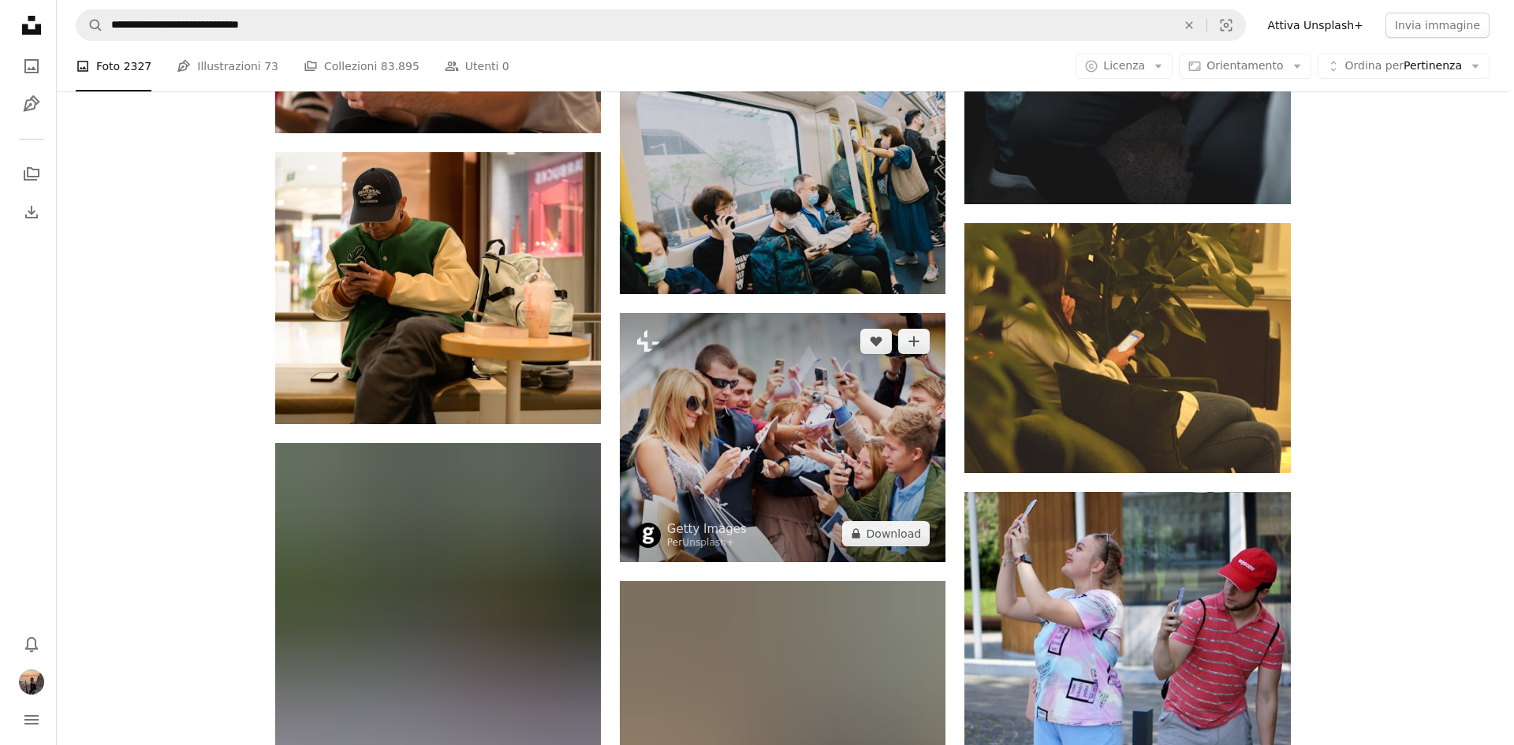
scroll to position [2997, 0]
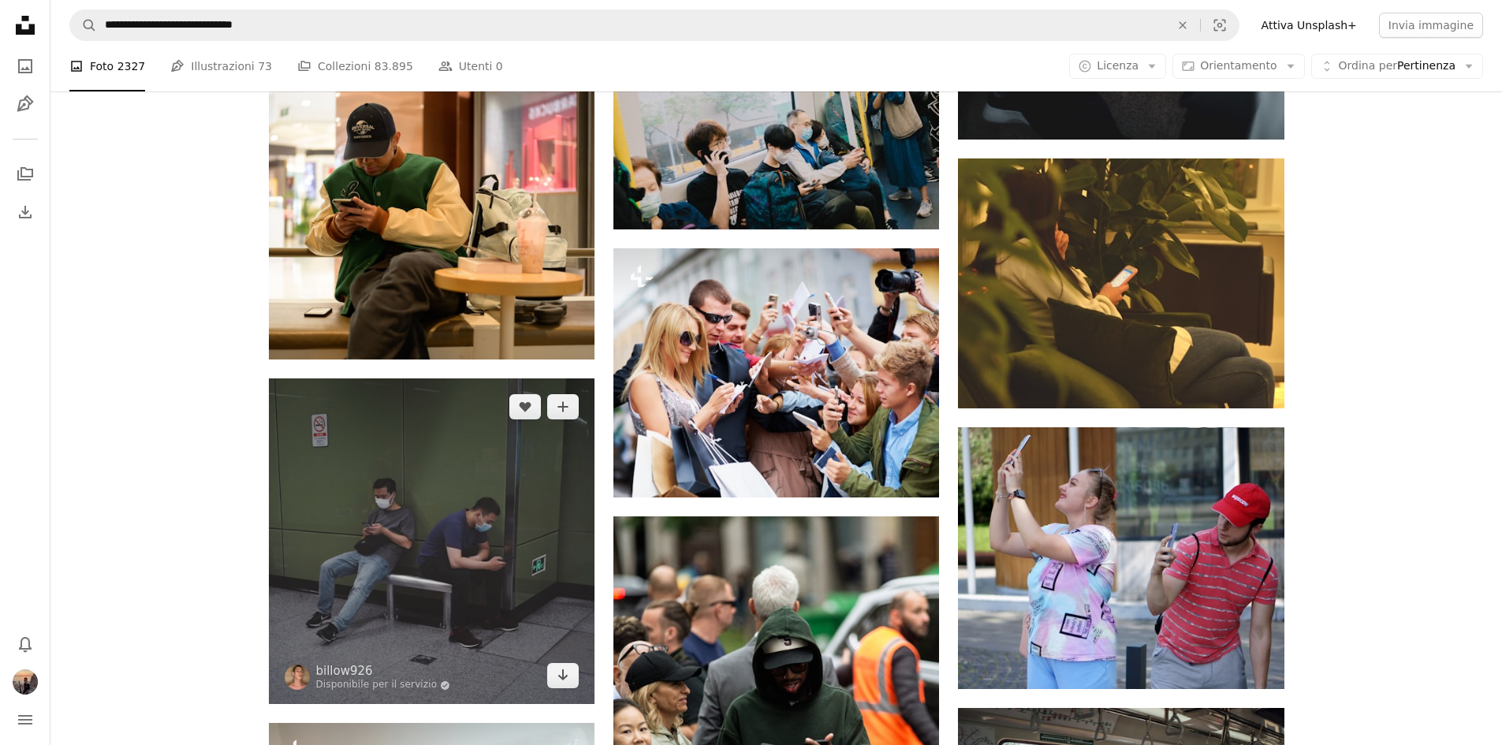
click at [391, 517] on img at bounding box center [432, 542] width 326 height 326
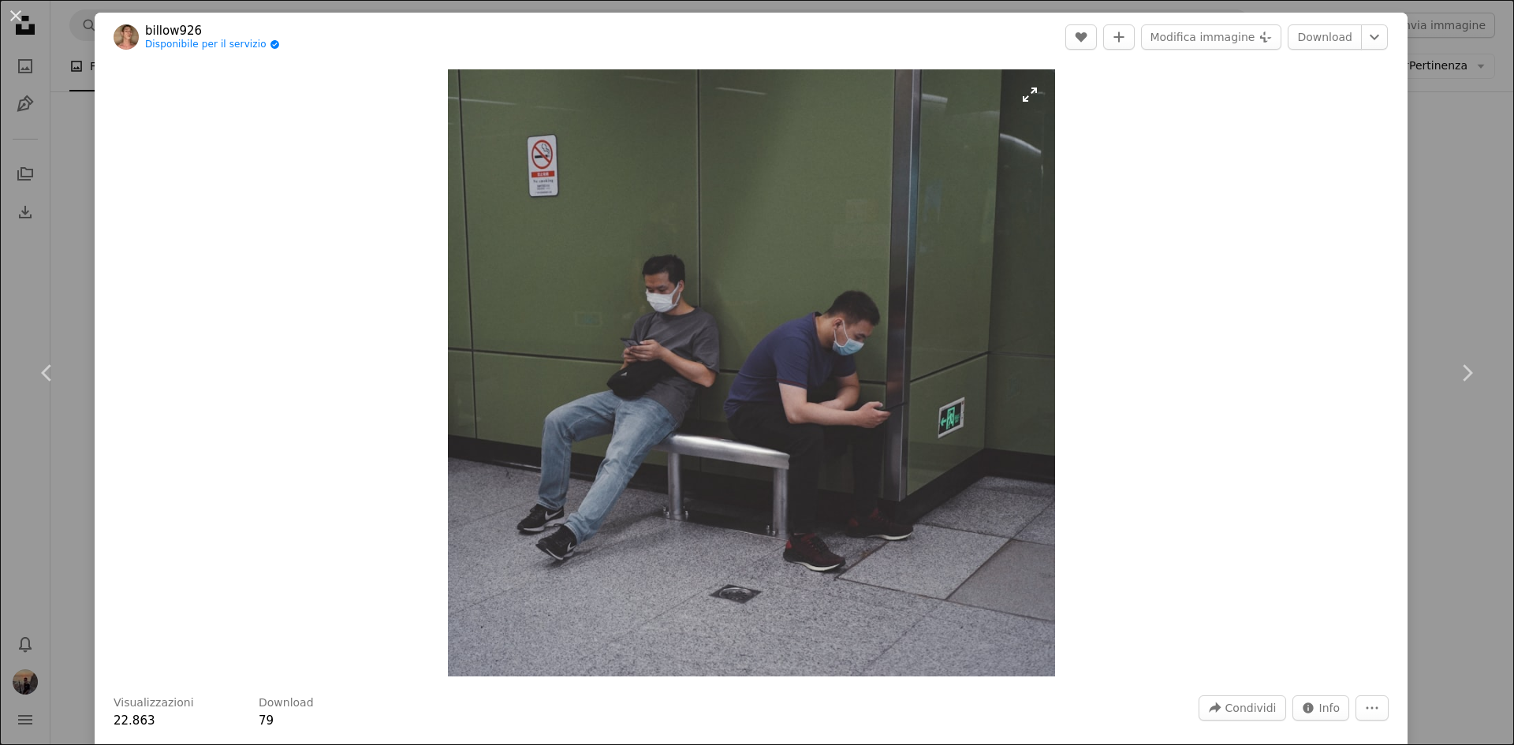
click at [823, 367] on img "Ingrandisci questa immagine" at bounding box center [751, 372] width 607 height 607
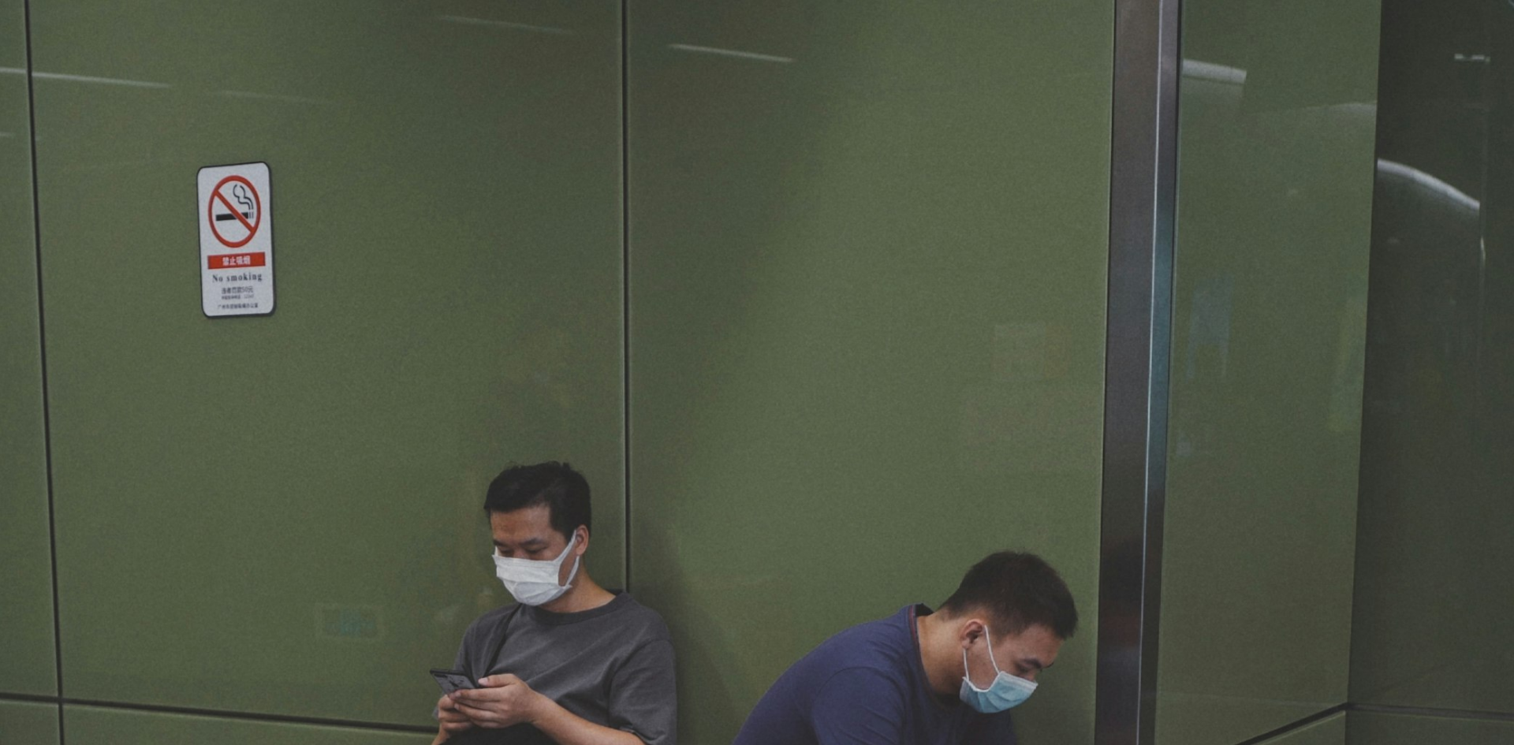
scroll to position [374, 0]
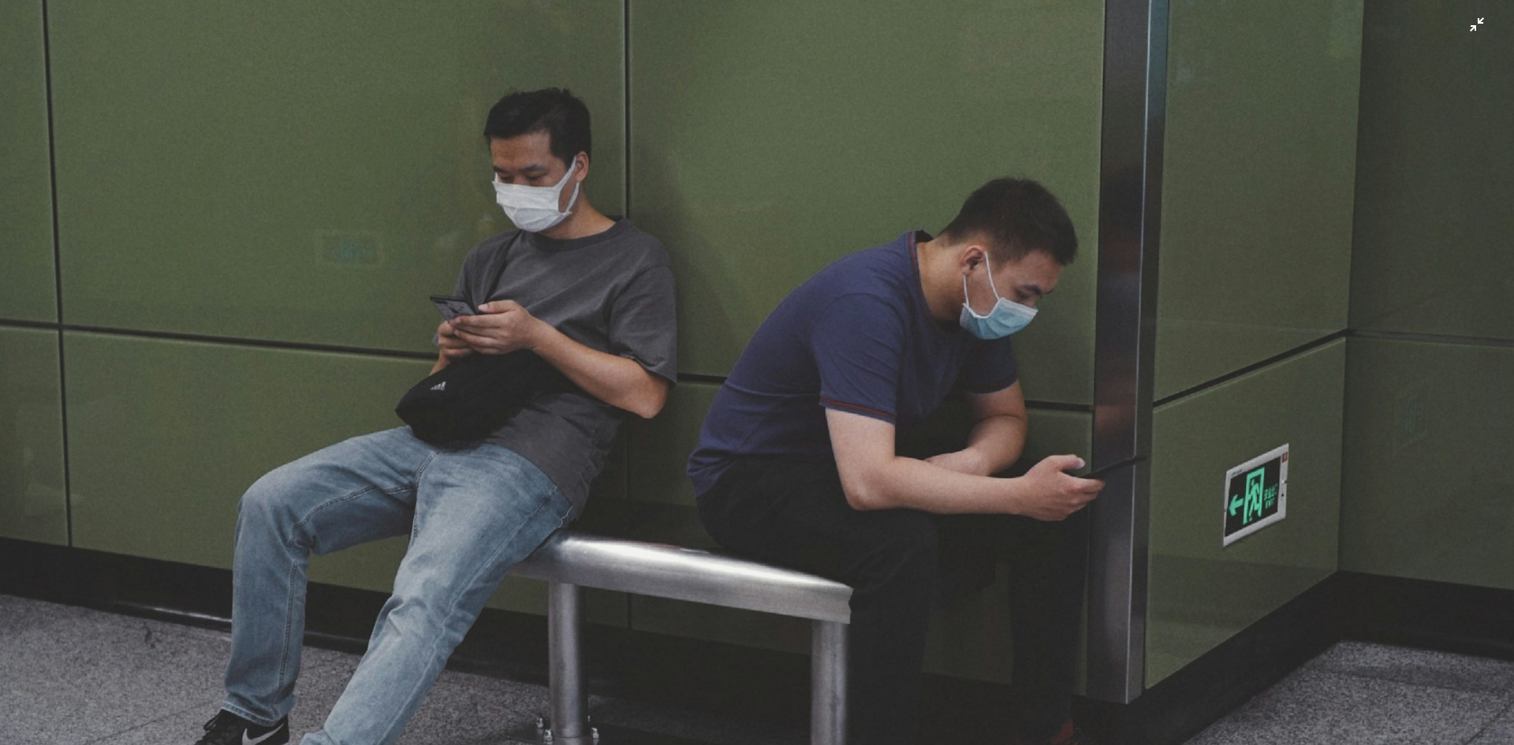
click at [808, 352] on img "Rimpicciolisci questa immagine" at bounding box center [757, 383] width 1516 height 1516
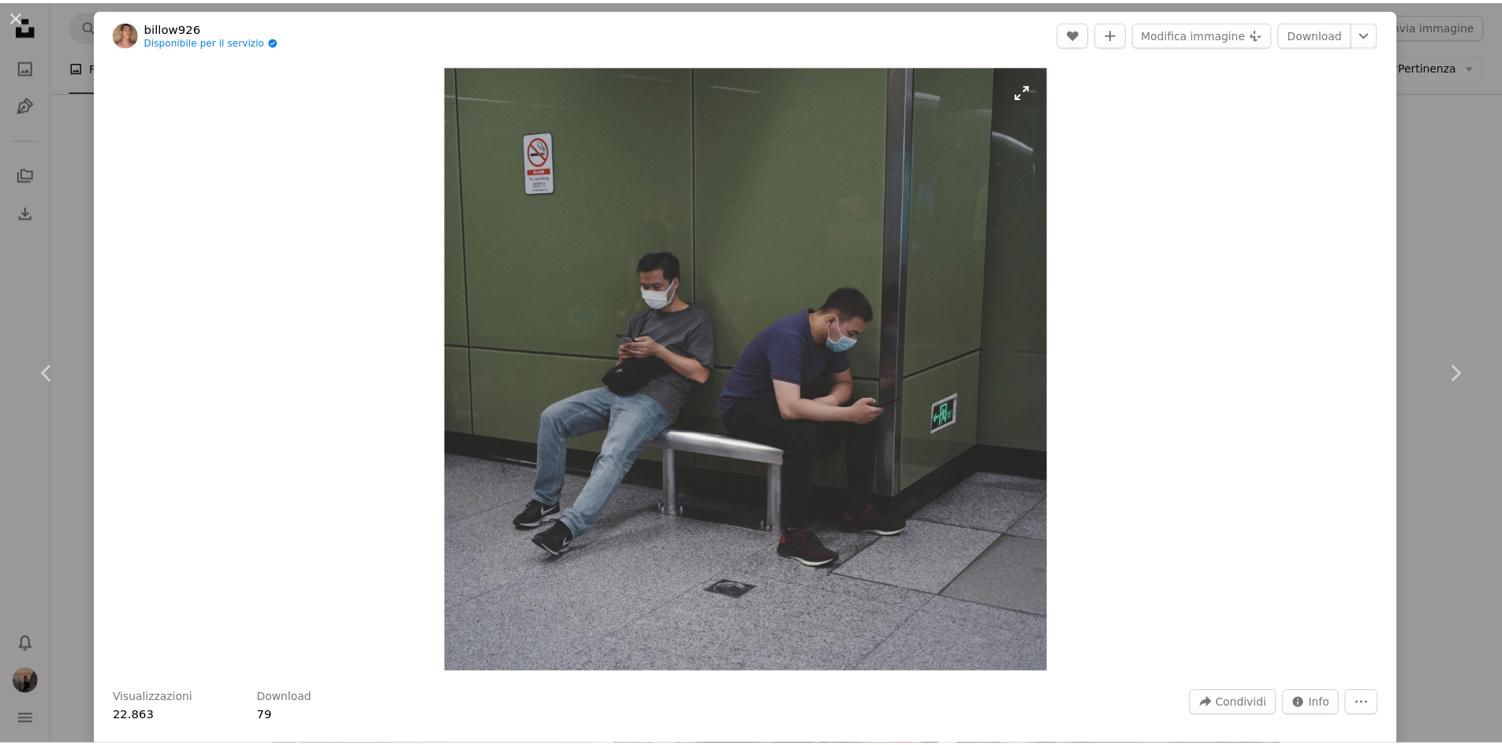
scroll to position [0, 0]
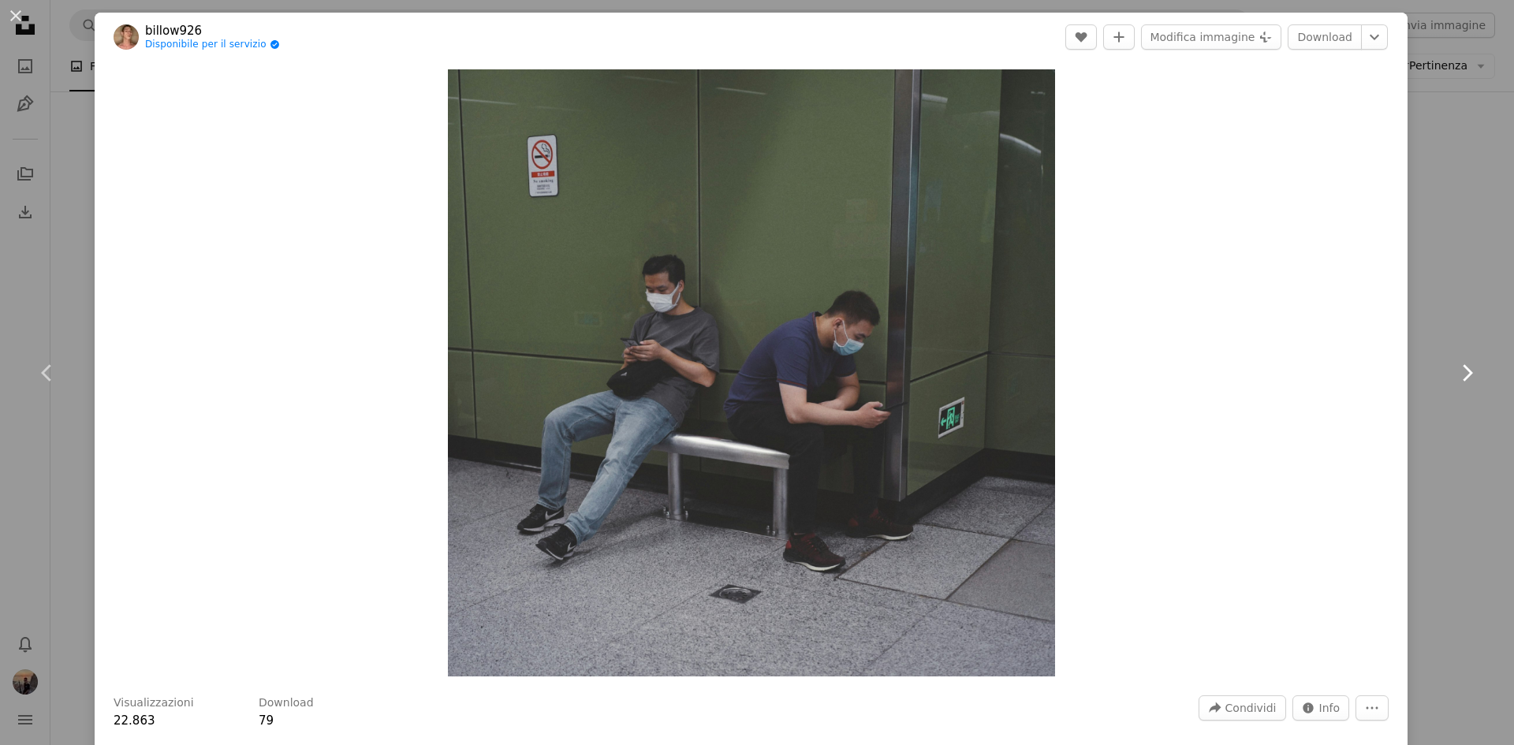
click at [1427, 316] on link "Chevron right" at bounding box center [1467, 372] width 95 height 151
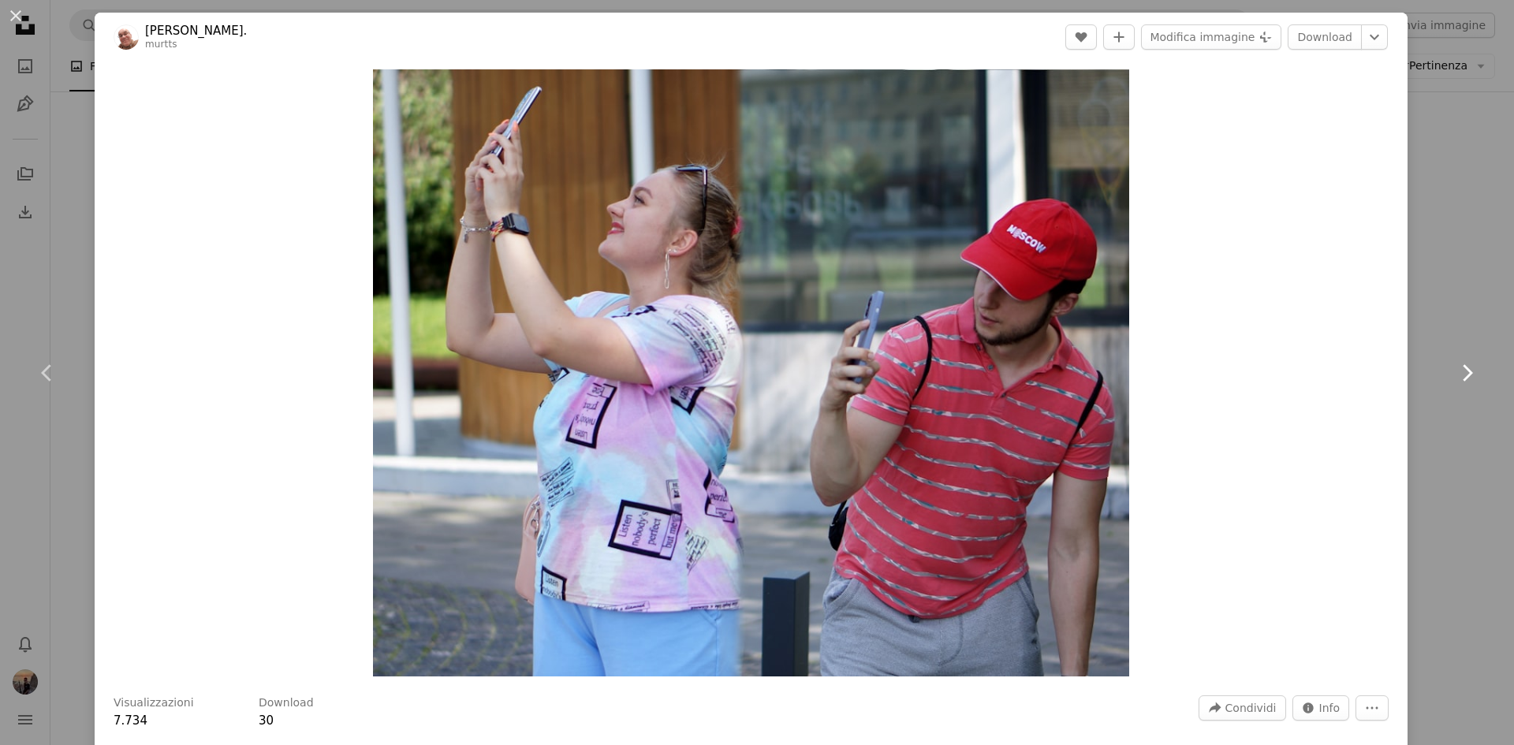
click at [1441, 378] on link "Chevron right" at bounding box center [1467, 372] width 95 height 151
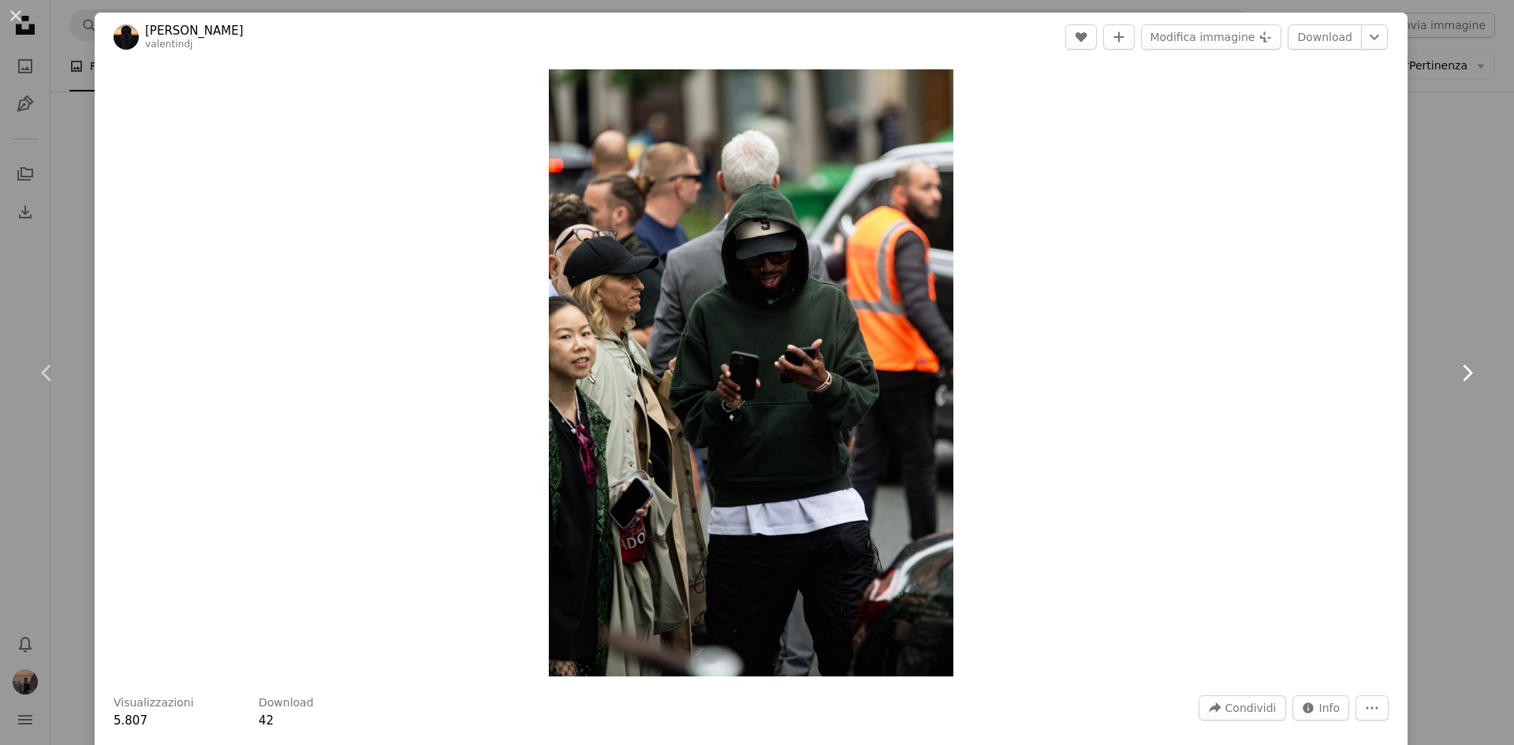
click at [1441, 377] on link "Chevron right" at bounding box center [1467, 372] width 95 height 151
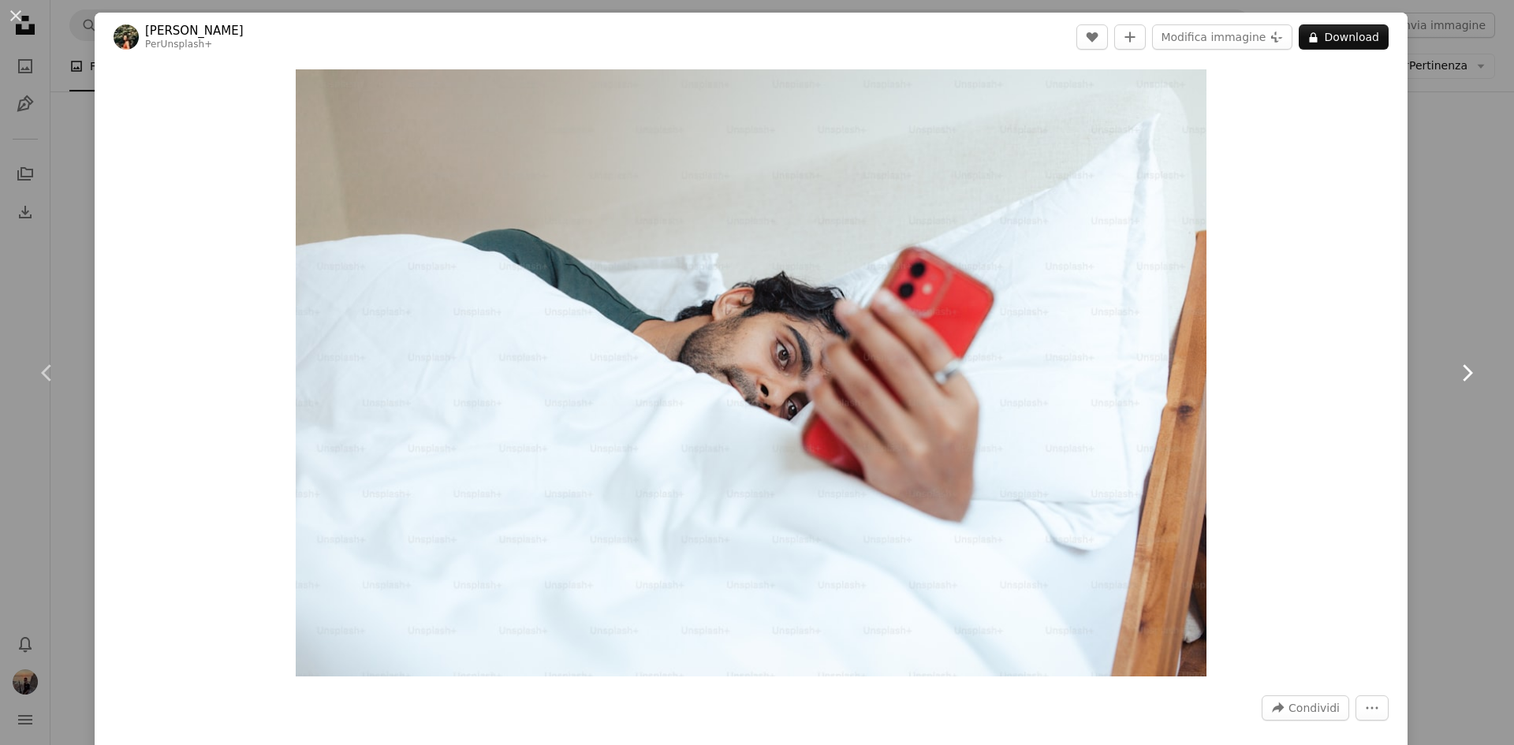
click at [1441, 377] on link "Chevron right" at bounding box center [1467, 372] width 95 height 151
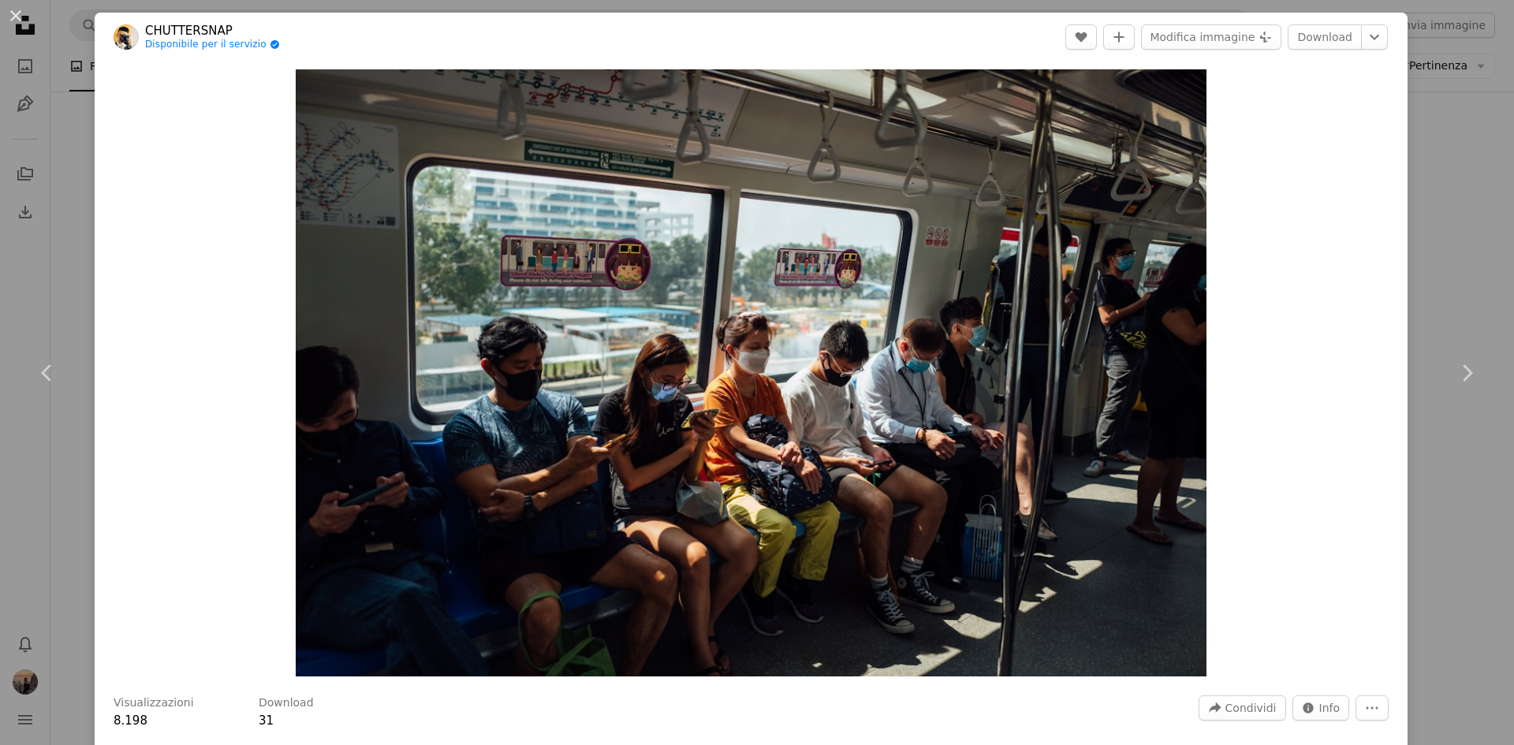
click at [1476, 252] on div "An X shape Chevron left Chevron right CHUTTERSNAP Disponibile per il servizio A…" at bounding box center [757, 372] width 1514 height 745
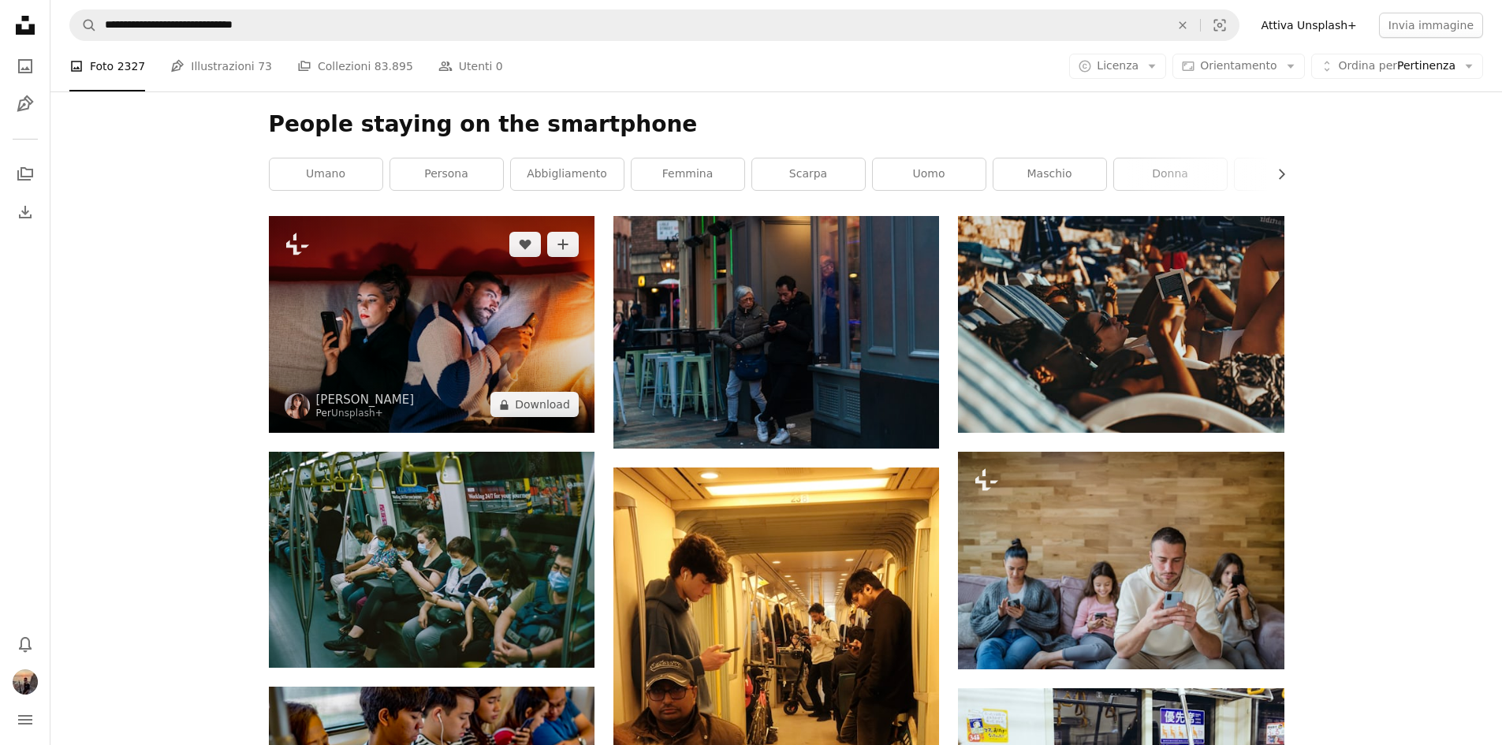
click at [359, 355] on img at bounding box center [432, 324] width 326 height 217
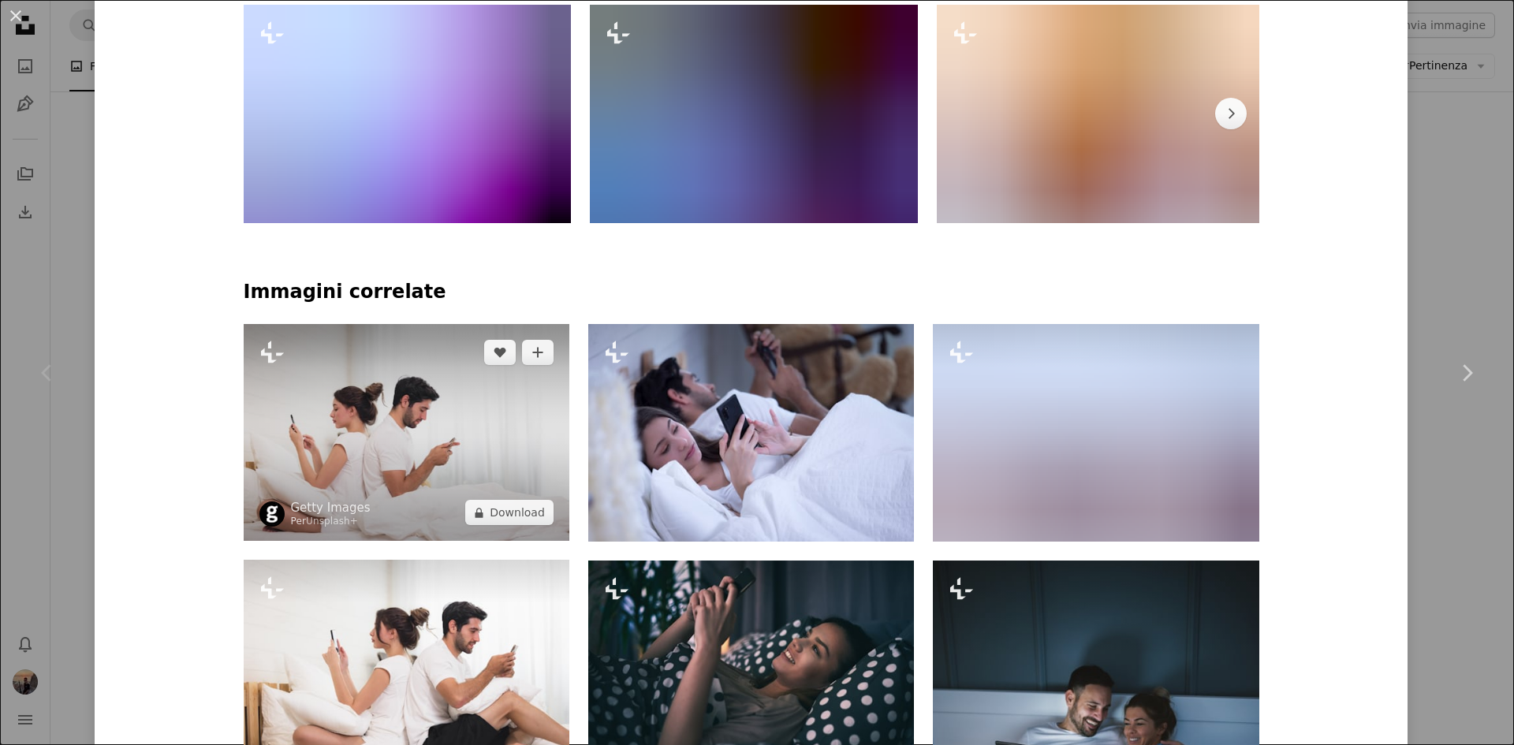
scroll to position [1420, 0]
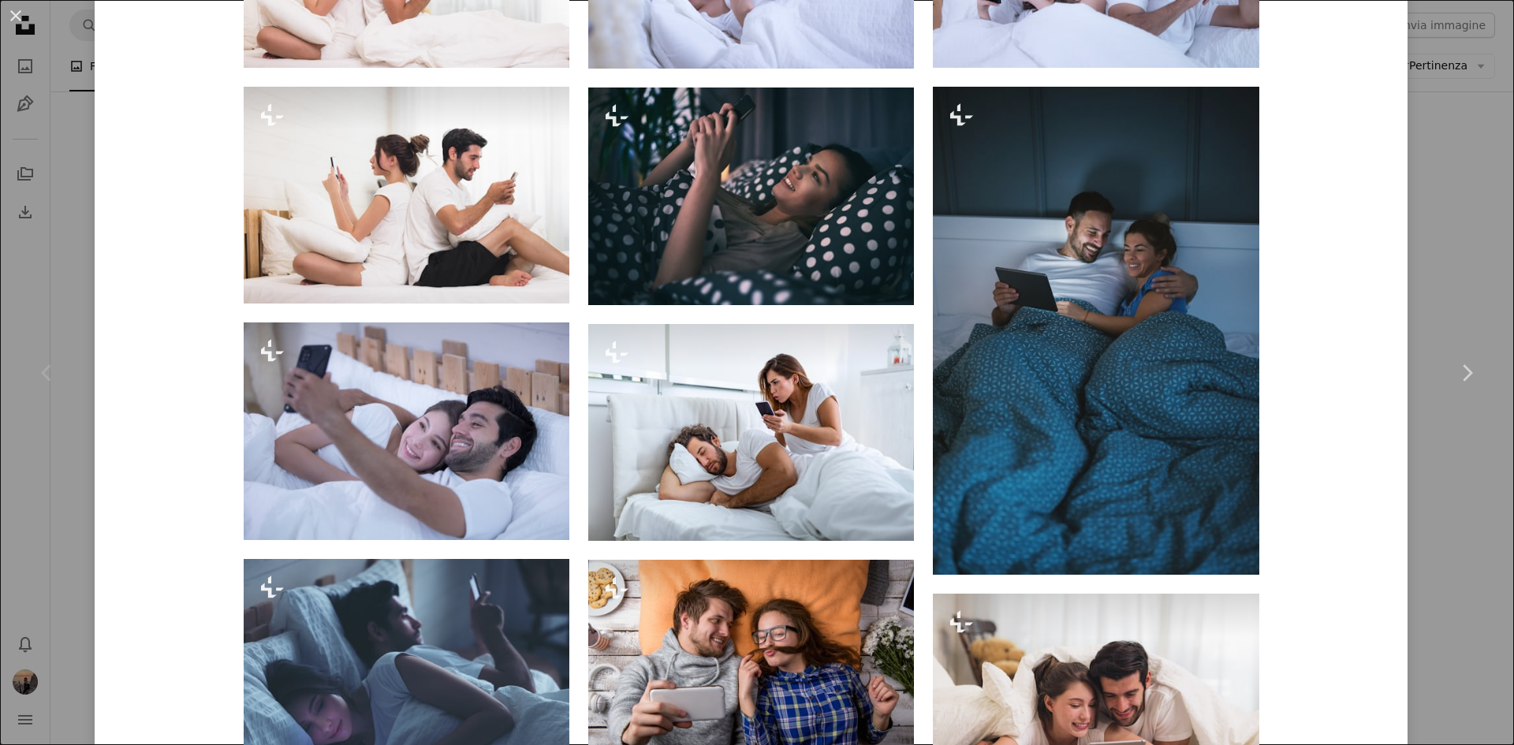
click at [1446, 267] on div "An X shape Chevron left Chevron right [PERSON_NAME] Per Unsplash+ A heart A plu…" at bounding box center [757, 372] width 1514 height 745
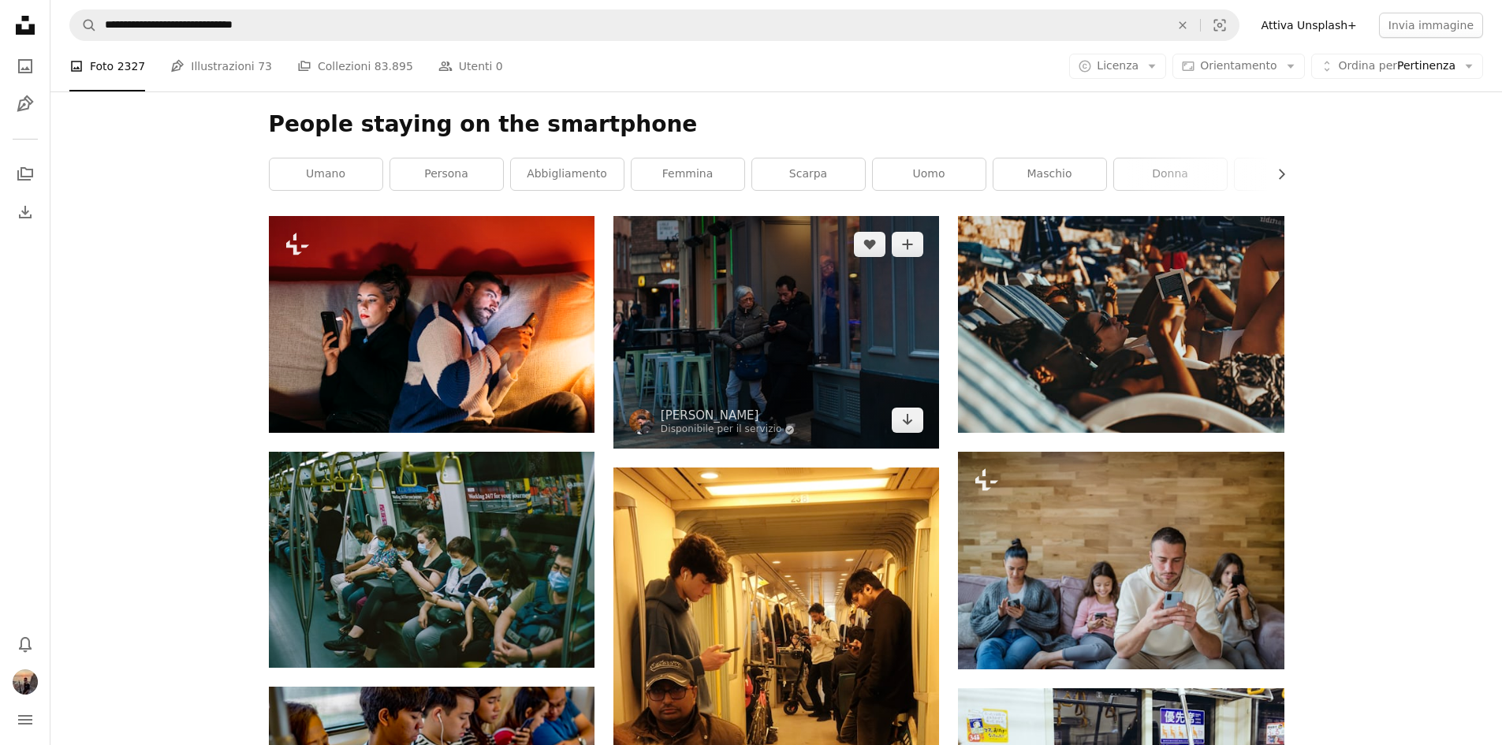
click at [799, 330] on img at bounding box center [777, 332] width 326 height 233
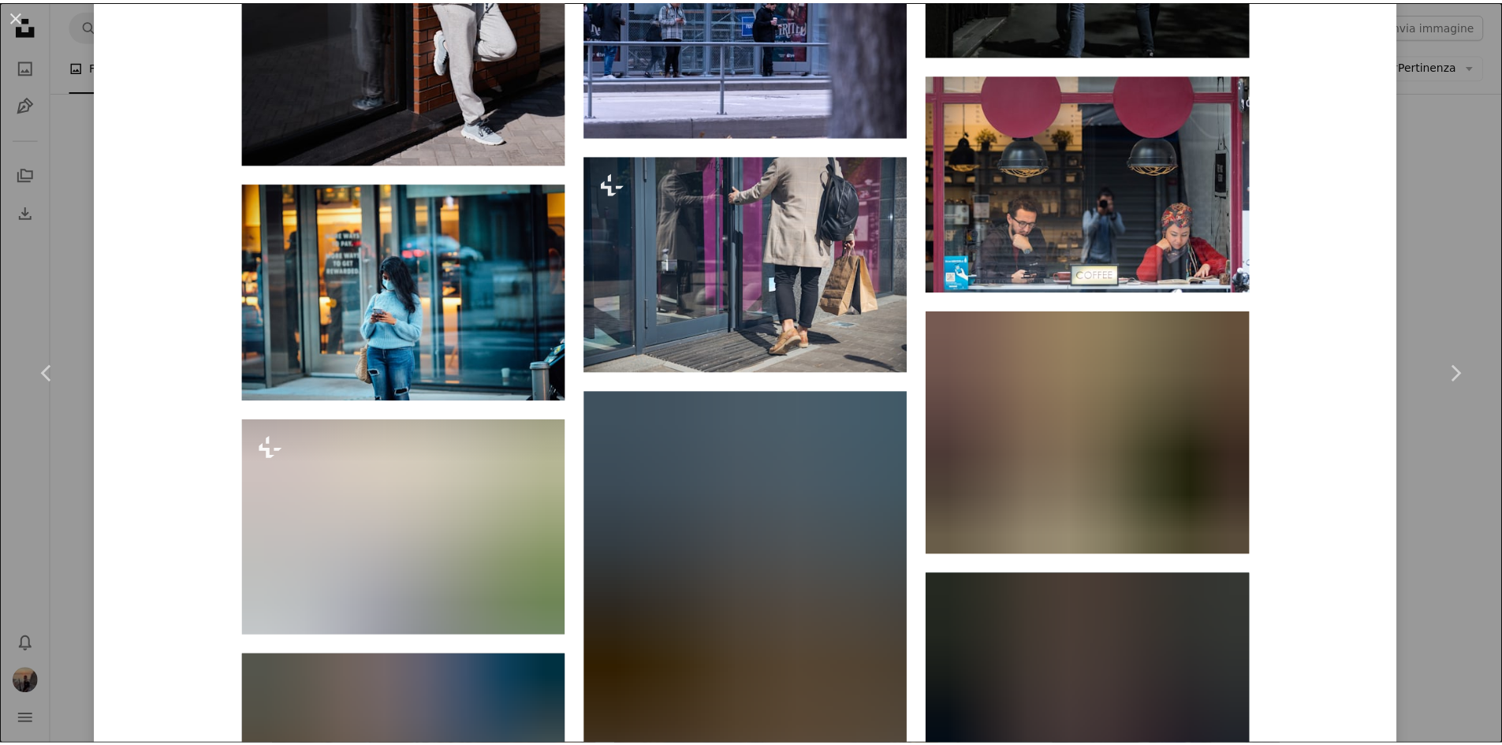
scroll to position [1577, 0]
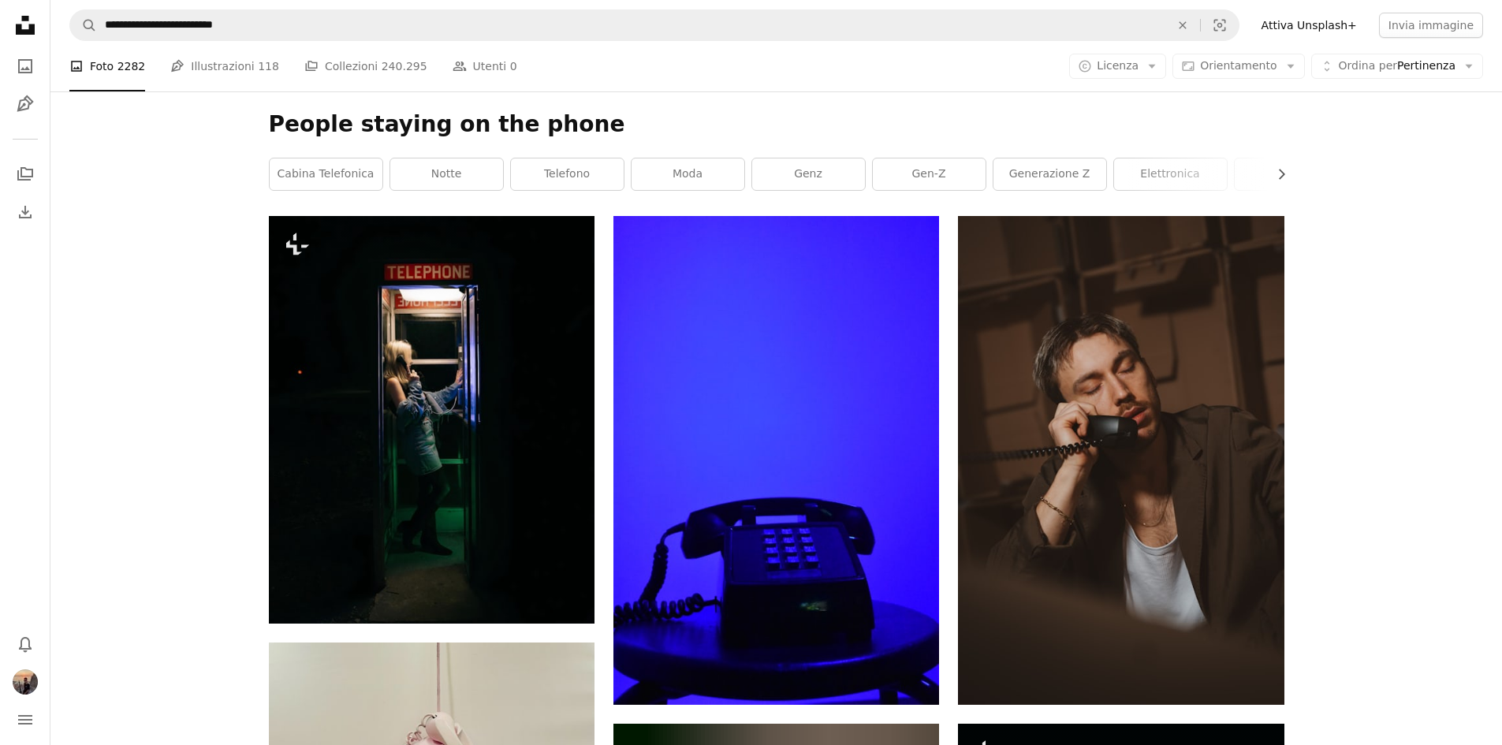
scroll to position [1498, 0]
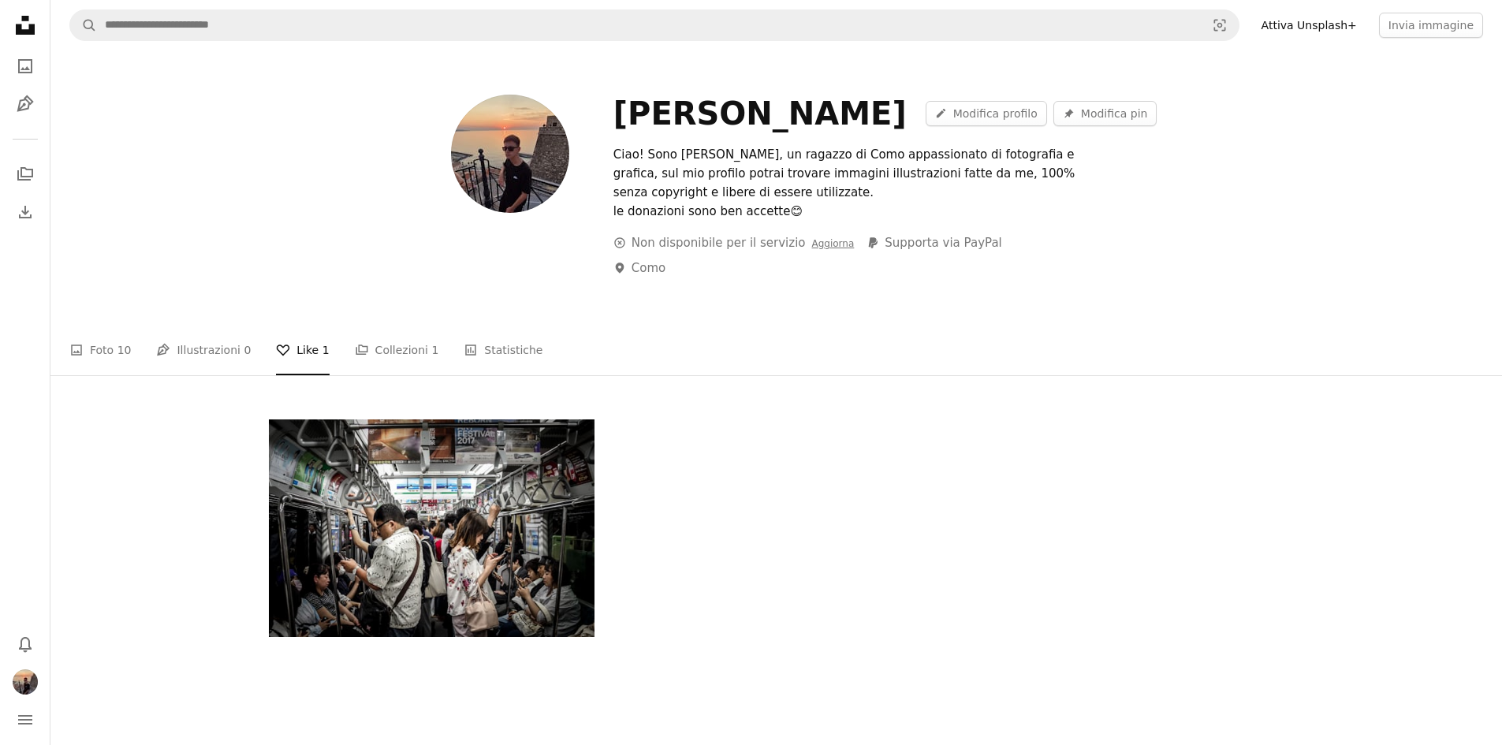
scroll to position [158, 0]
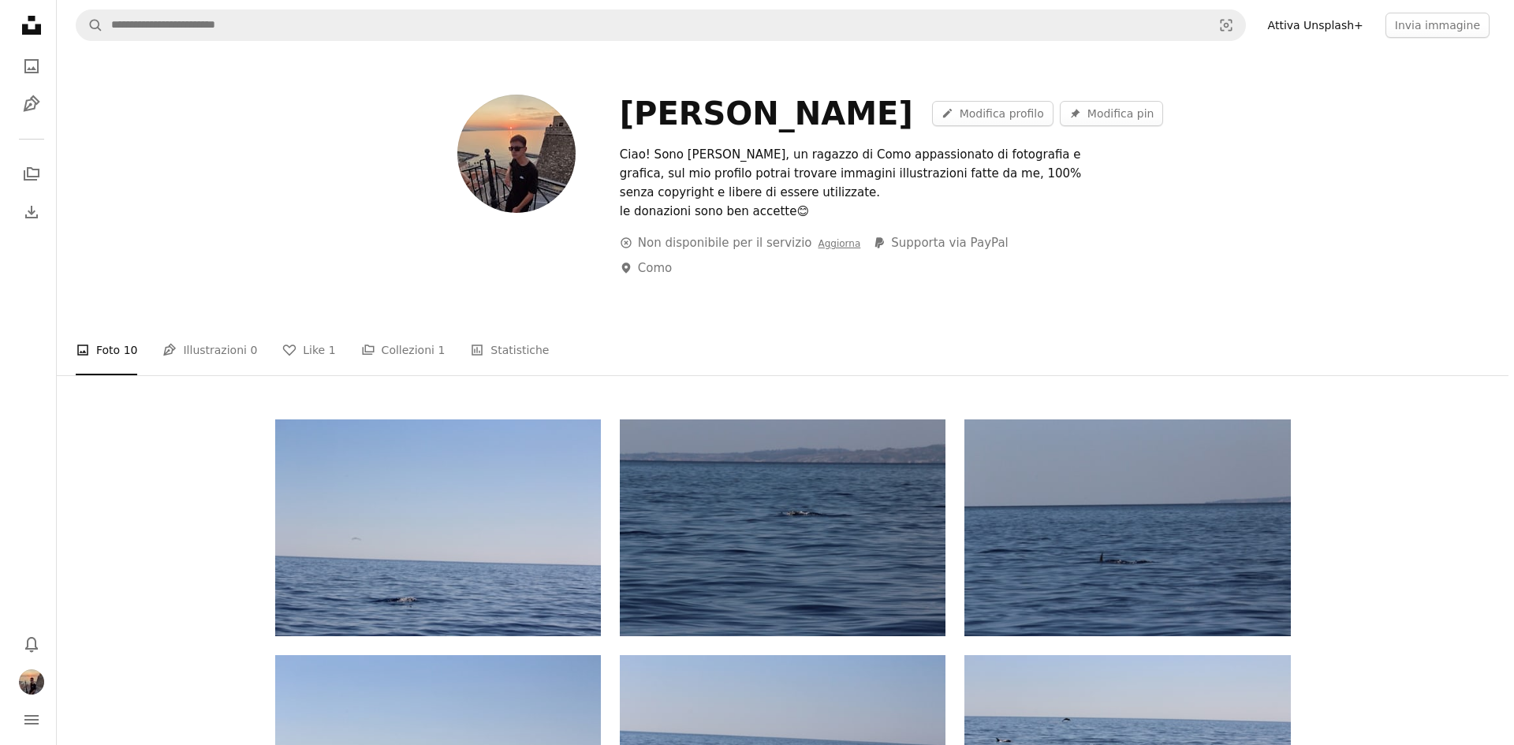
scroll to position [158, 0]
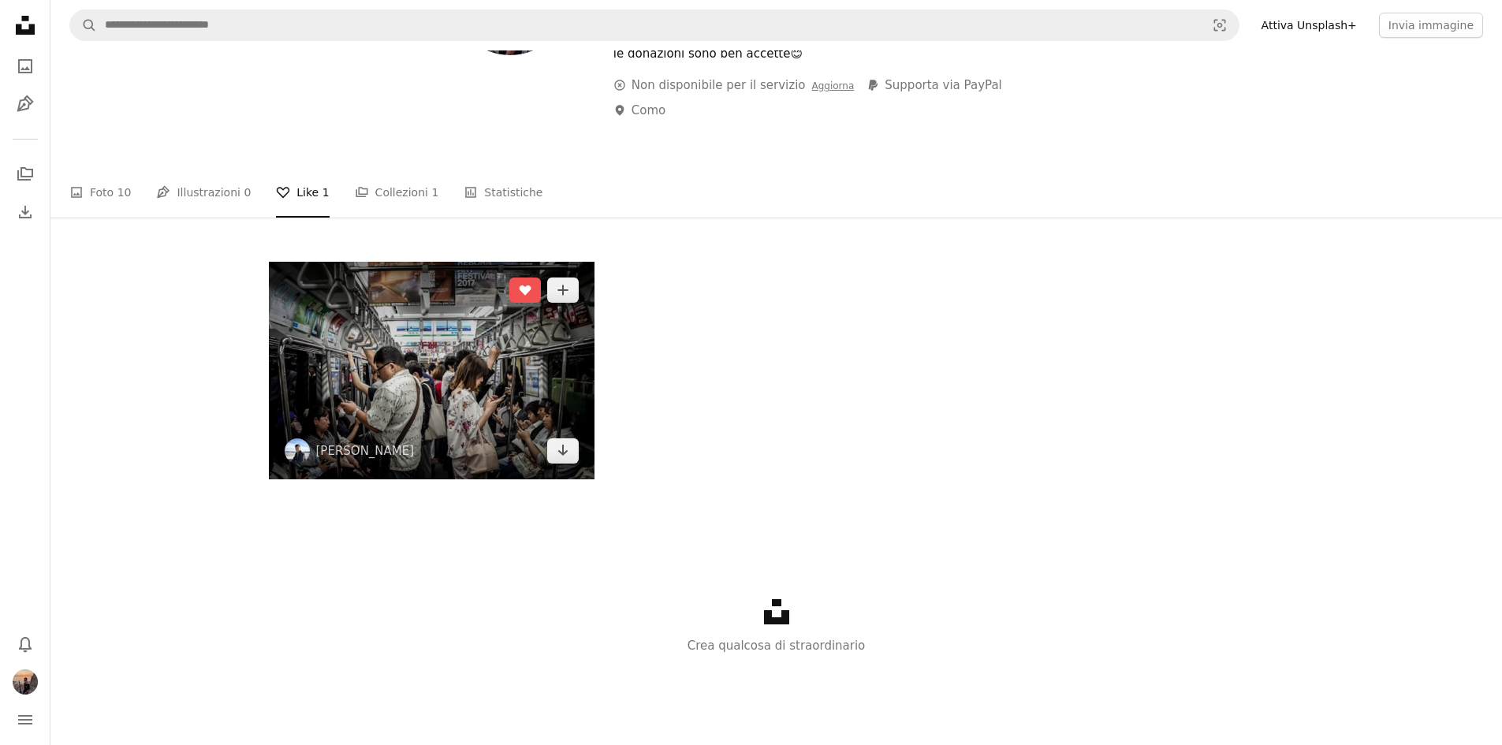
click at [349, 356] on img at bounding box center [432, 371] width 326 height 218
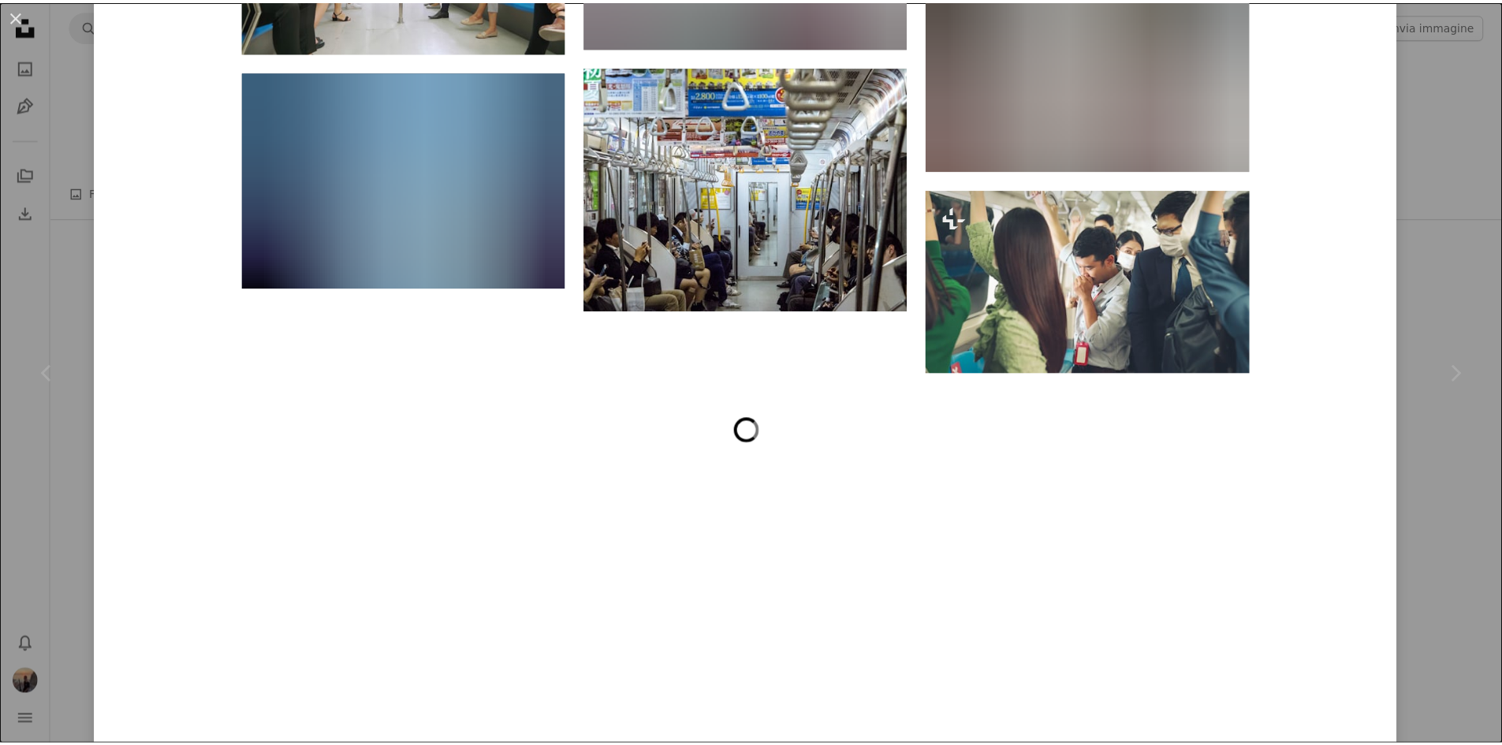
scroll to position [2574, 0]
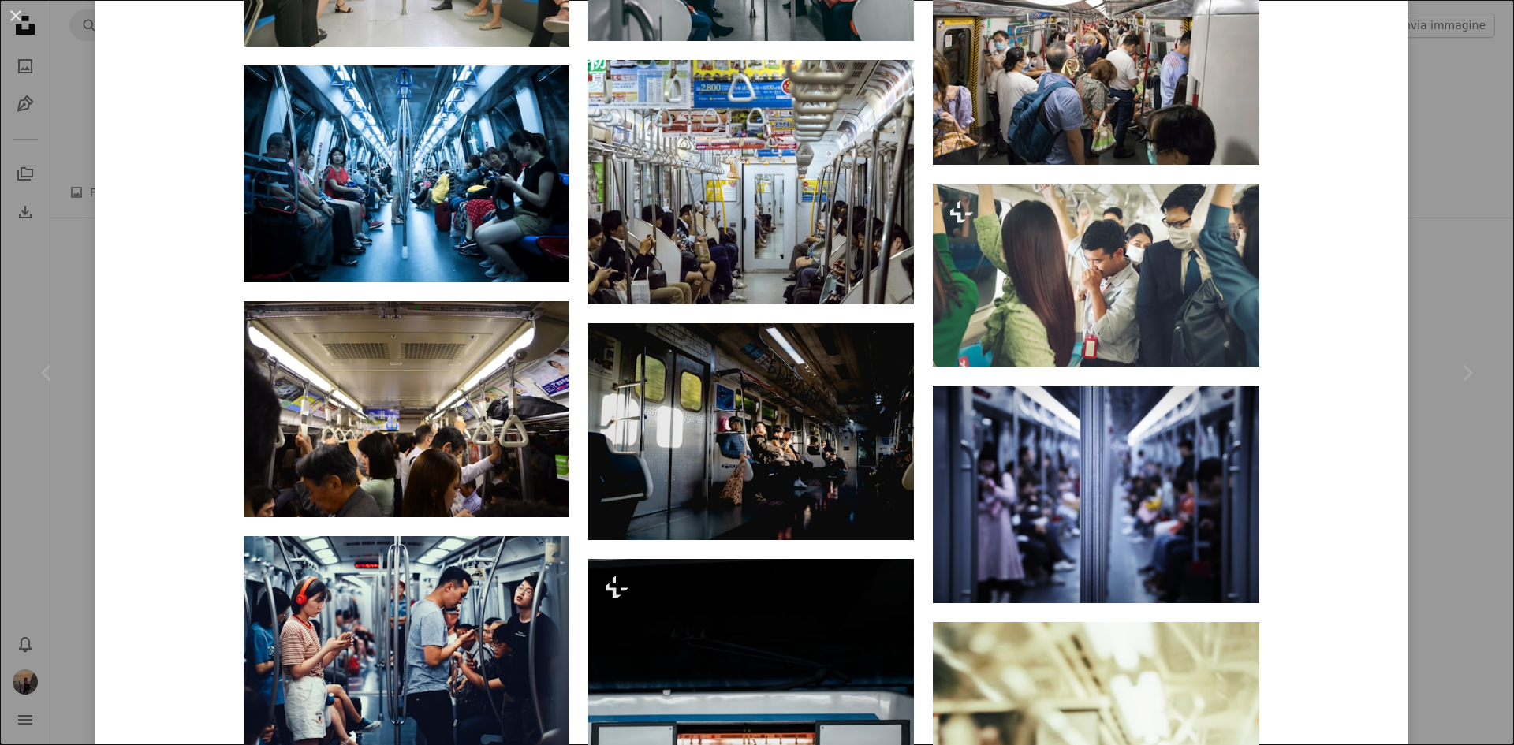
click at [72, 252] on div "An X shape Chevron left Chevron right [PERSON_NAME] A heart A plus sign Modific…" at bounding box center [757, 372] width 1514 height 745
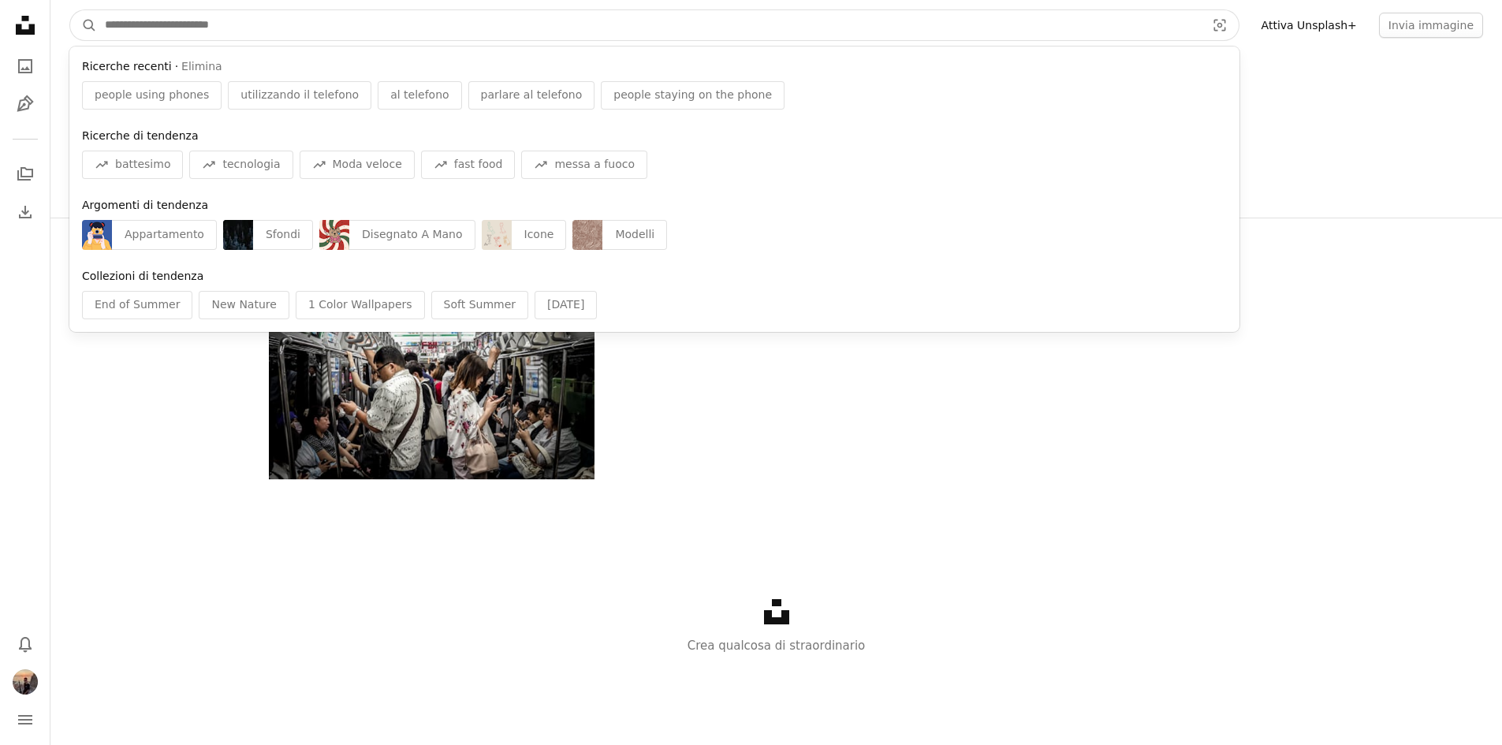
click at [114, 21] on input "Trova visual in tutto il sito" at bounding box center [649, 25] width 1104 height 30
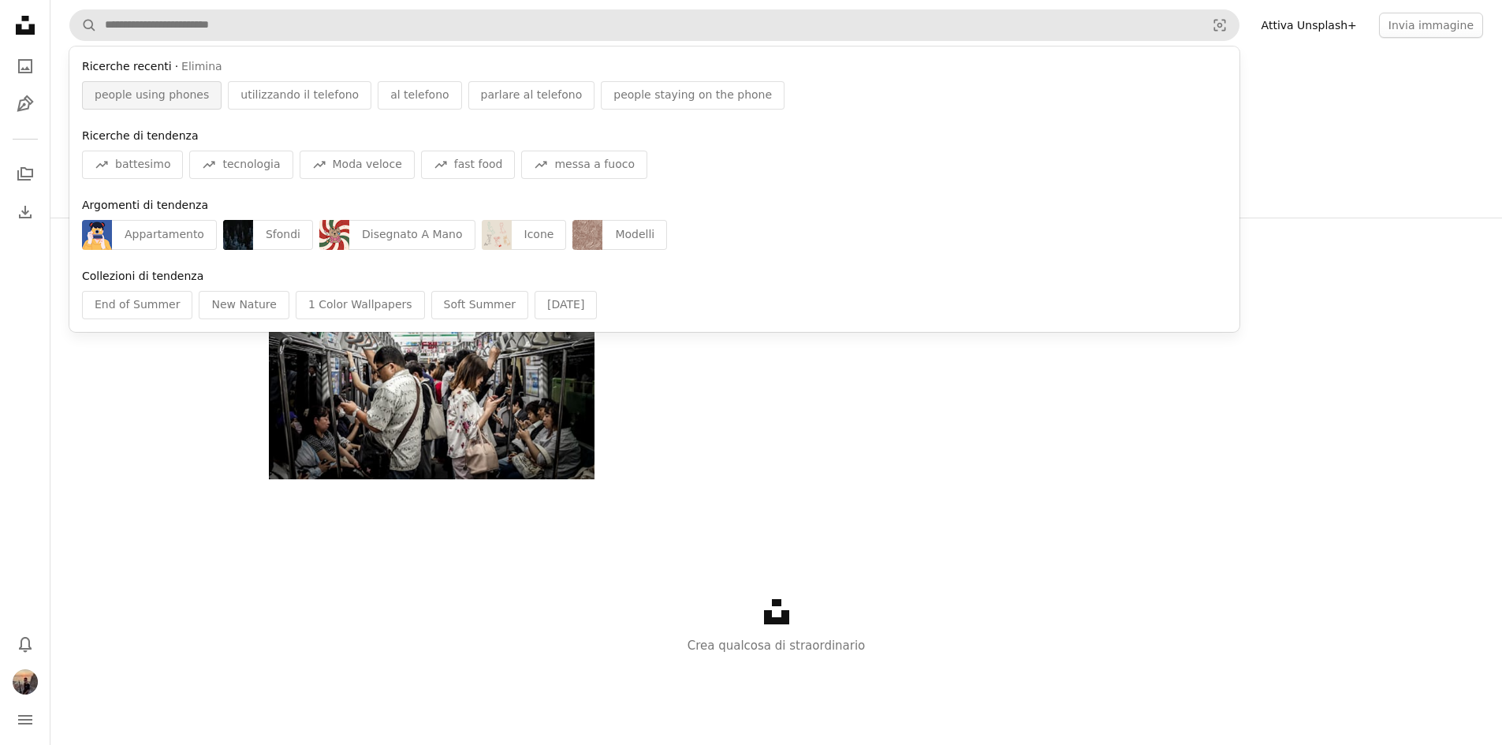
click at [129, 102] on span "people using phones" at bounding box center [152, 96] width 114 height 16
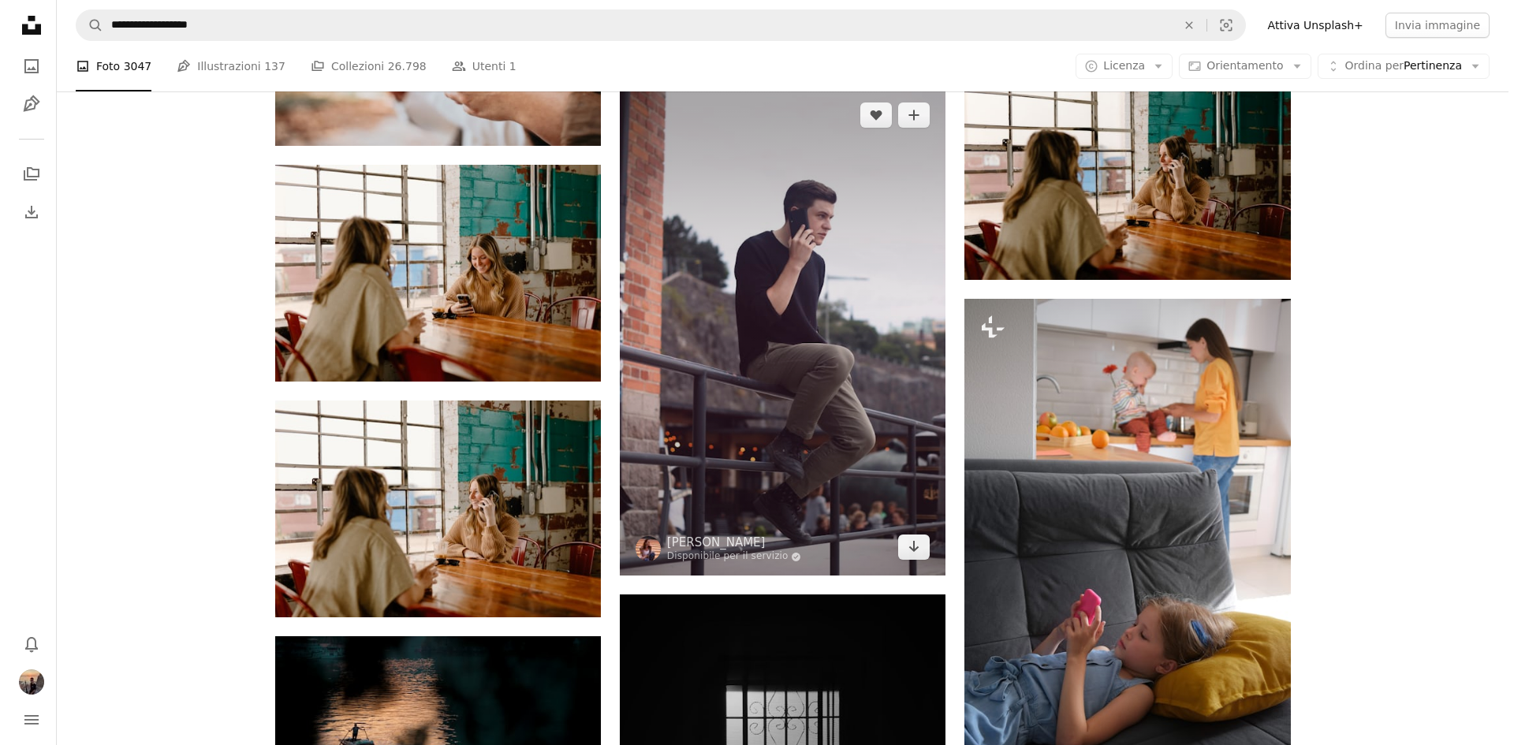
scroll to position [7746, 0]
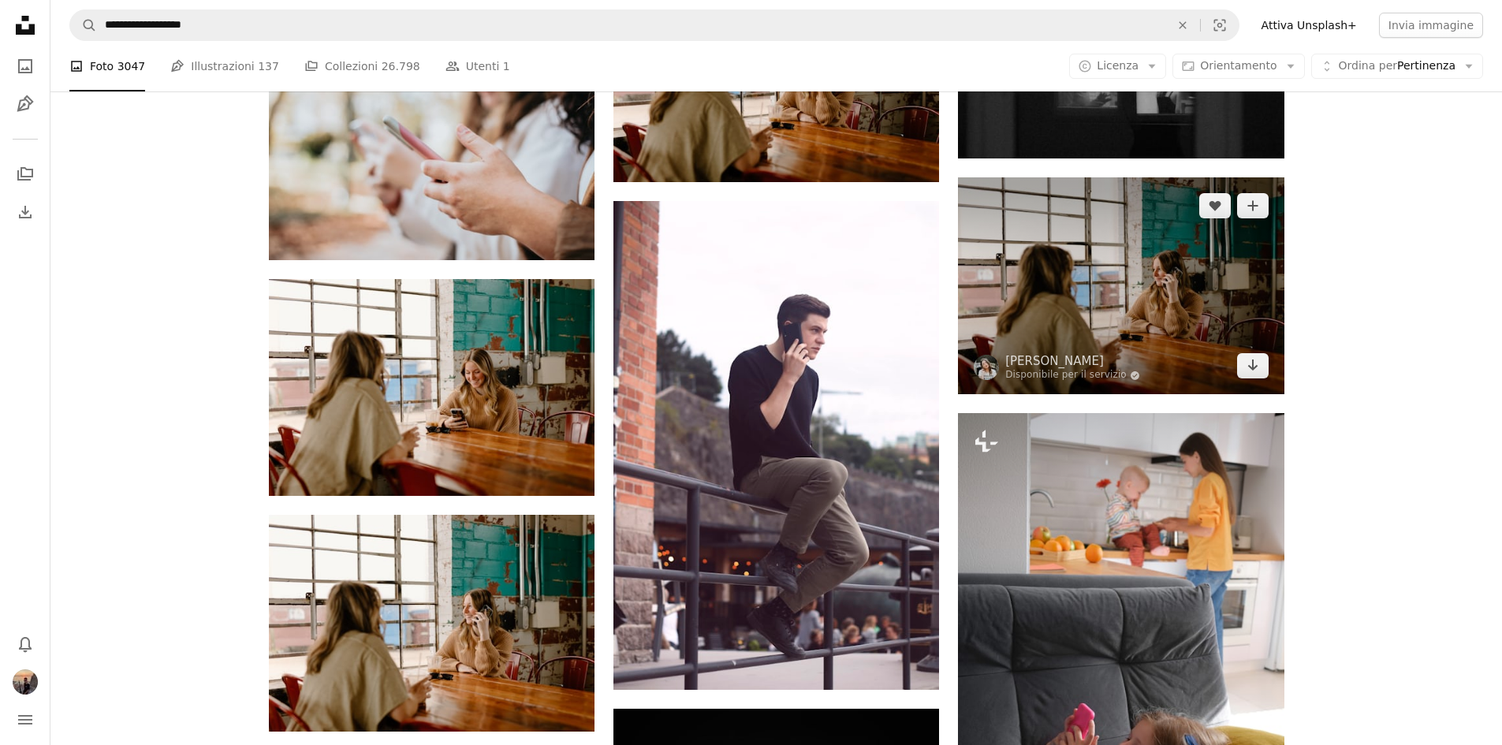
click at [1006, 312] on img at bounding box center [1121, 285] width 326 height 217
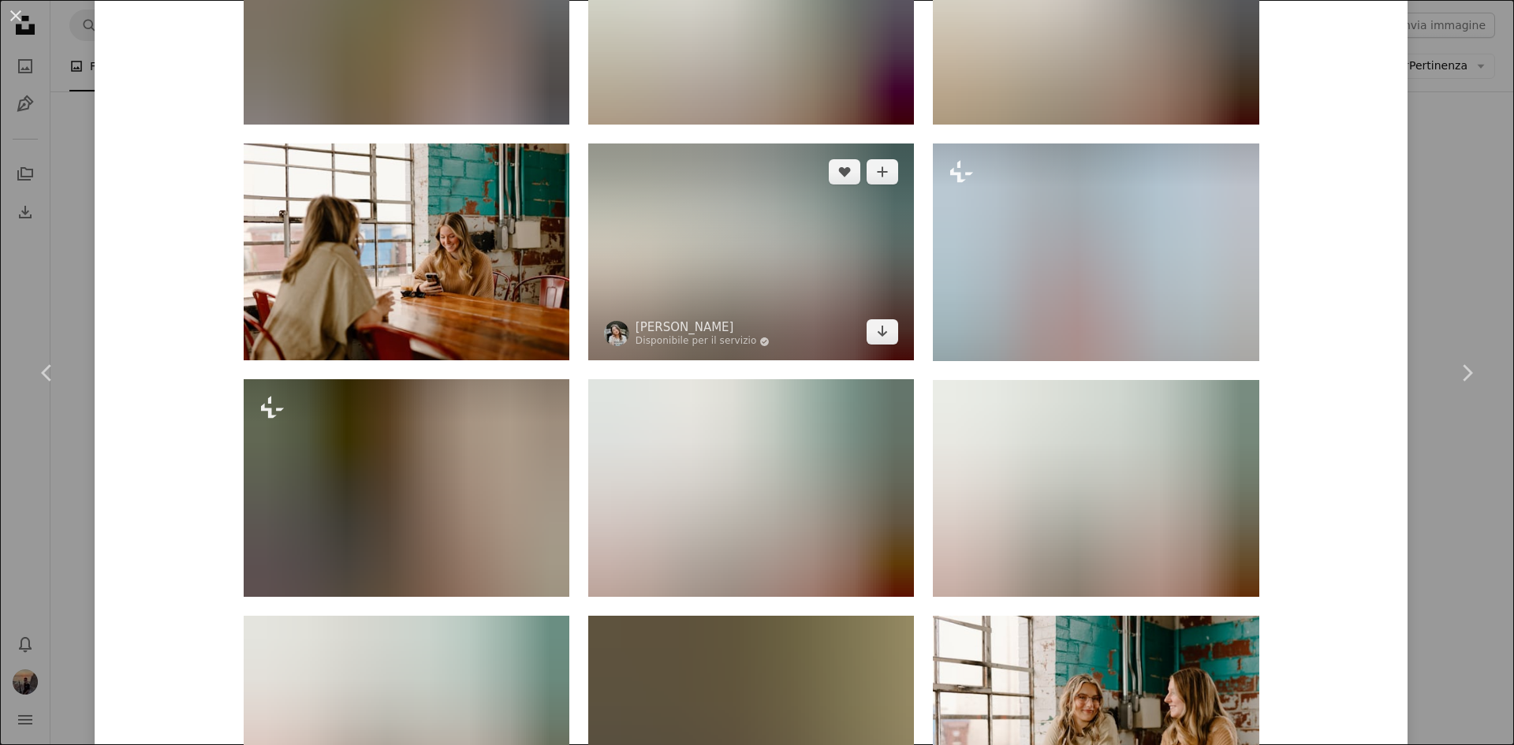
scroll to position [1342, 0]
